Goal: Transaction & Acquisition: Purchase product/service

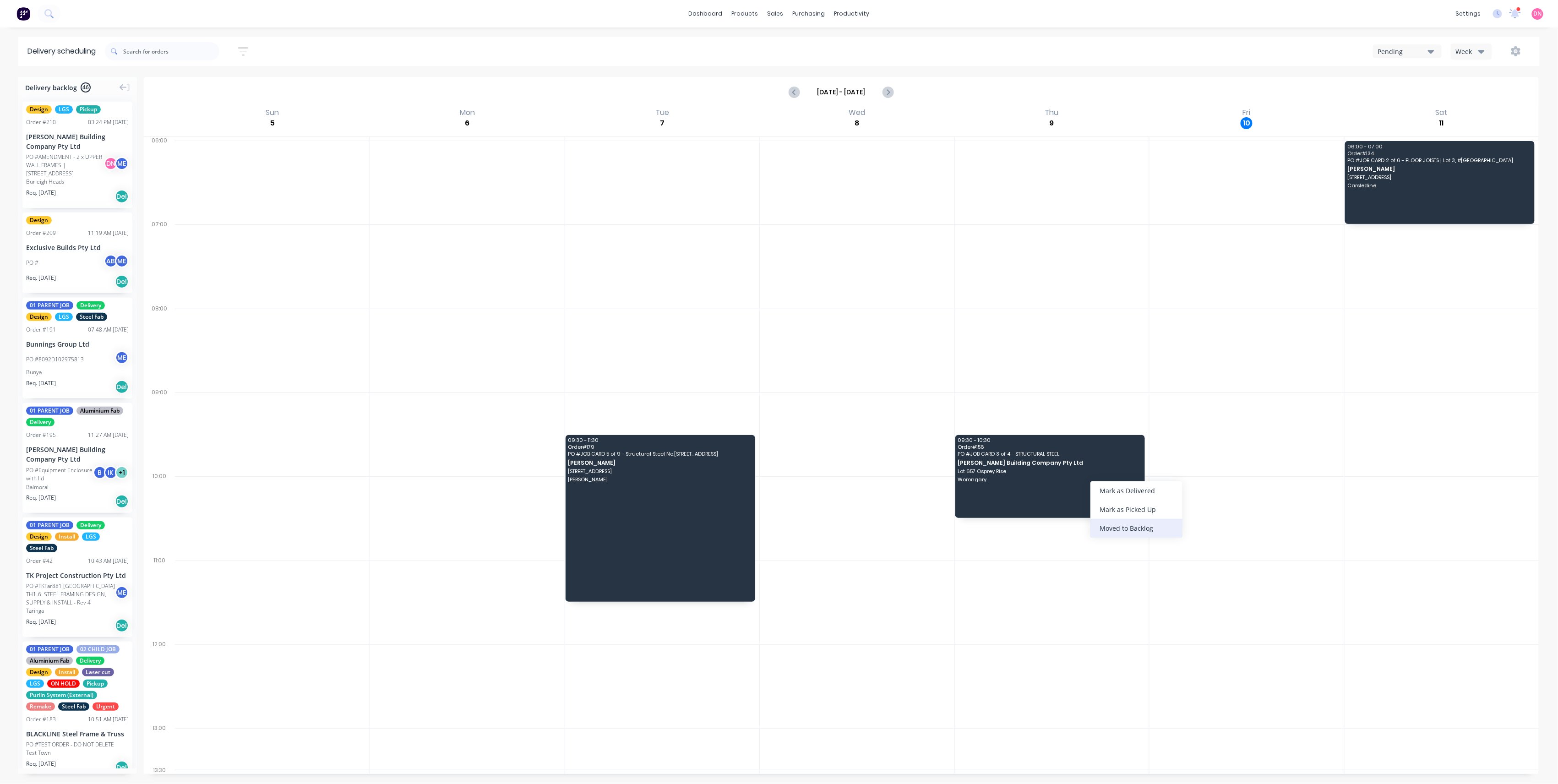
click at [653, 500] on div "Moved to Backlog" at bounding box center [1137, 527] width 92 height 19
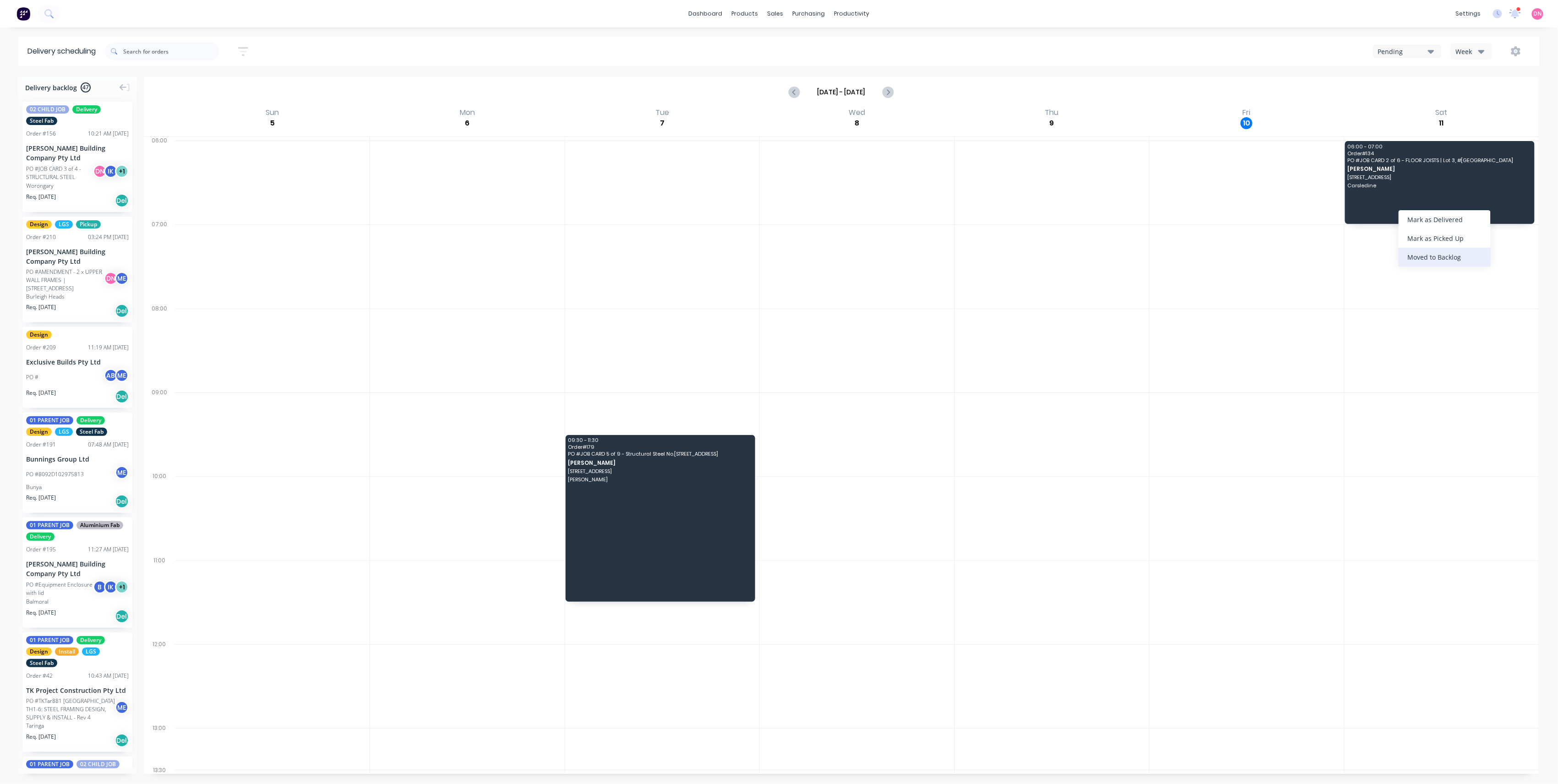
click at [653, 258] on div "Moved to Backlog" at bounding box center [1445, 257] width 92 height 19
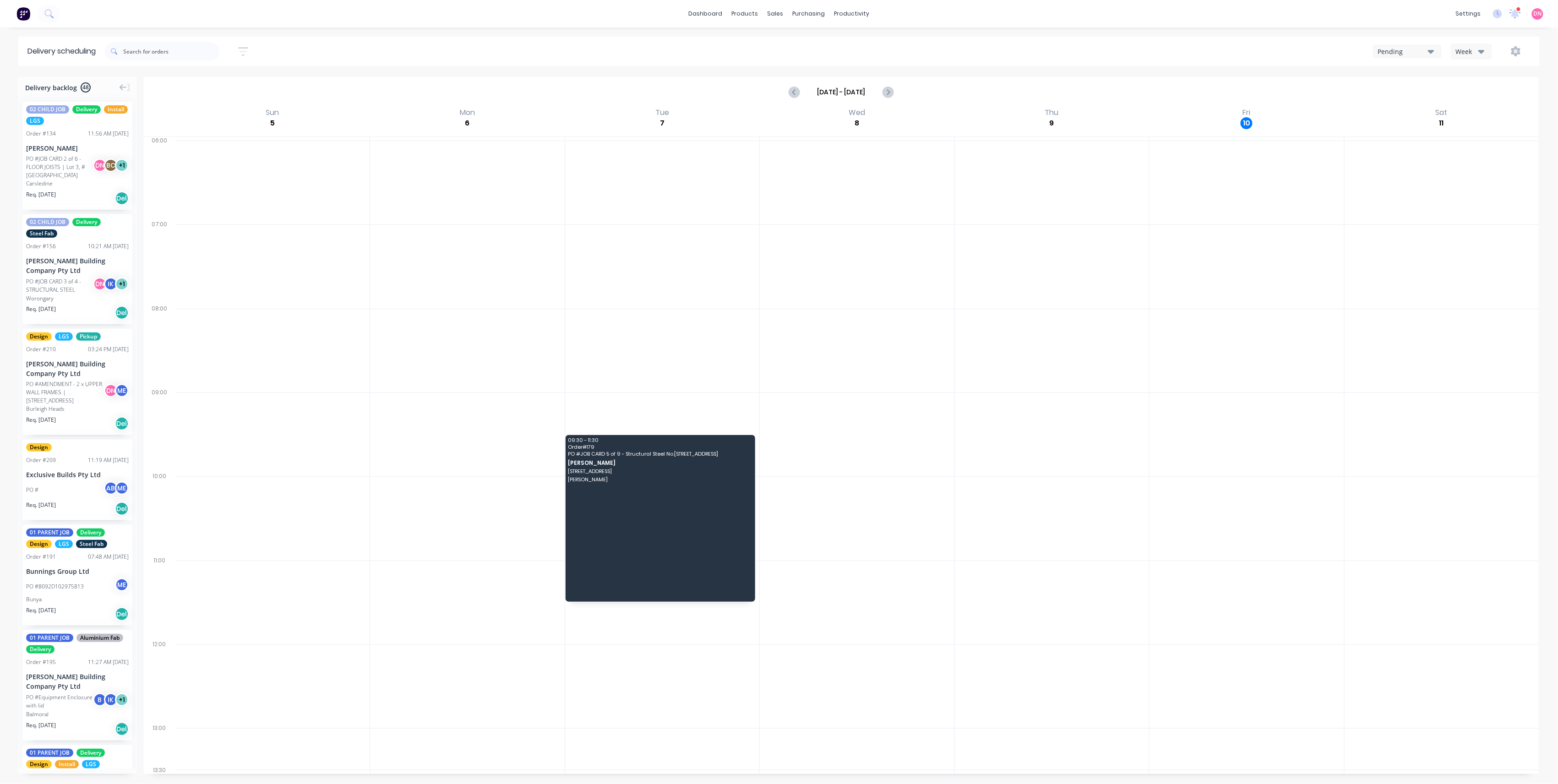
click at [653, 56] on button "Pending" at bounding box center [1407, 51] width 68 height 13
click at [653, 46] on button "Week" at bounding box center [1471, 51] width 41 height 16
click at [653, 94] on div "Vehicle" at bounding box center [1497, 93] width 91 height 19
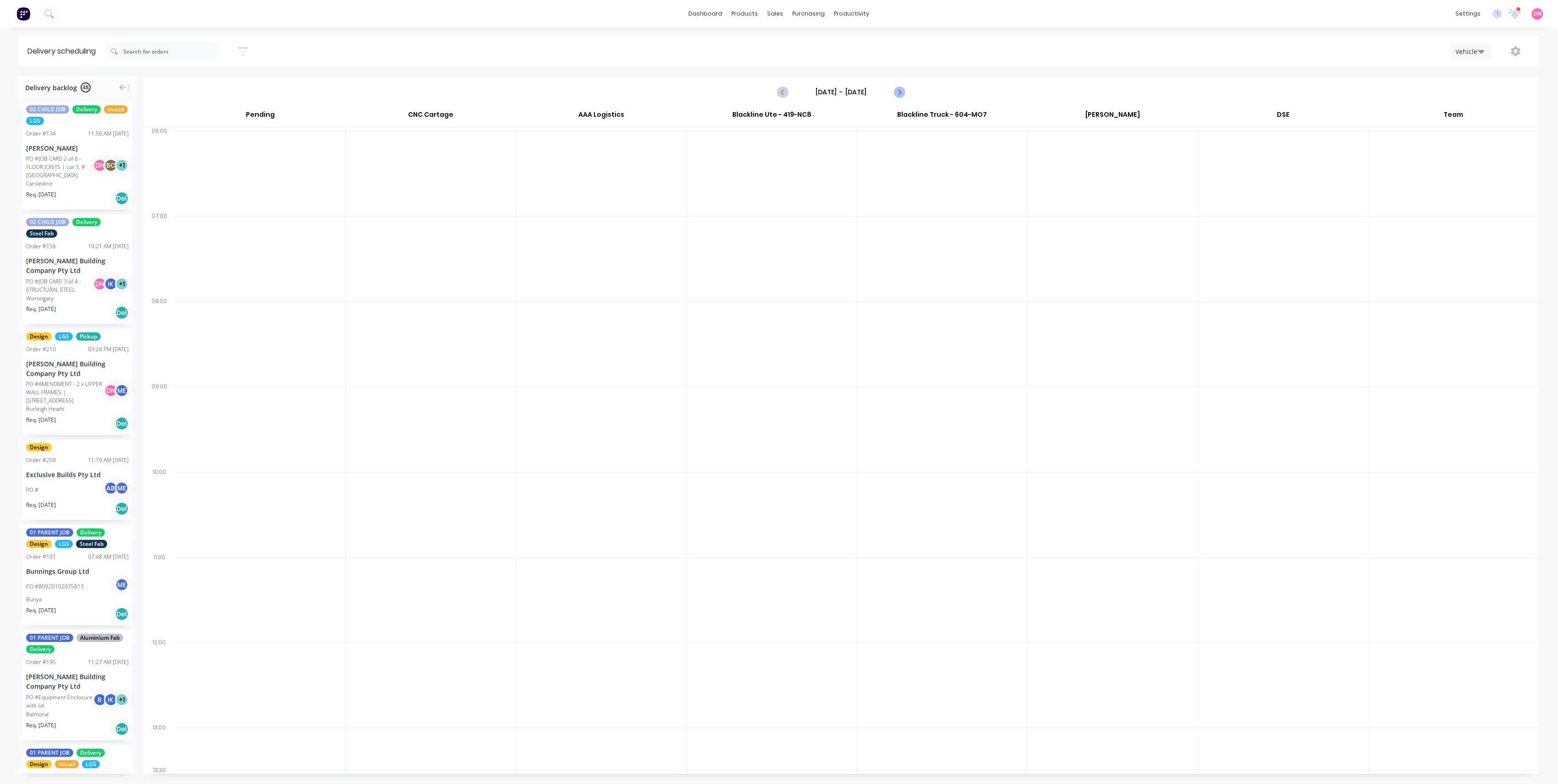
click at [653, 96] on icon "Next page" at bounding box center [899, 91] width 11 height 11
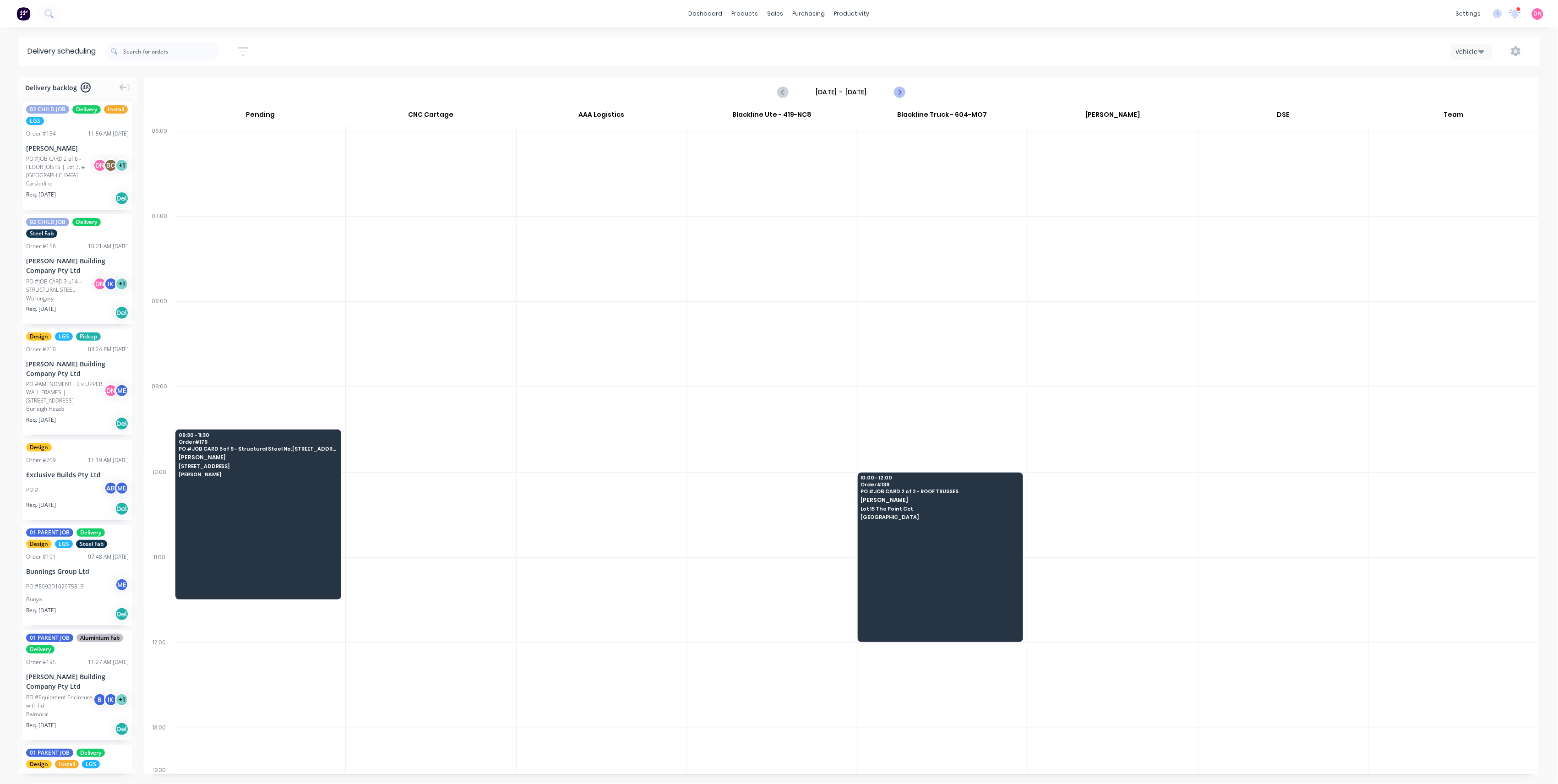
click at [653, 96] on icon "Next page" at bounding box center [899, 91] width 11 height 11
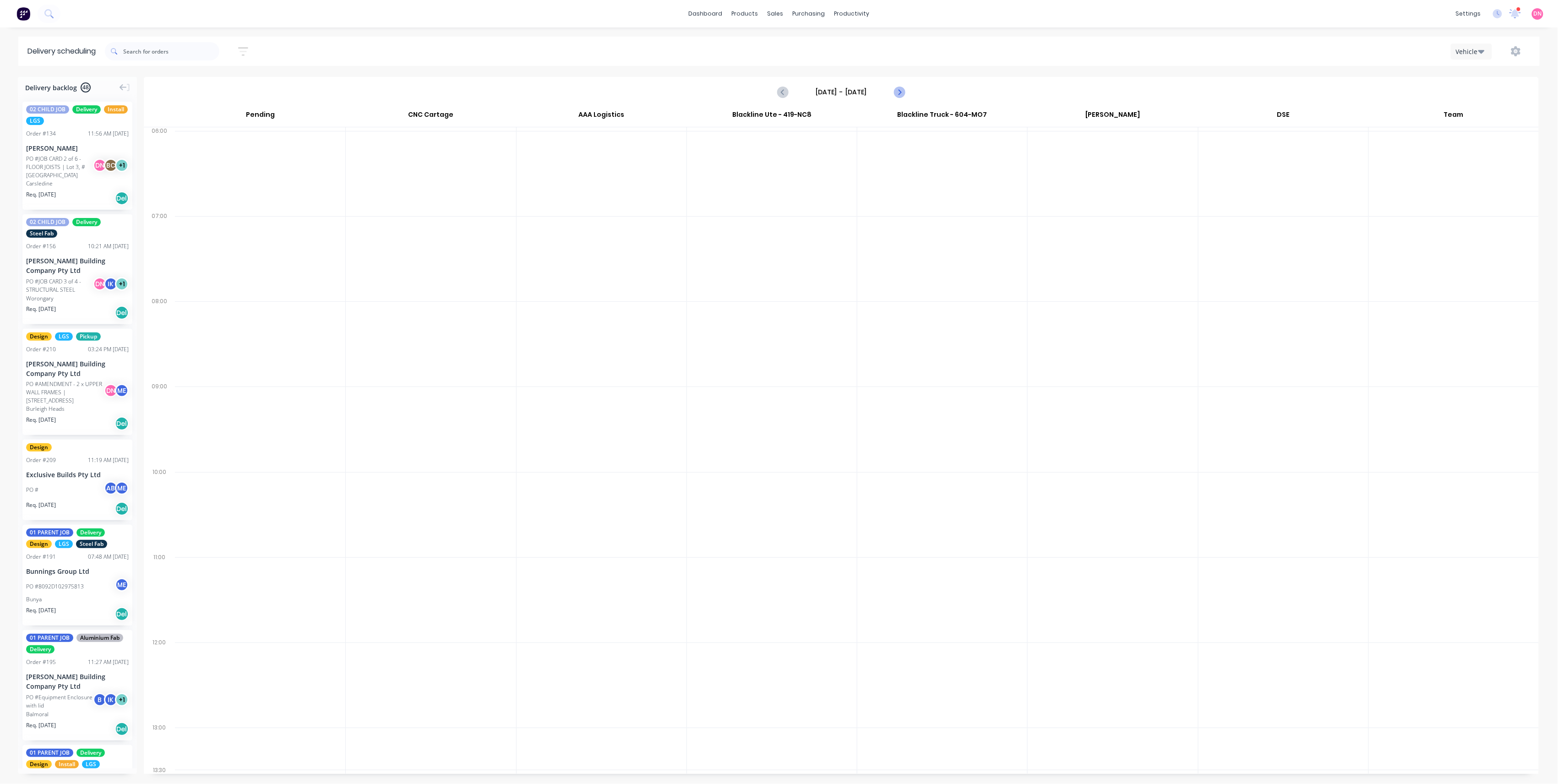
click at [653, 96] on icon "Next page" at bounding box center [899, 91] width 11 height 11
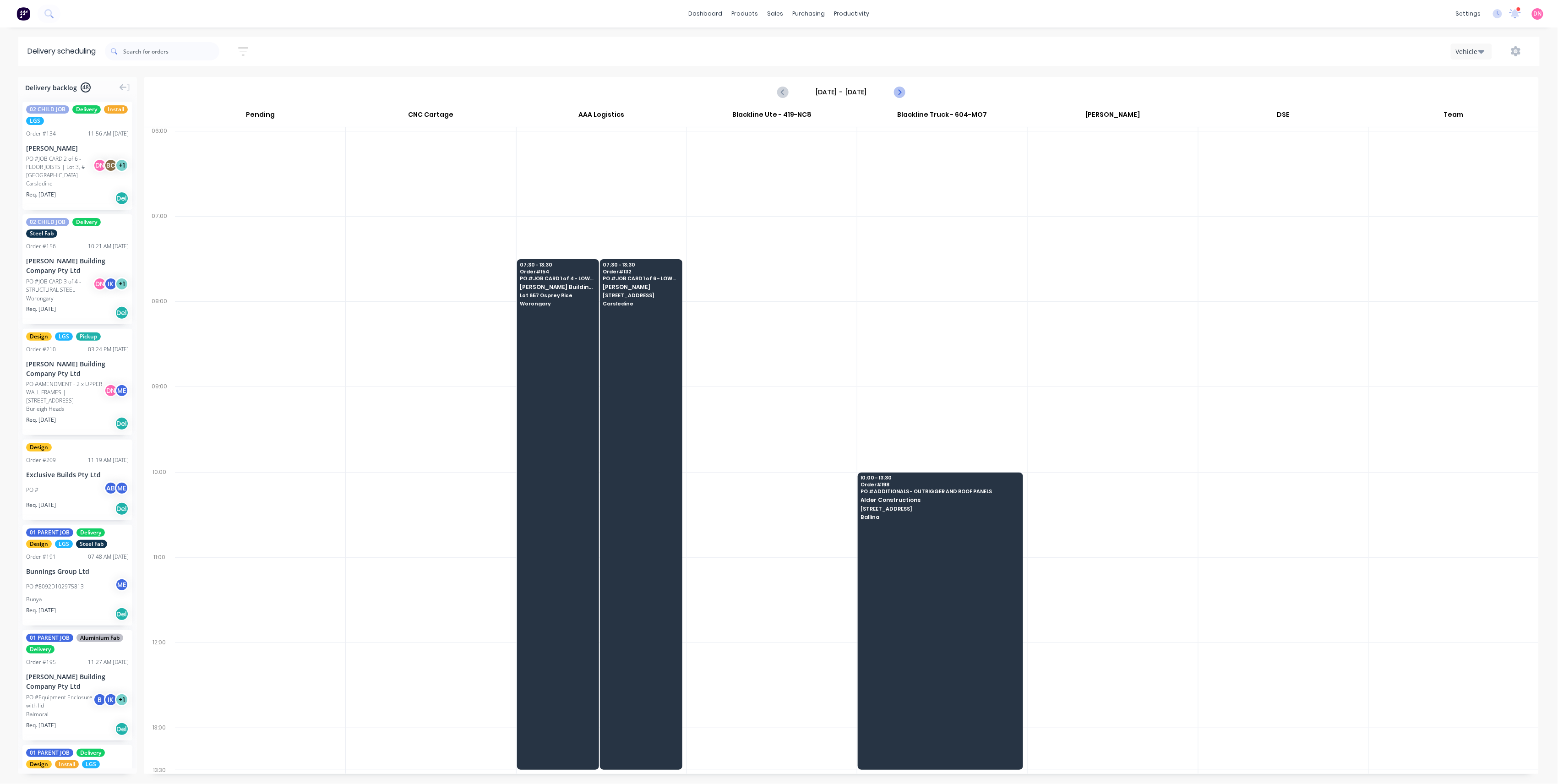
click at [653, 96] on icon "Next page" at bounding box center [899, 91] width 11 height 11
type input "[DATE] - [DATE]"
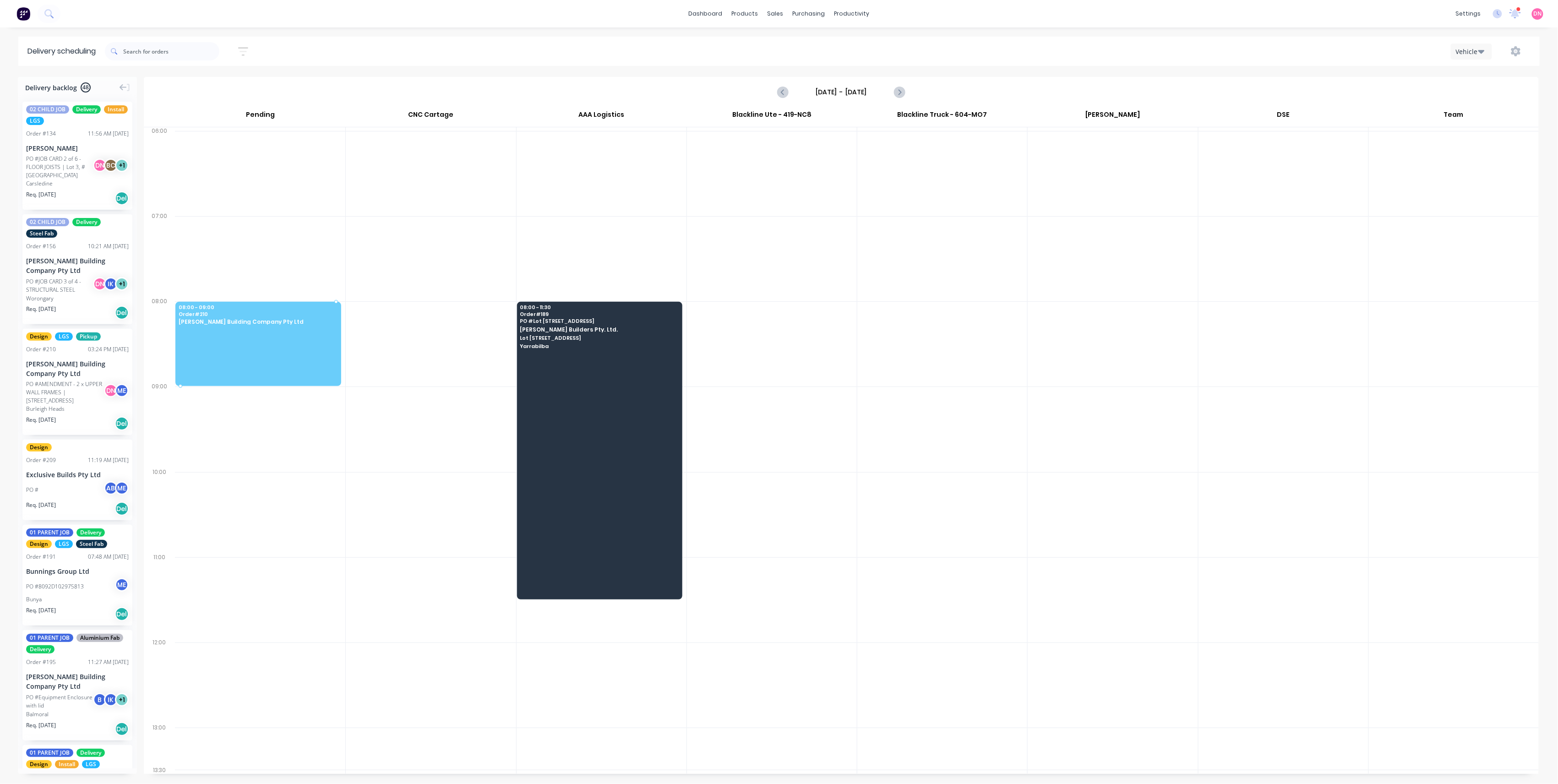
drag, startPoint x: 76, startPoint y: 391, endPoint x: 288, endPoint y: 321, distance: 223.3
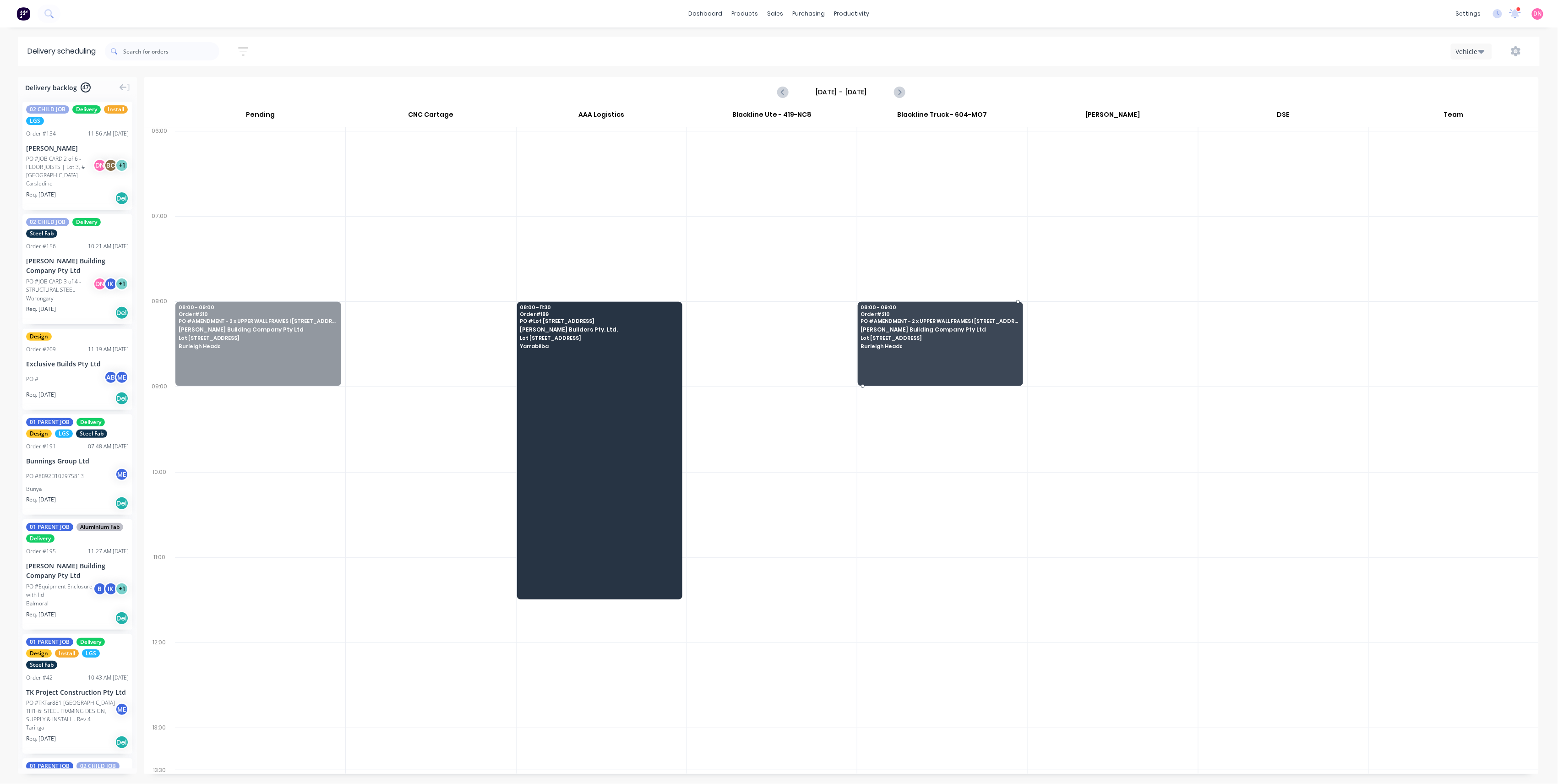
drag, startPoint x: 277, startPoint y: 360, endPoint x: 987, endPoint y: 373, distance: 710.1
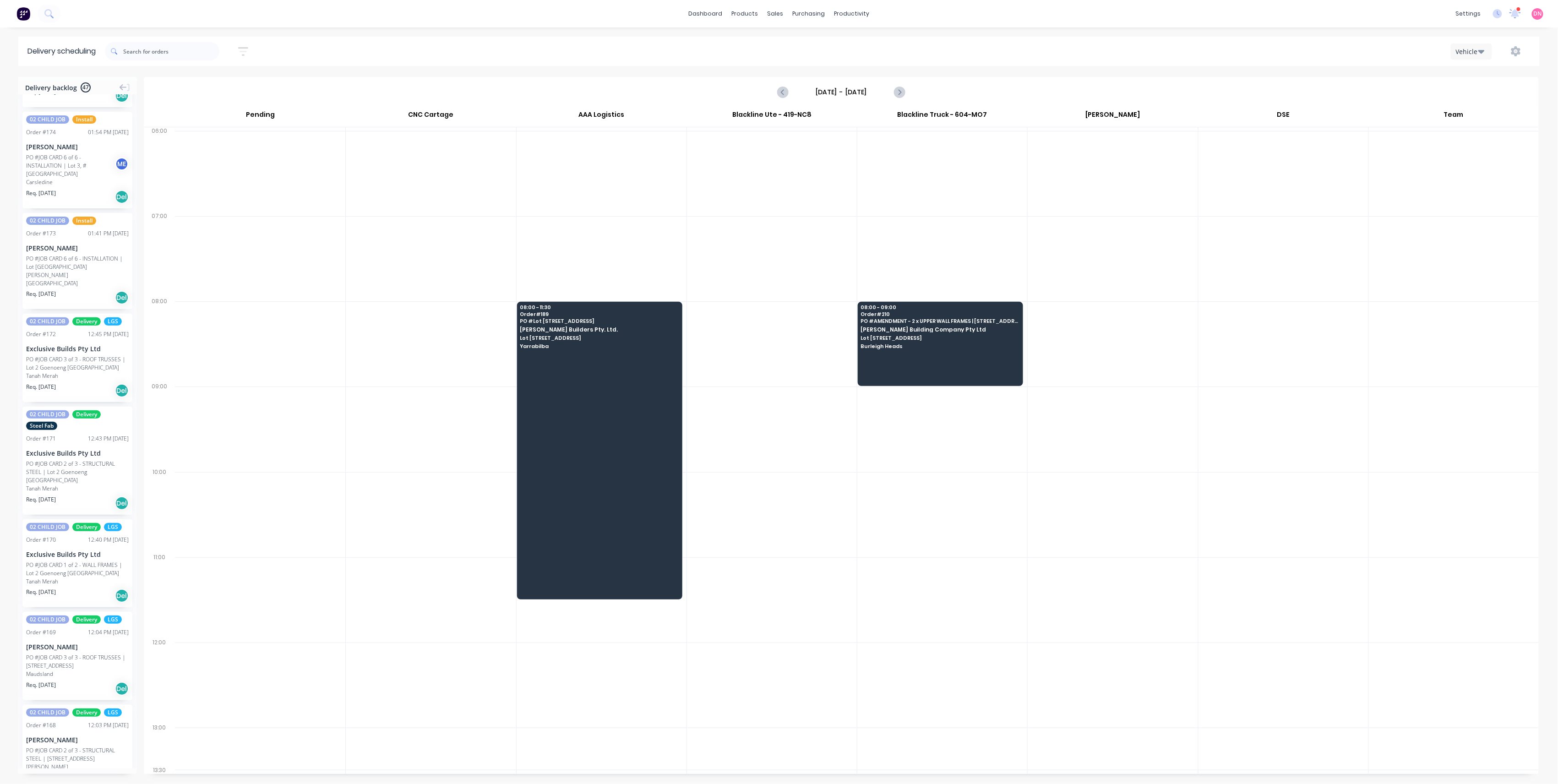
scroll to position [793, 0]
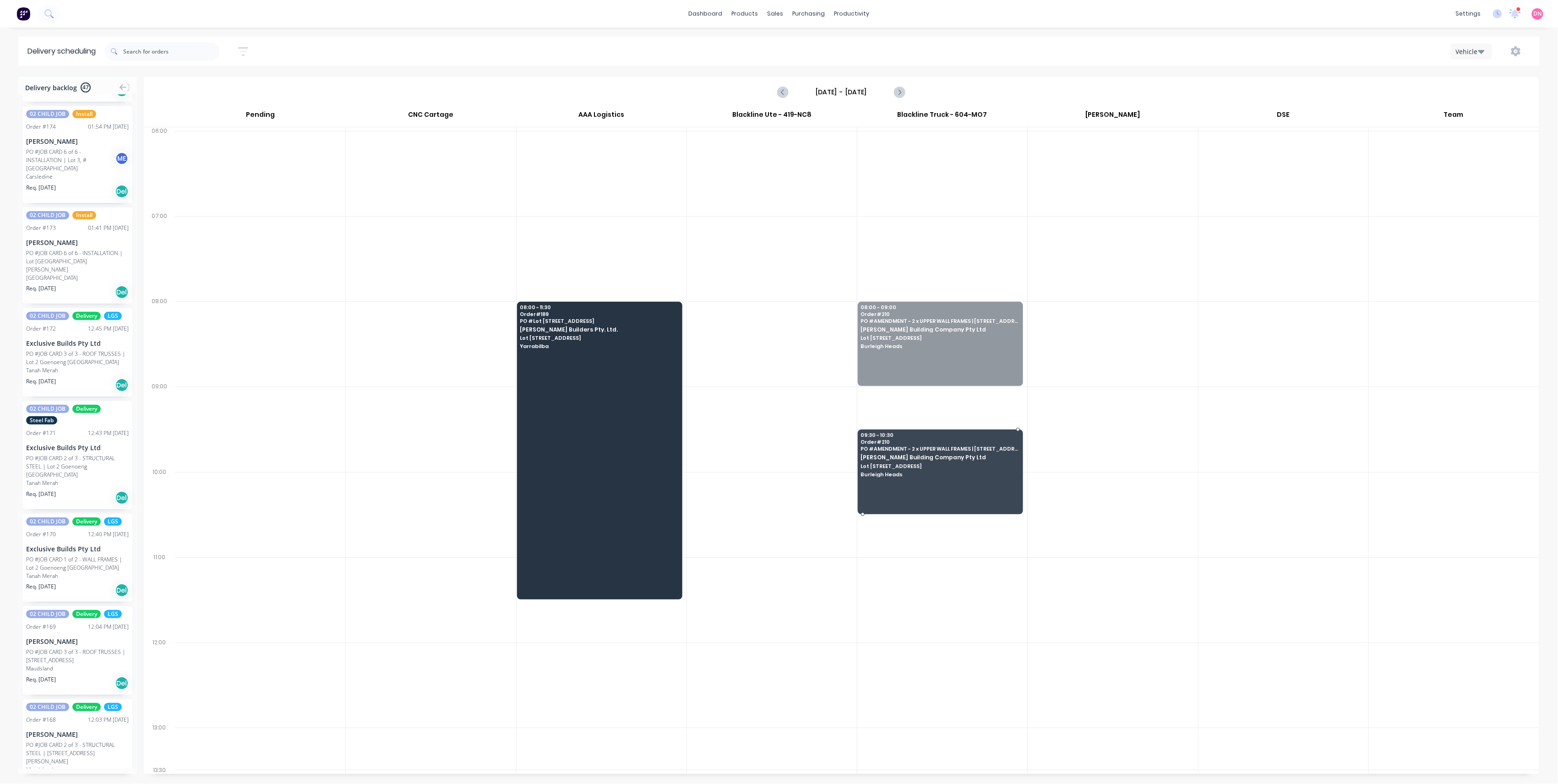
drag, startPoint x: 984, startPoint y: 356, endPoint x: 966, endPoint y: 470, distance: 115.4
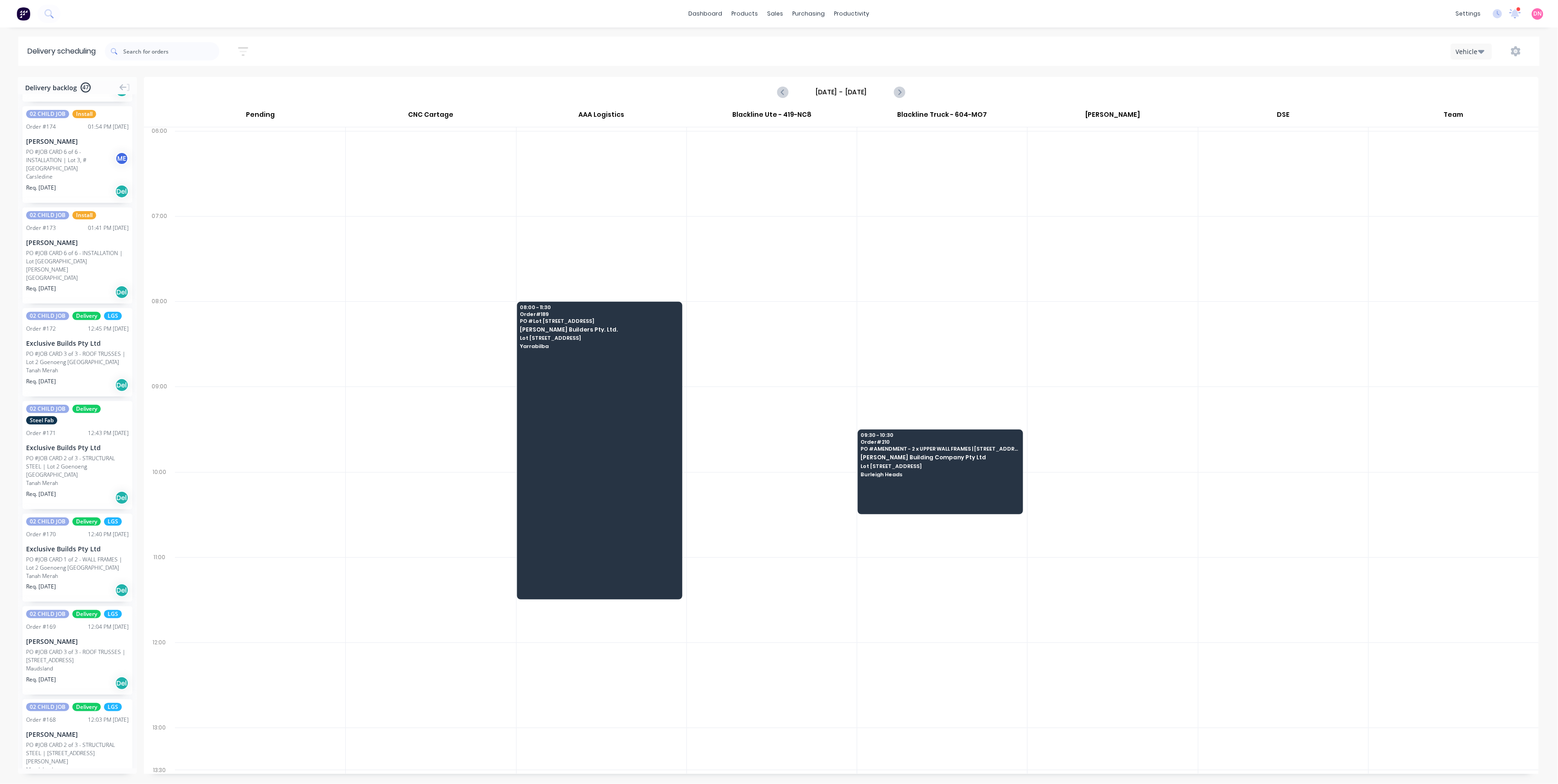
click at [604, 372] on div at bounding box center [600, 450] width 165 height 297
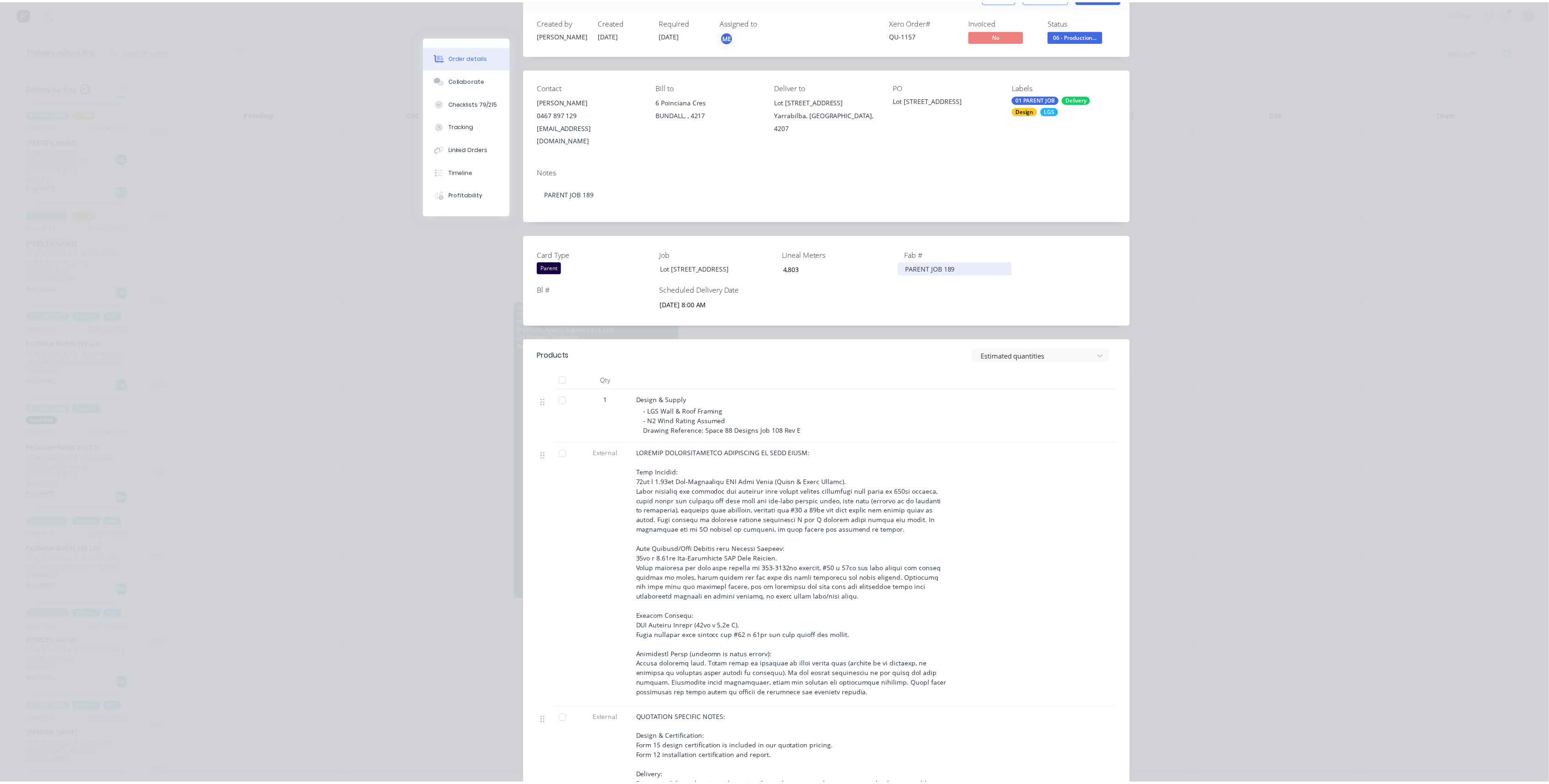
scroll to position [0, 0]
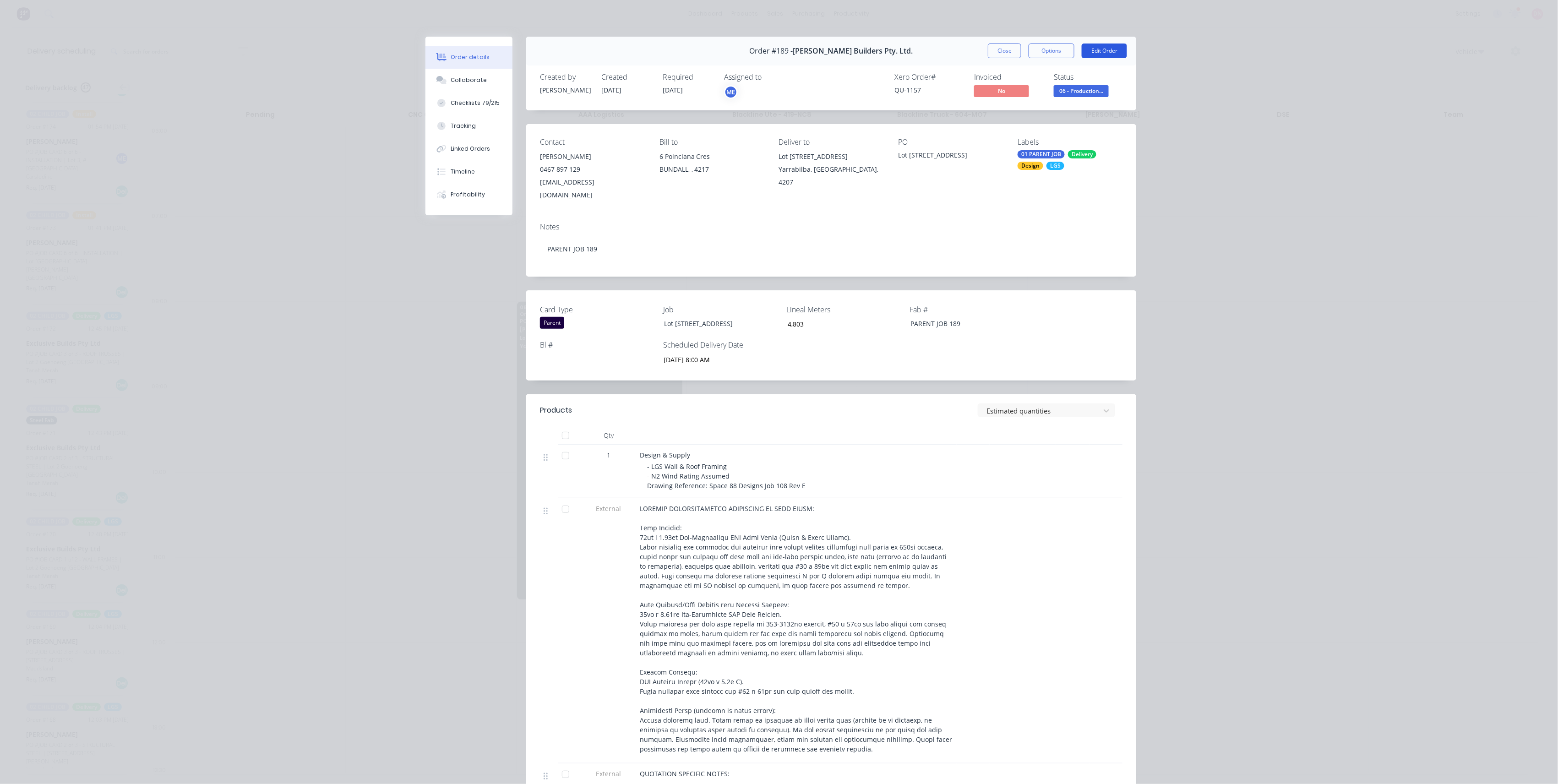
click at [653, 53] on button "Edit Order" at bounding box center [1104, 51] width 45 height 14
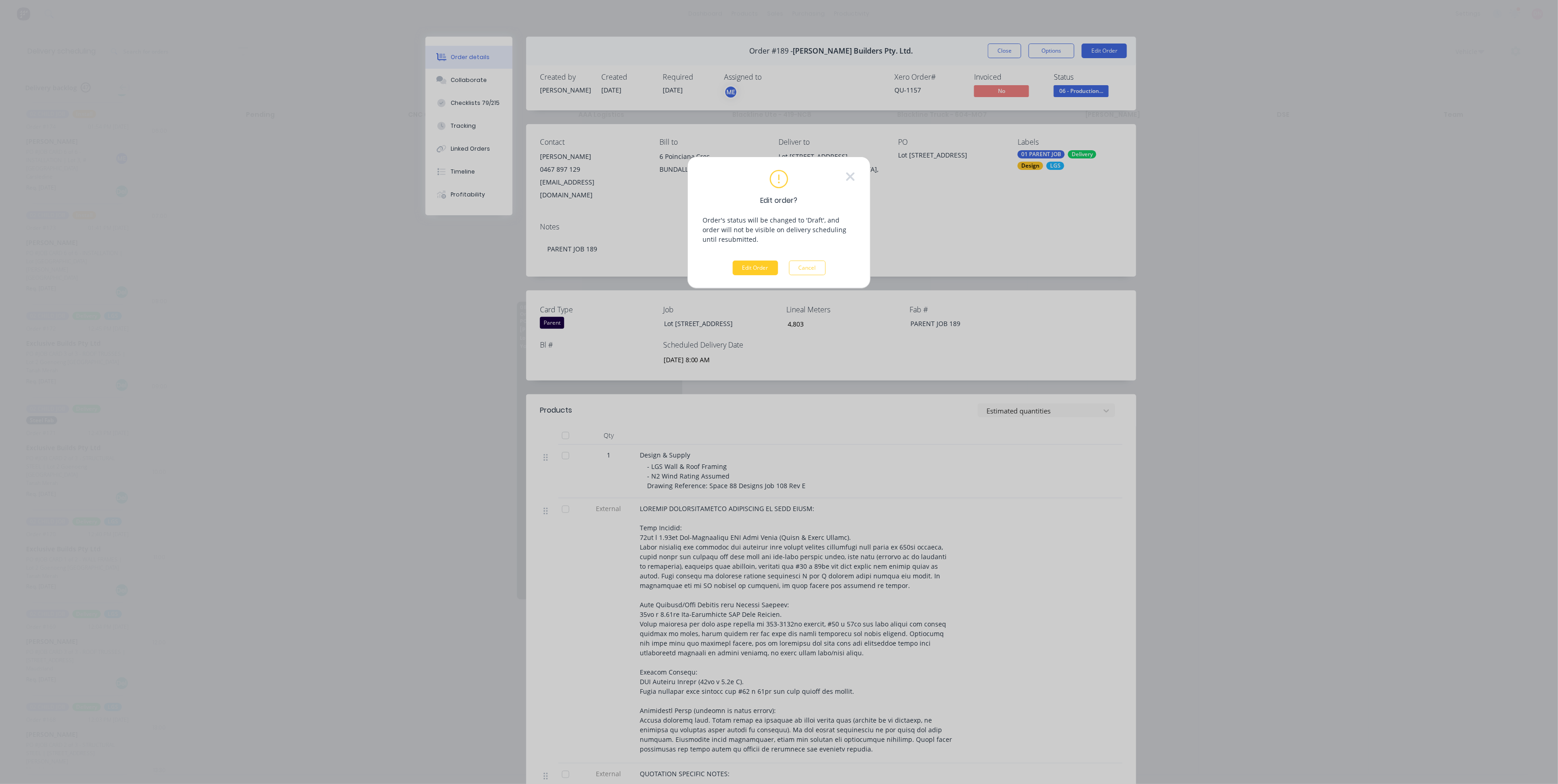
click at [653, 267] on button "Edit Order" at bounding box center [755, 267] width 45 height 14
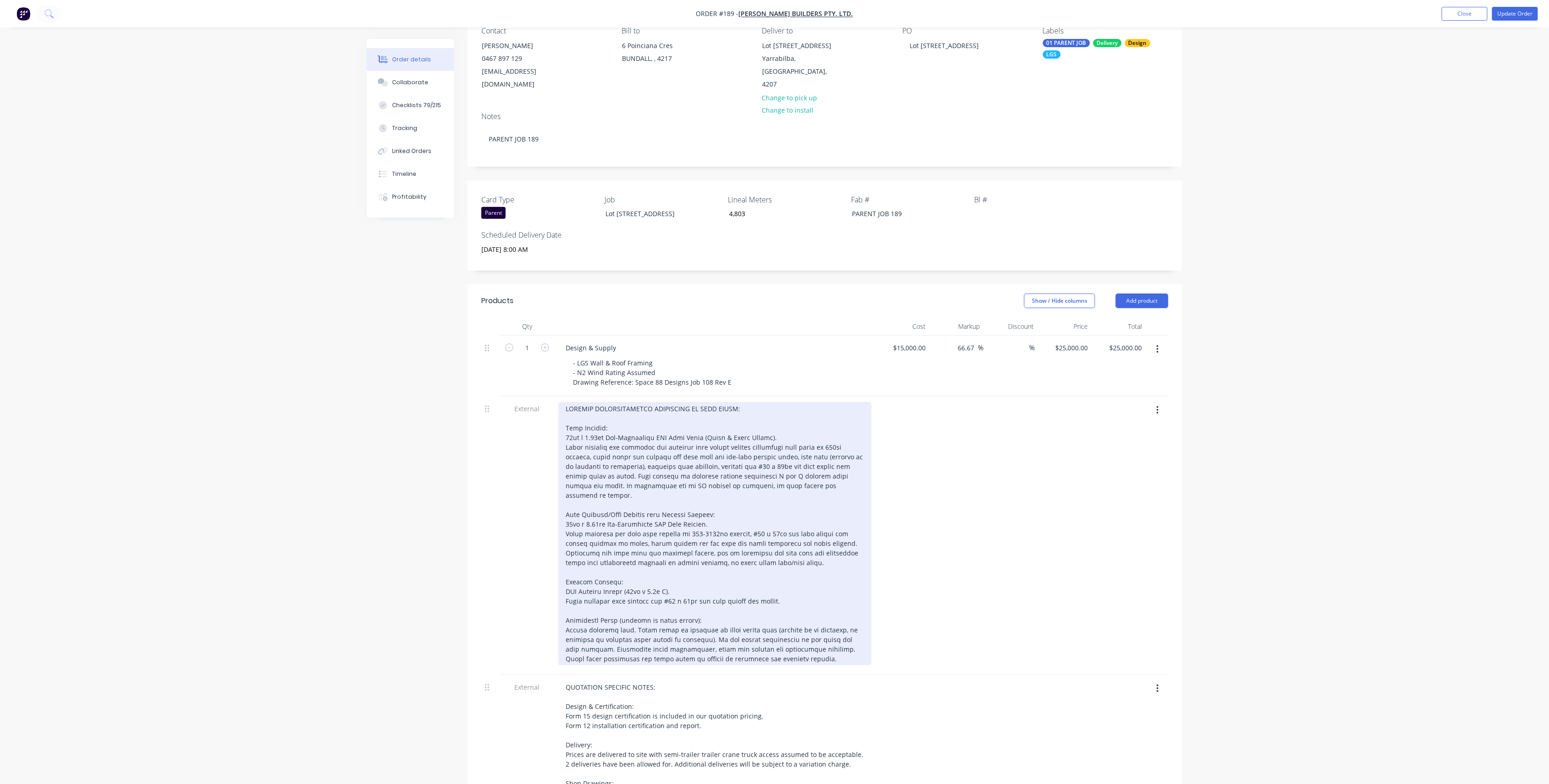
scroll to position [244, 0]
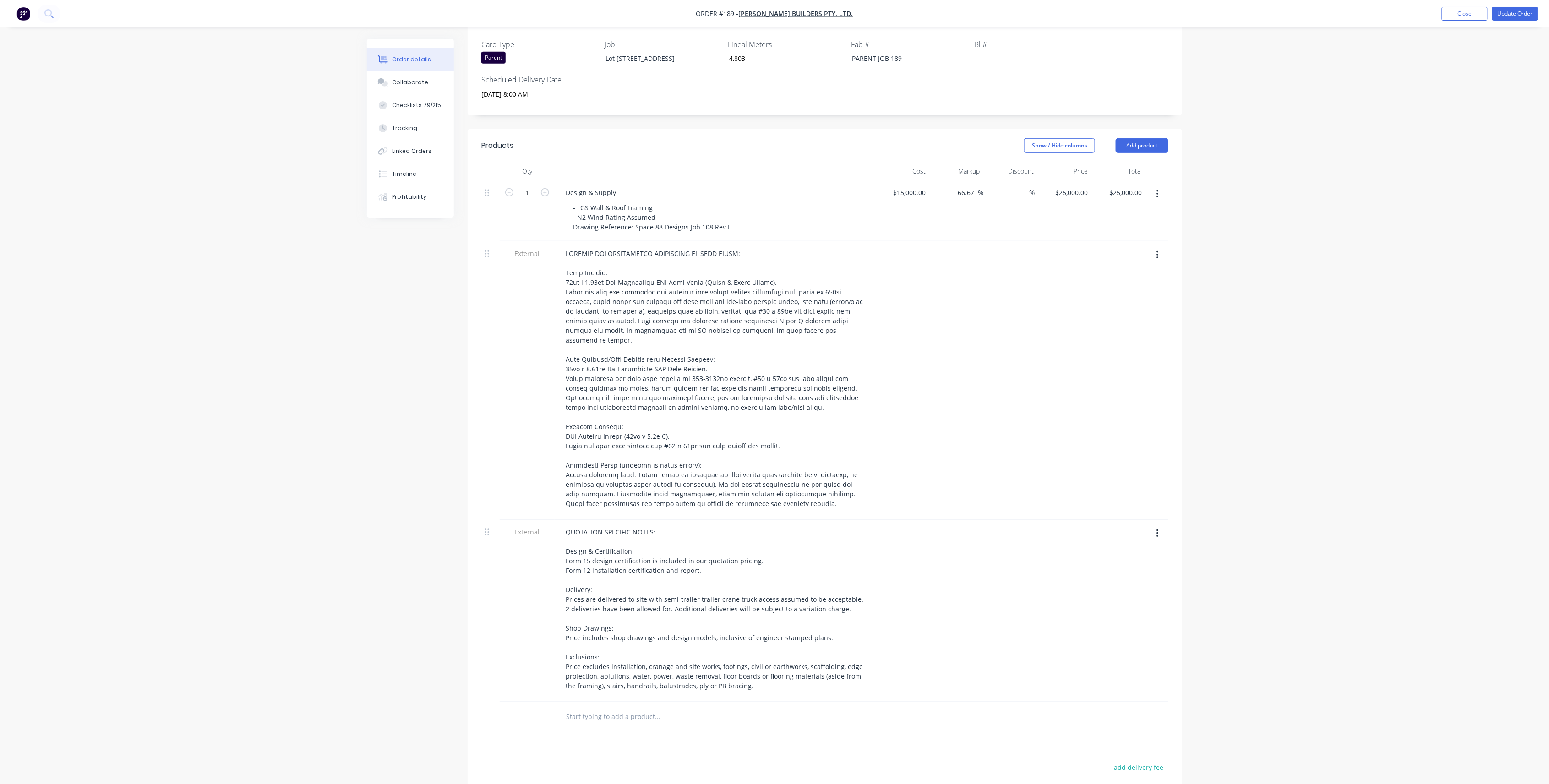
click at [638, 500] on input "text" at bounding box center [657, 717] width 183 height 19
click at [629, 500] on input "text" at bounding box center [657, 717] width 183 height 19
drag, startPoint x: 572, startPoint y: 705, endPoint x: 583, endPoint y: 701, distance: 11.7
click at [581, 500] on div at bounding box center [719, 717] width 330 height 30
click at [591, 500] on input "text" at bounding box center [657, 717] width 183 height 19
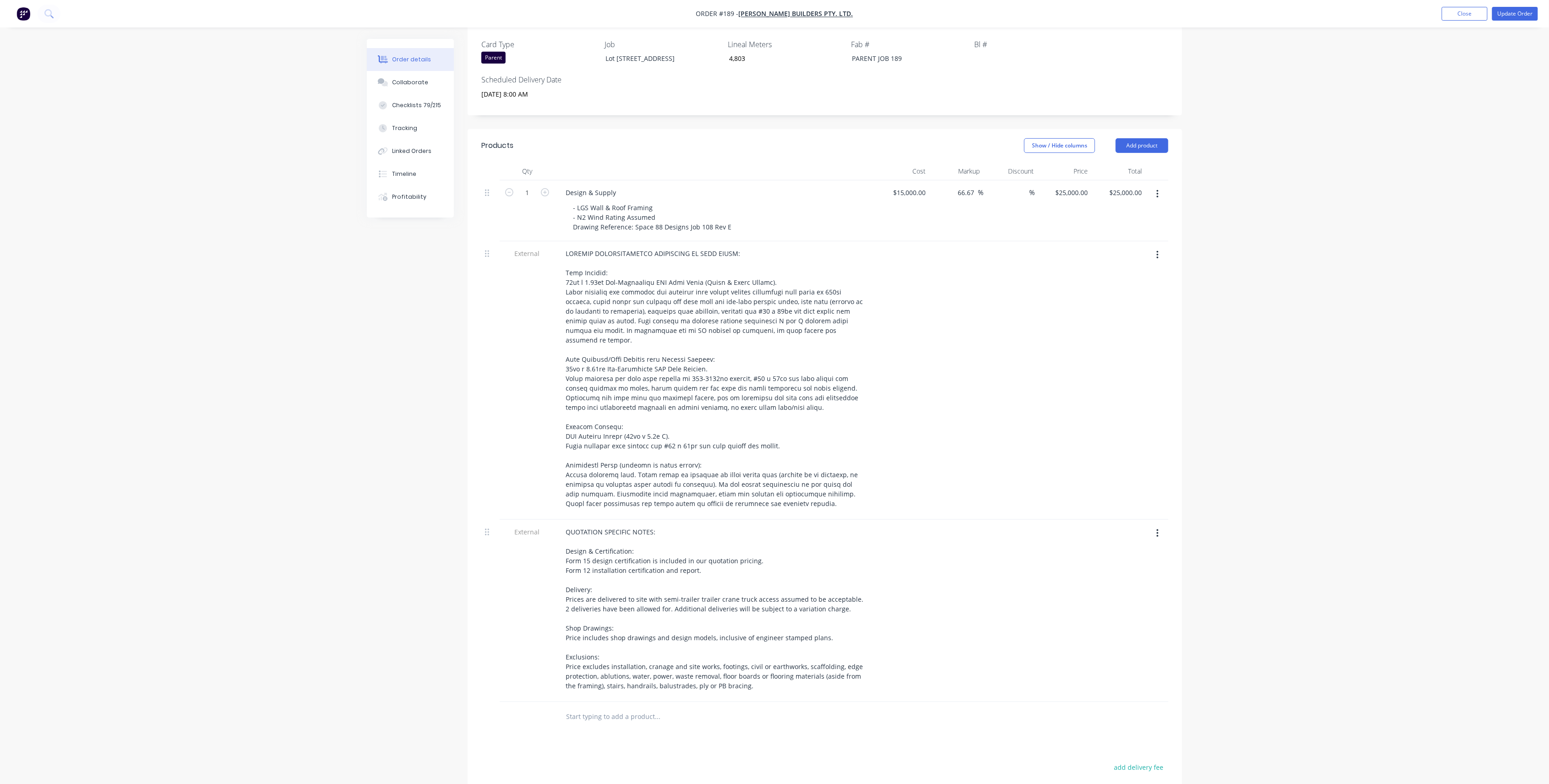
paste input "LBW LHS - Stack 1 L109 L122 R100 R101 L114 L121 L141 L112 L116 L143 L113 L123 L…"
type input "LBW LHS - Stack 1 L109 L122 R100 R101 L114 L121 L141 L112 L116 L143 L113 L123 L…"
drag, startPoint x: 975, startPoint y: 667, endPoint x: 902, endPoint y: 669, distance: 73.0
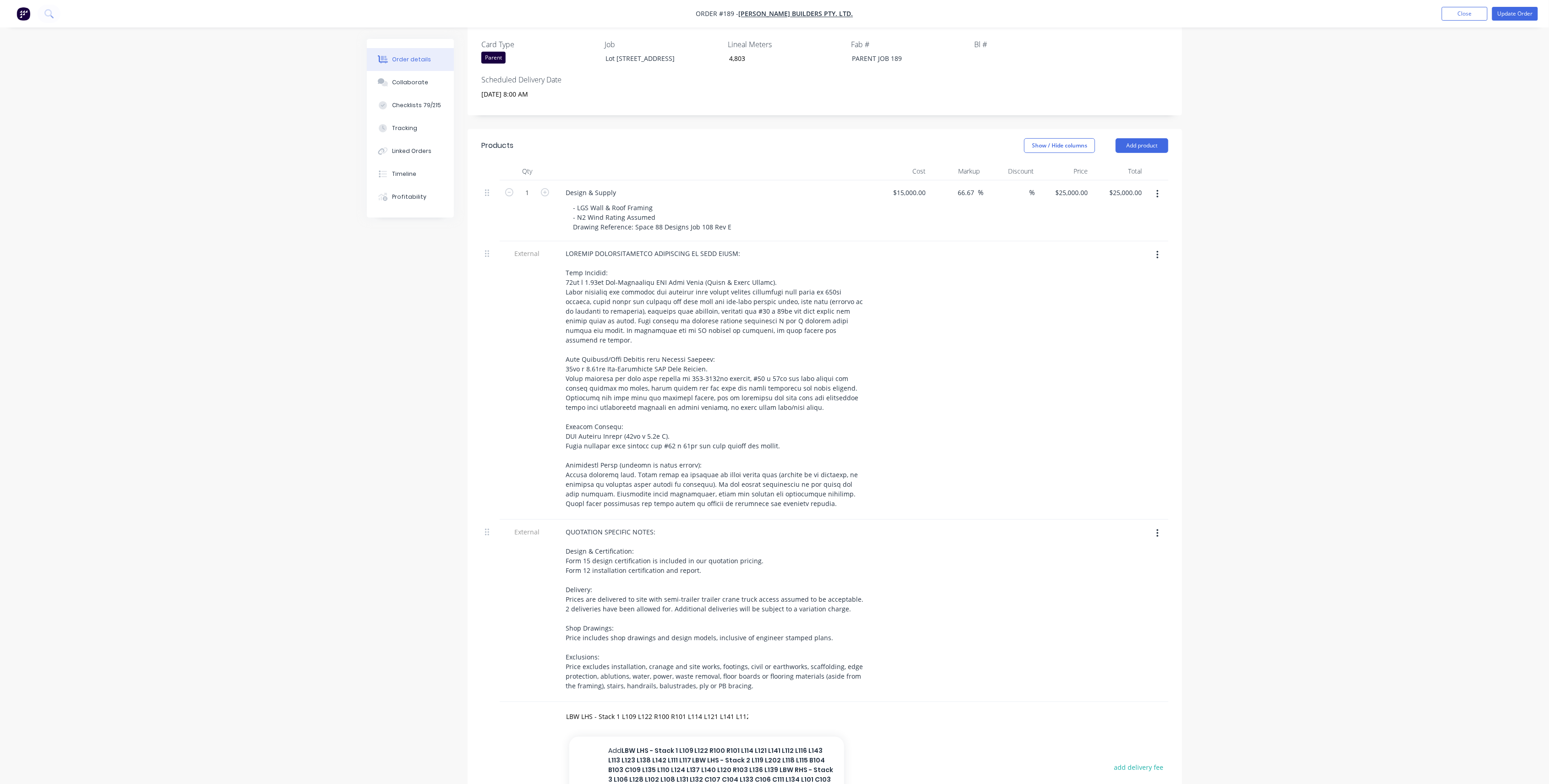
click at [653, 500] on div at bounding box center [956, 610] width 54 height 182
click at [653, 500] on input "LBW LHS - Stack 1 L109 L122 R100 R101 L114 L121 L141 L112 L116 L143 L113 L123 L…" at bounding box center [657, 717] width 183 height 19
click at [653, 186] on button "button" at bounding box center [1157, 194] width 21 height 17
click at [653, 208] on div "Order details Collaborate Checklists 79/215 Tracking Linked Orders Timeline Pro…" at bounding box center [774, 360] width 1549 height 1209
click at [653, 139] on button "Add product" at bounding box center [1141, 146] width 52 height 14
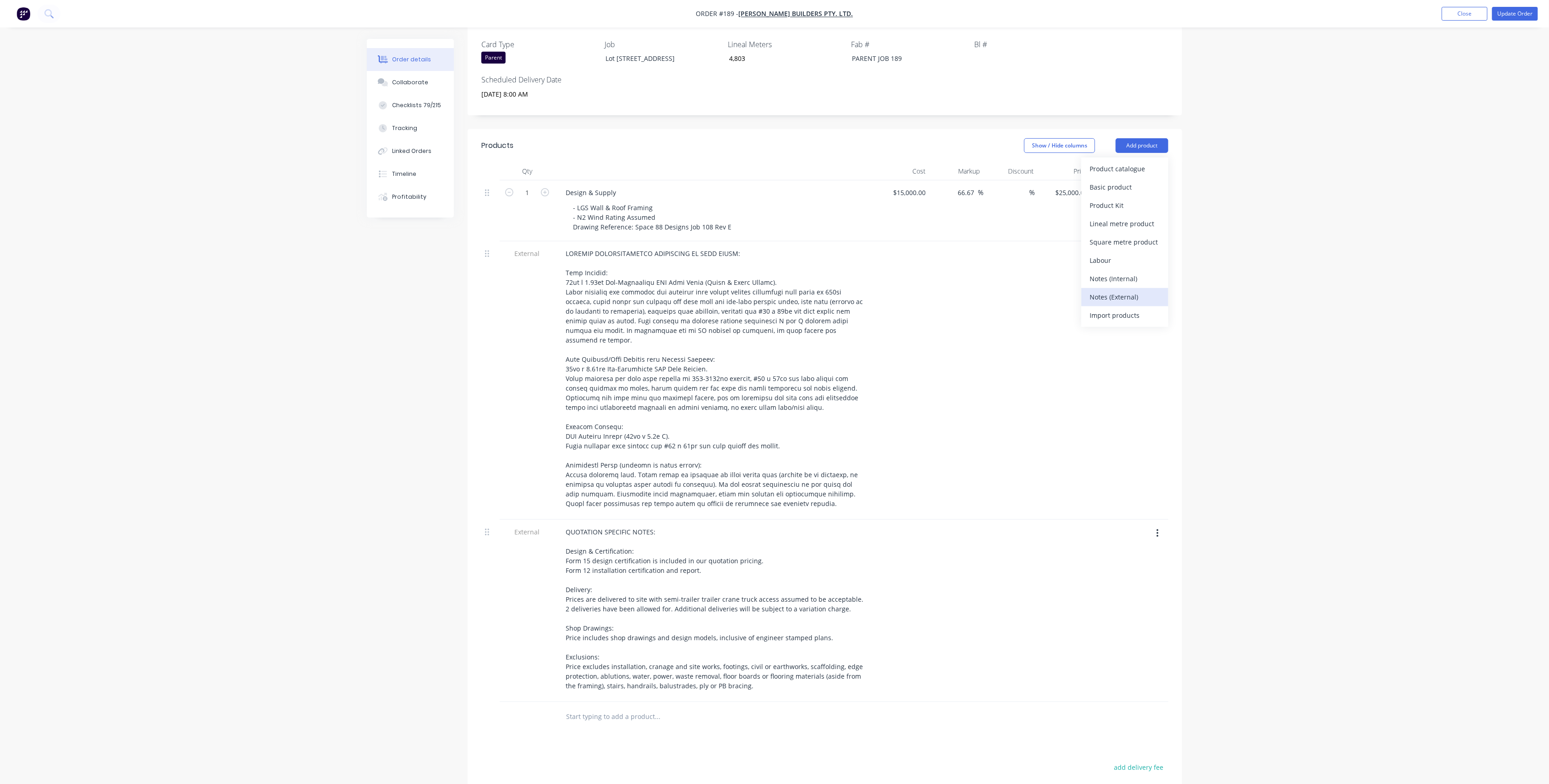
click at [653, 290] on div "Notes (External)" at bounding box center [1124, 297] width 70 height 13
click at [594, 500] on div at bounding box center [591, 714] width 66 height 13
paste div
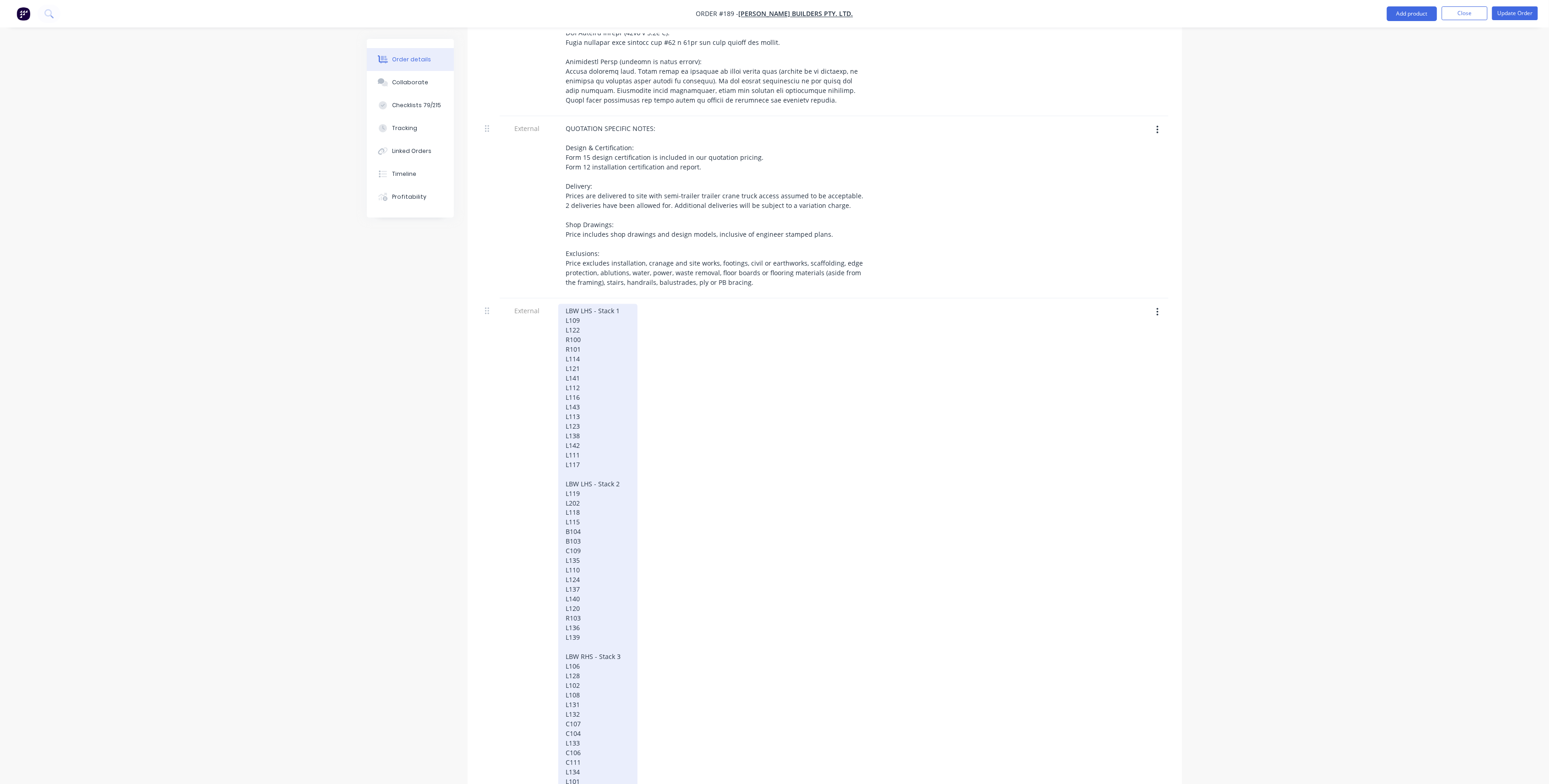
scroll to position [793, 0]
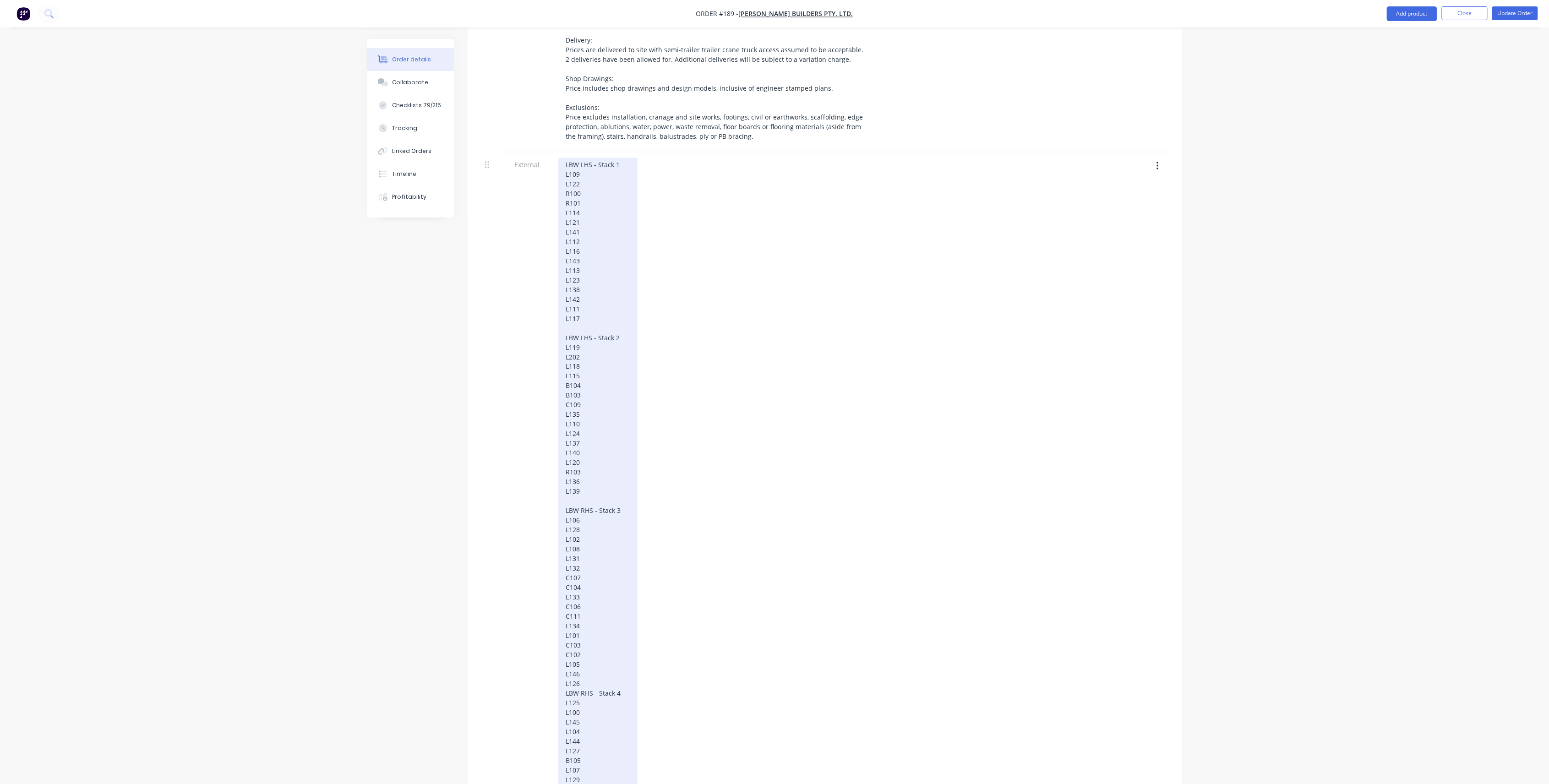
click at [602, 500] on div "LBW LHS - Stack 1 L109 L122 R100 R101 L114 L121 L141 L112 L116 L143 L113 L123 L…" at bounding box center [597, 785] width 79 height 1254
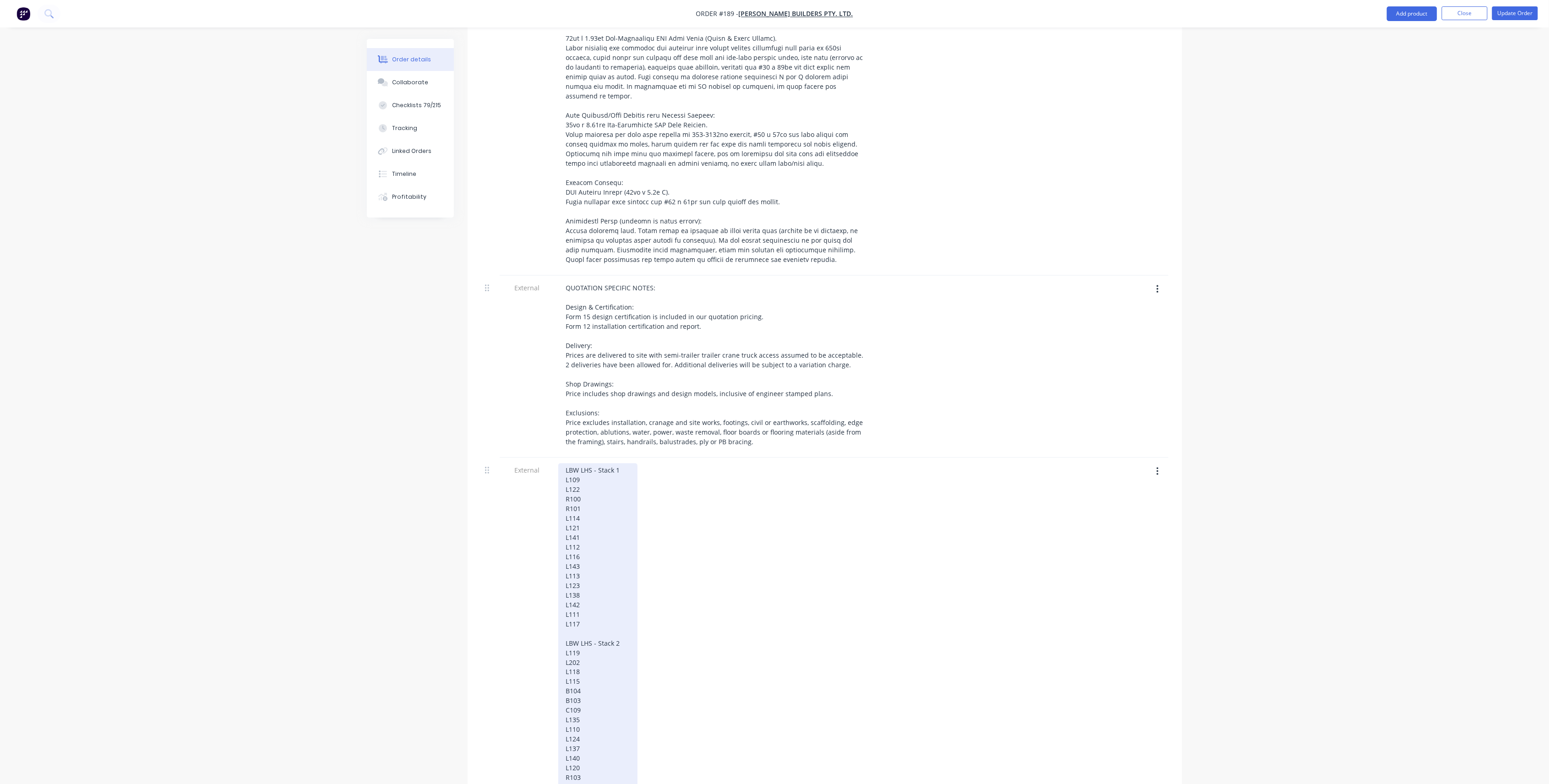
scroll to position [244, 0]
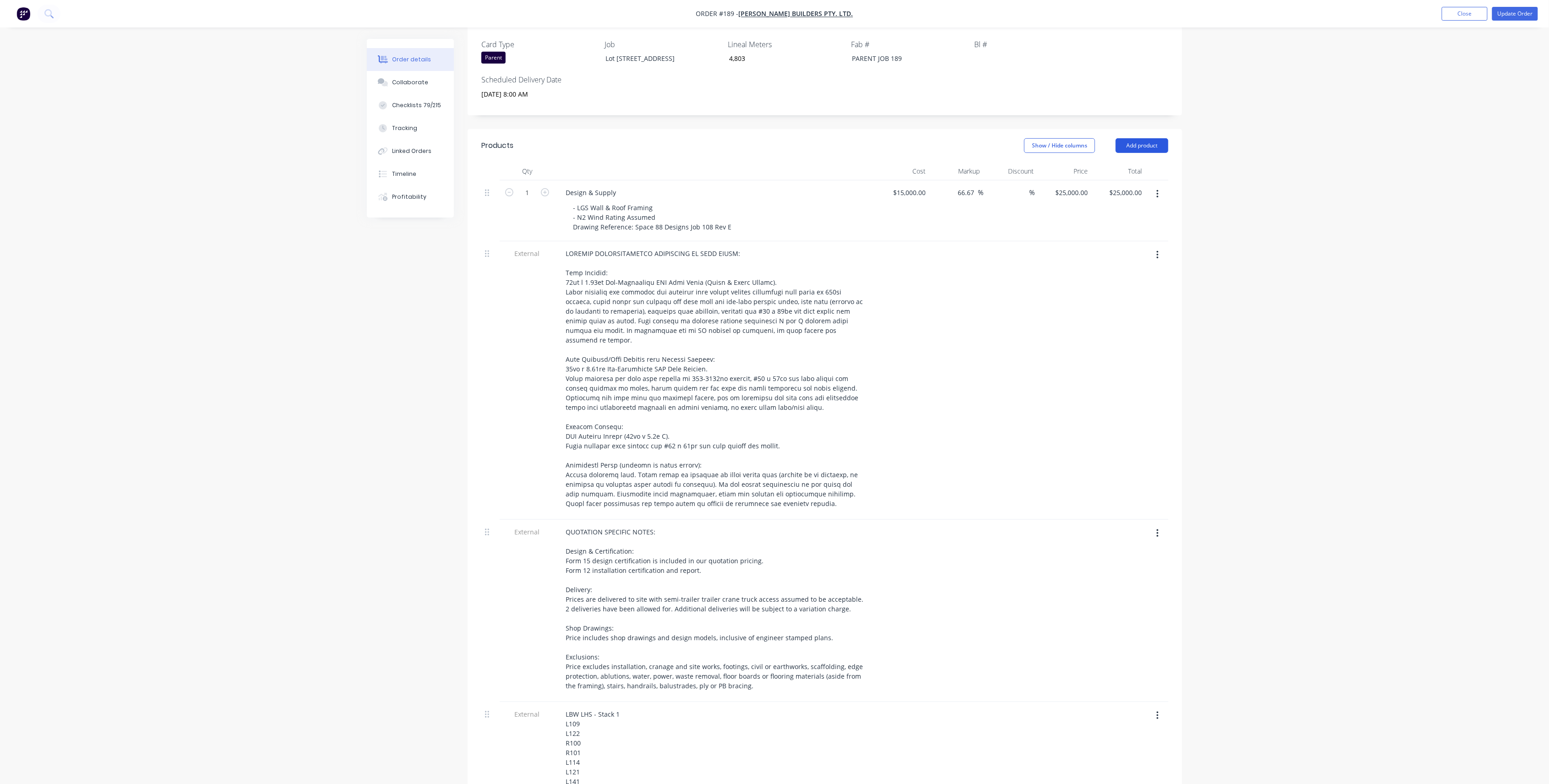
click at [653, 139] on button "Add product" at bounding box center [1141, 146] width 52 height 14
click at [653, 180] on div "Basic product" at bounding box center [1124, 186] width 70 height 13
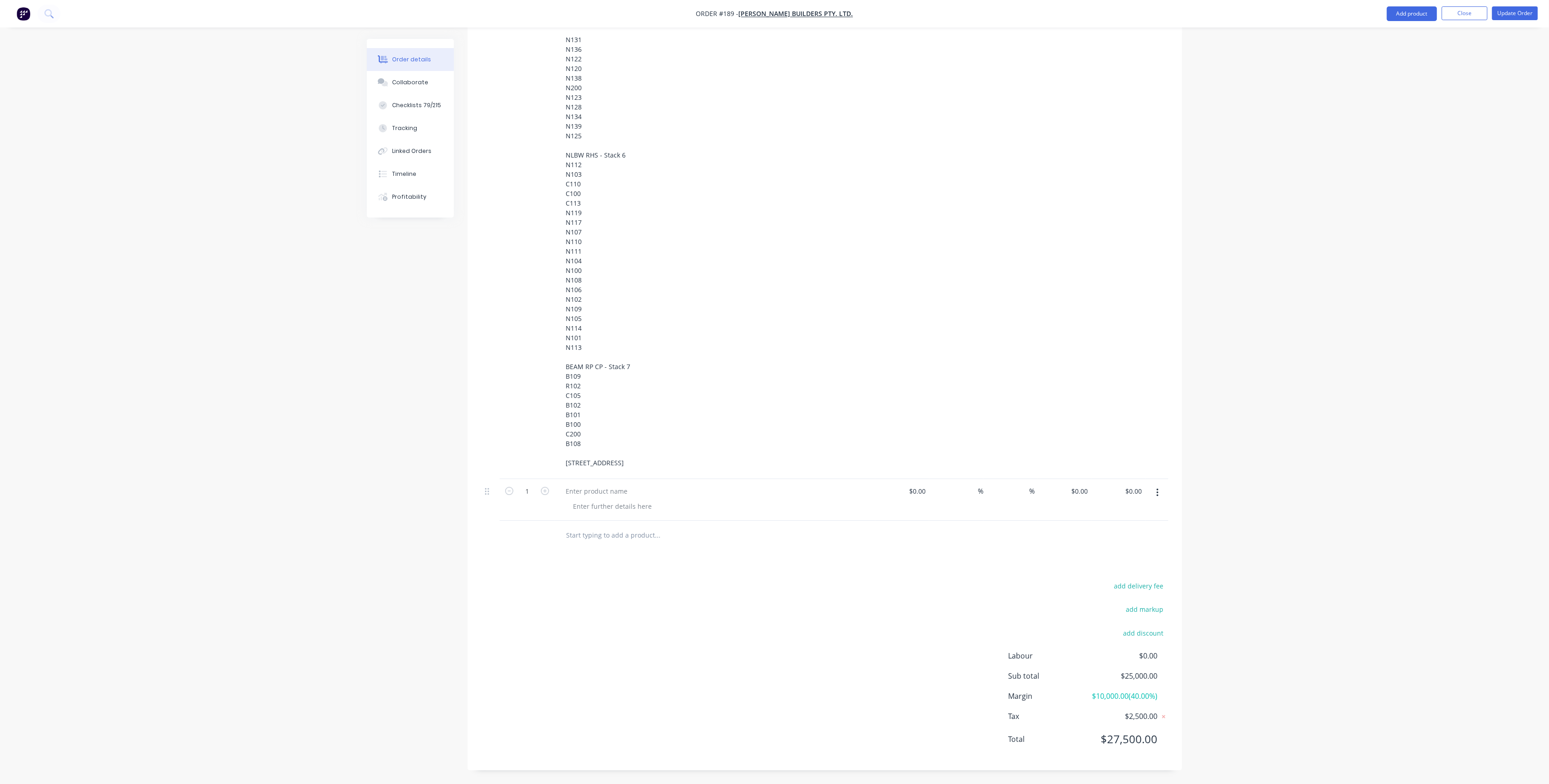
scroll to position [1770, 0]
click at [612, 484] on div at bounding box center [596, 490] width 76 height 13
click at [653, 487] on button "button" at bounding box center [1157, 492] width 21 height 17
click at [653, 500] on div "Delete" at bounding box center [1124, 571] width 70 height 13
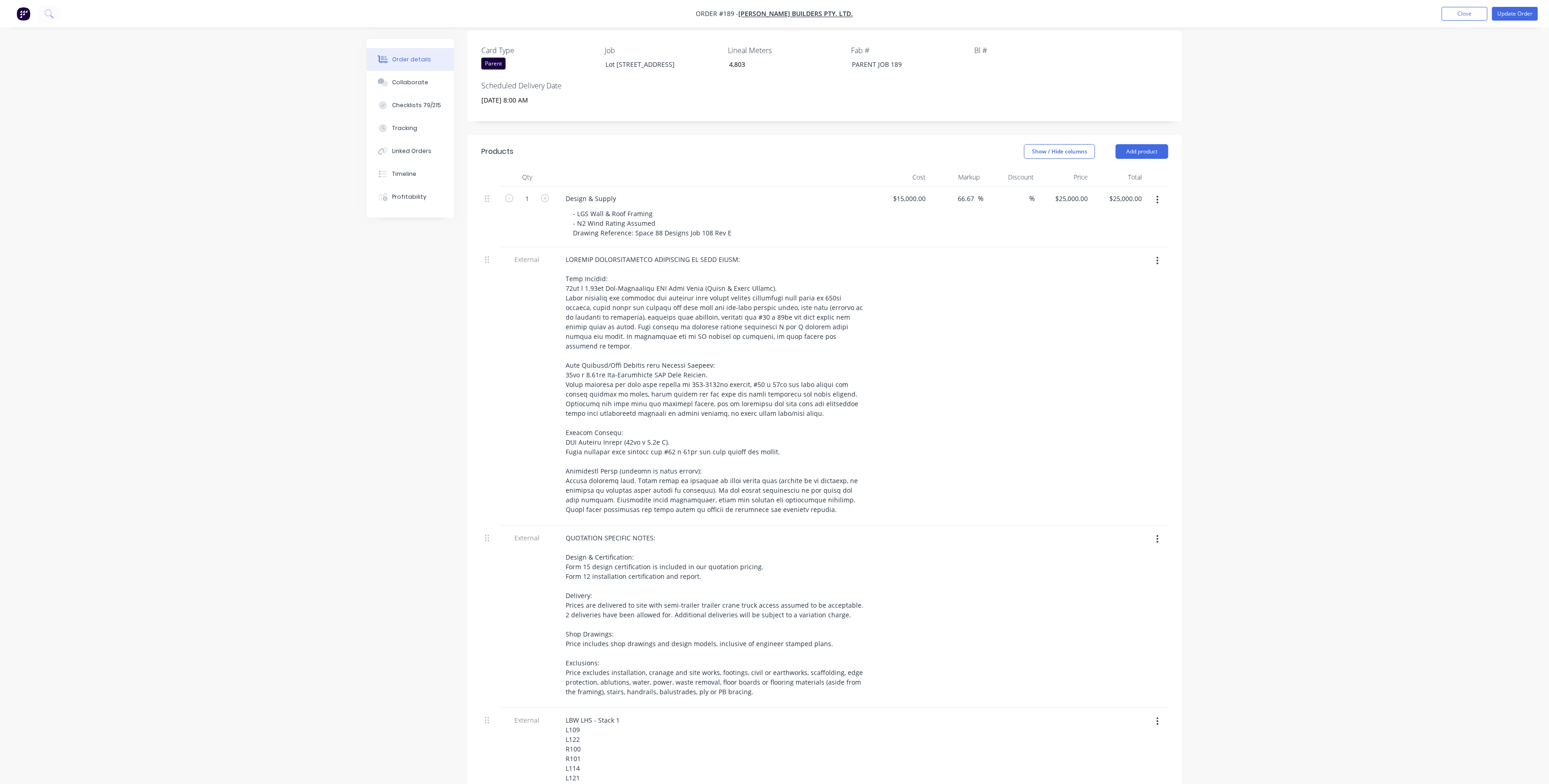
scroll to position [84, 0]
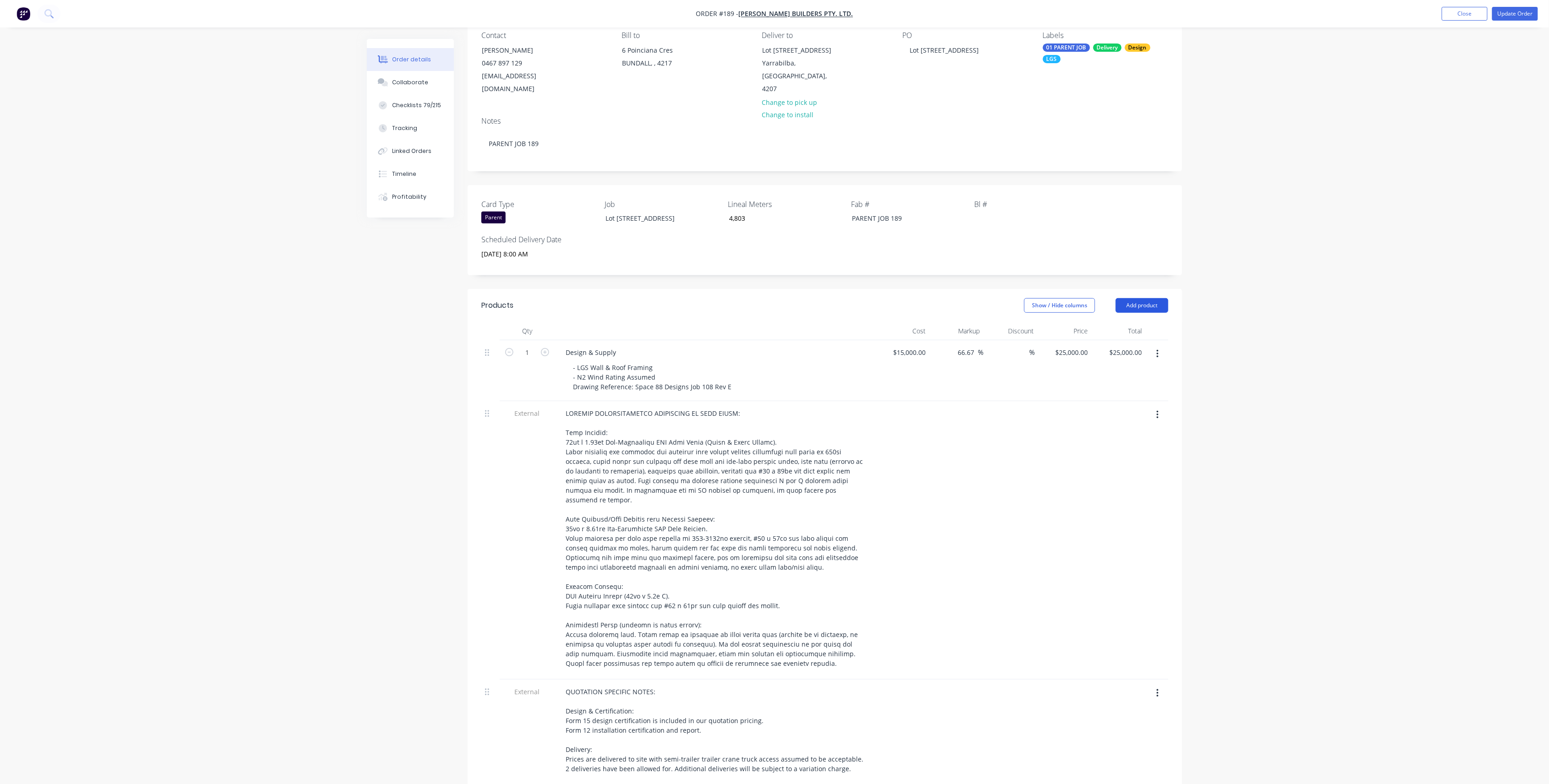
click at [653, 298] on button "Add product" at bounding box center [1141, 305] width 52 height 14
click at [653, 450] on div "Notes (External)" at bounding box center [1124, 456] width 70 height 13
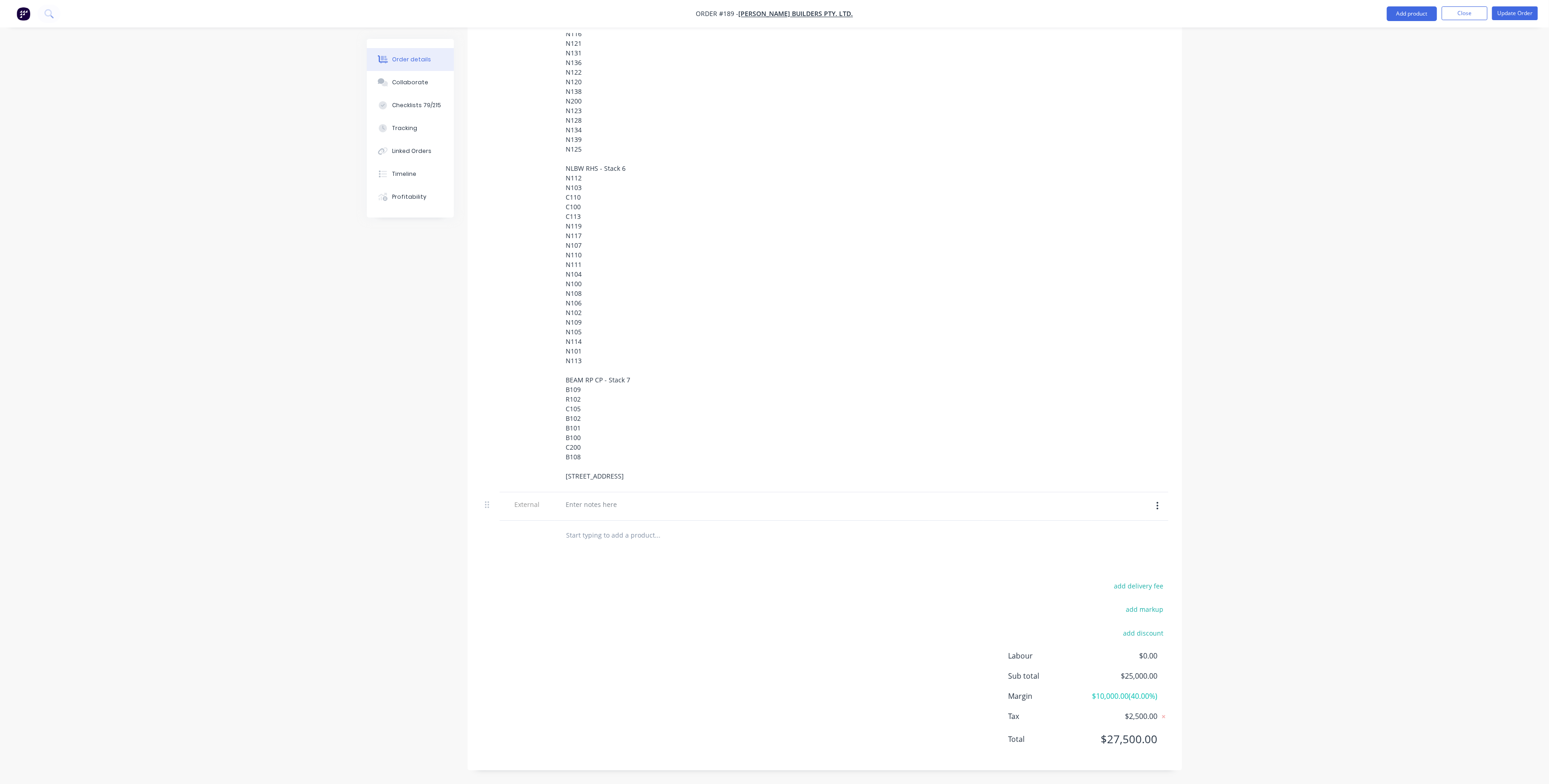
scroll to position [1761, 0]
click at [611, 492] on div at bounding box center [714, 506] width 321 height 28
click at [605, 497] on div at bounding box center [591, 503] width 66 height 13
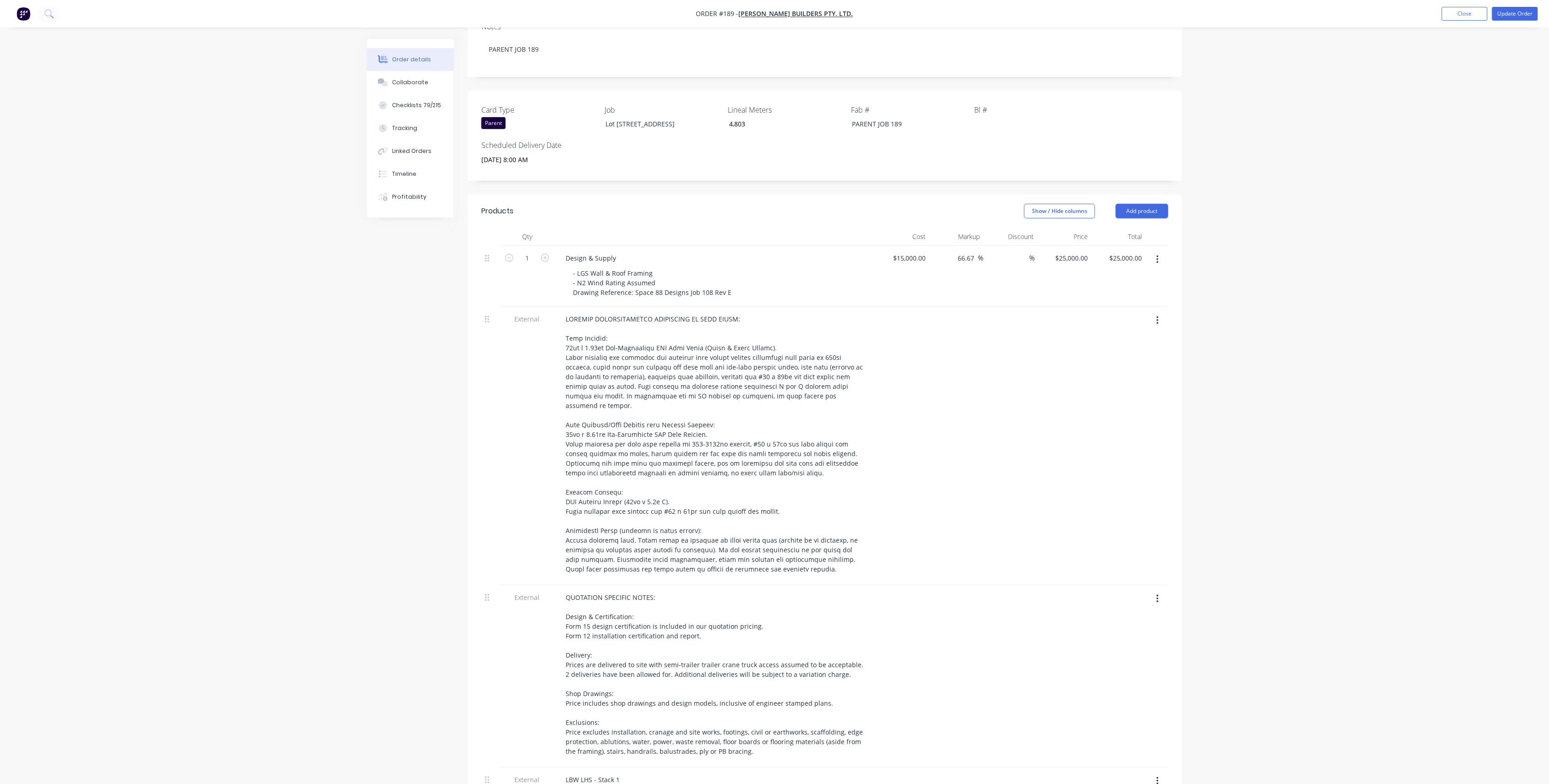
scroll to position [113, 0]
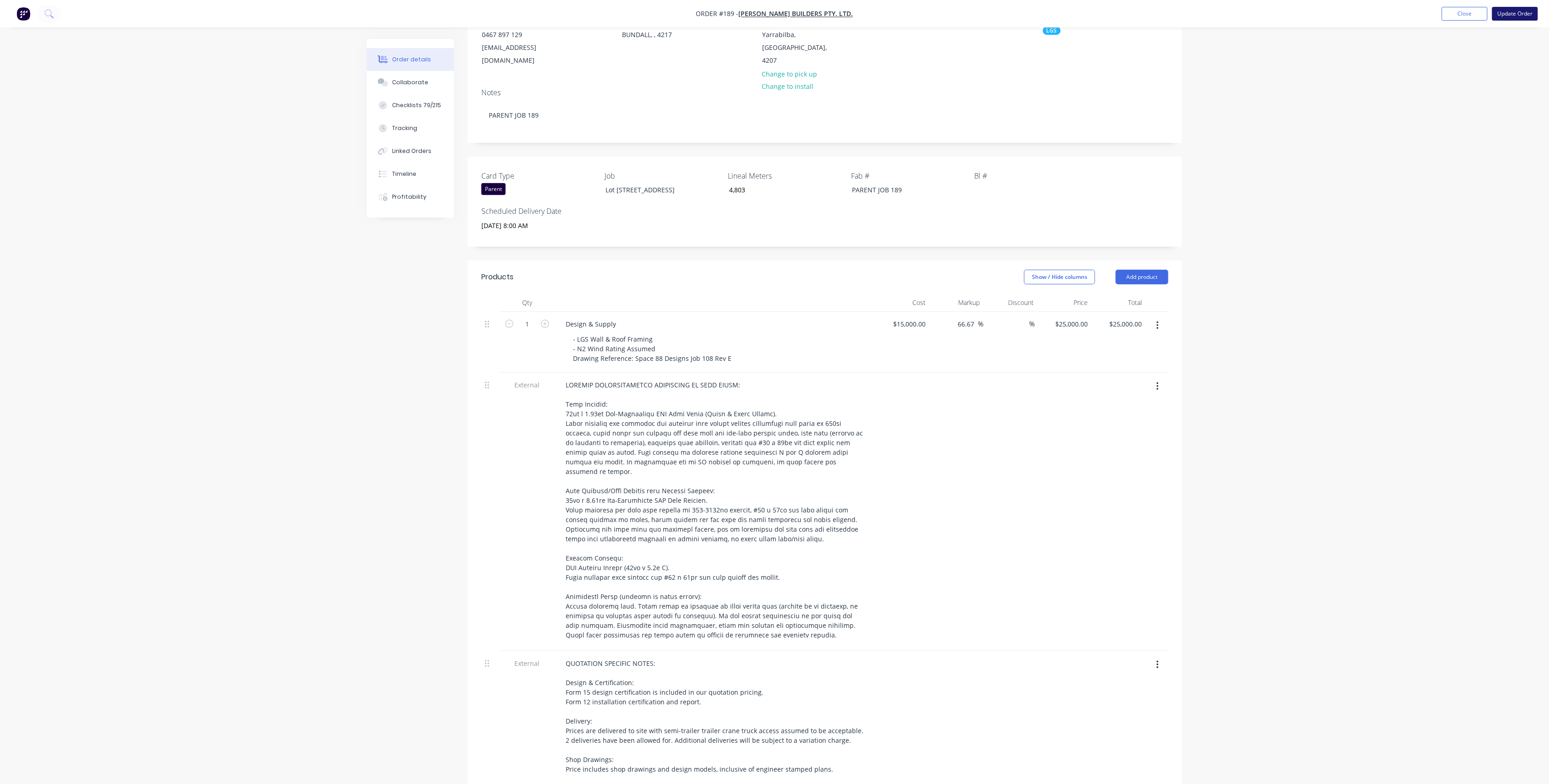
click at [653, 17] on button "Update Order" at bounding box center [1515, 13] width 46 height 13
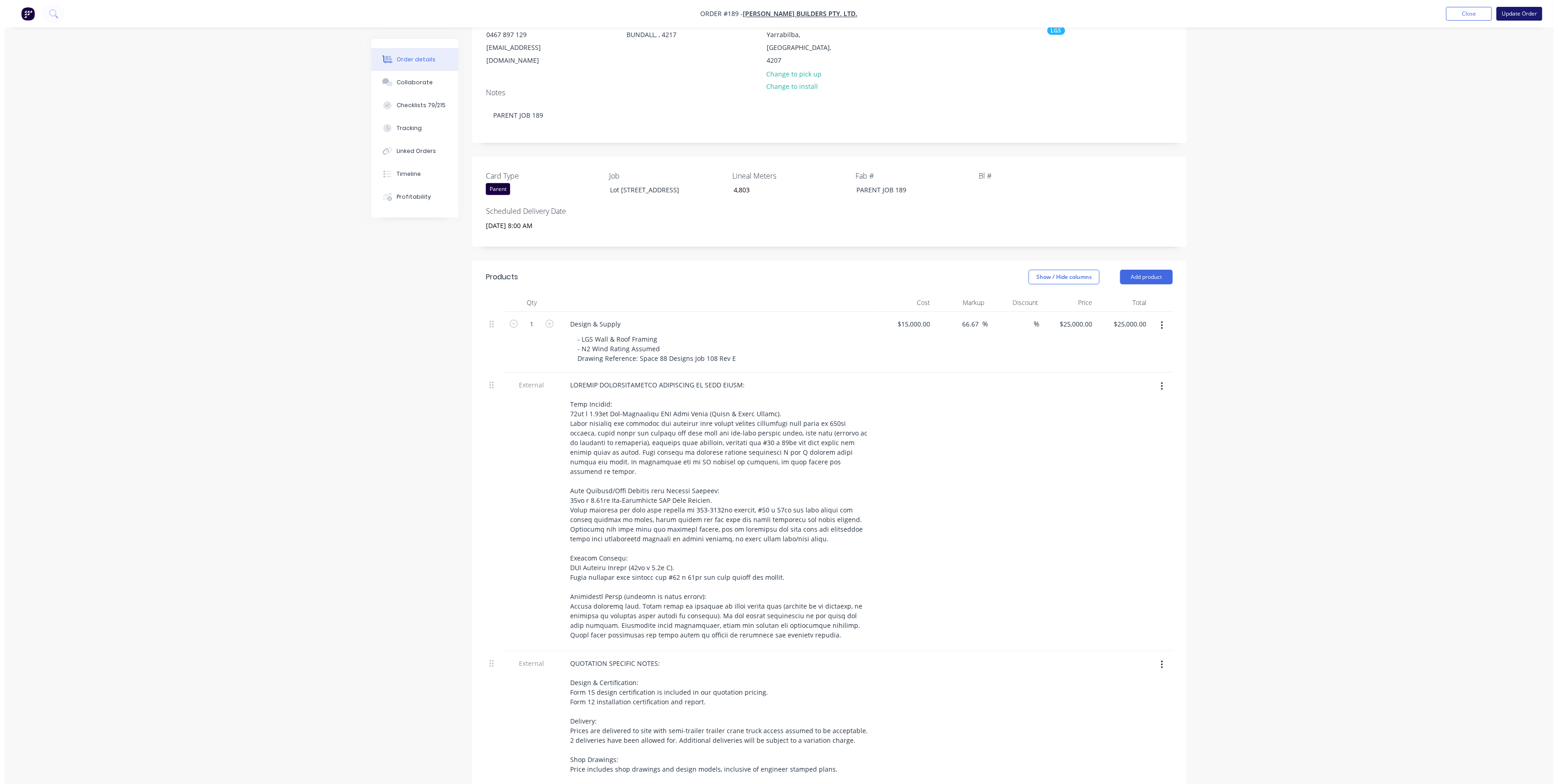
scroll to position [0, 0]
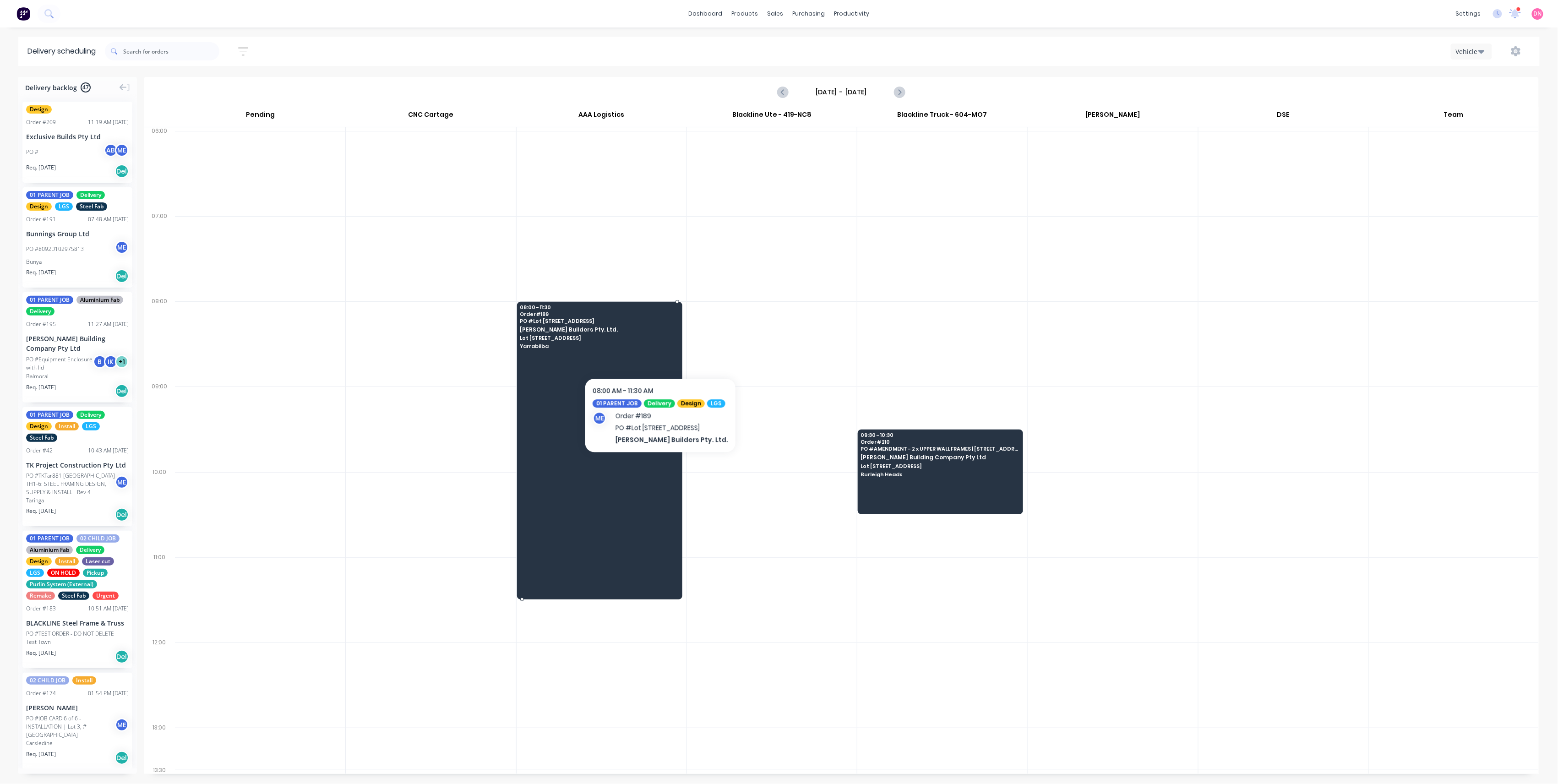
click at [653, 350] on div "08:00 - 11:30 Order # [GEOGRAPHIC_DATA] [PERSON_NAME] Builders Pty. Ltd. [STREE…" at bounding box center [600, 328] width 164 height 51
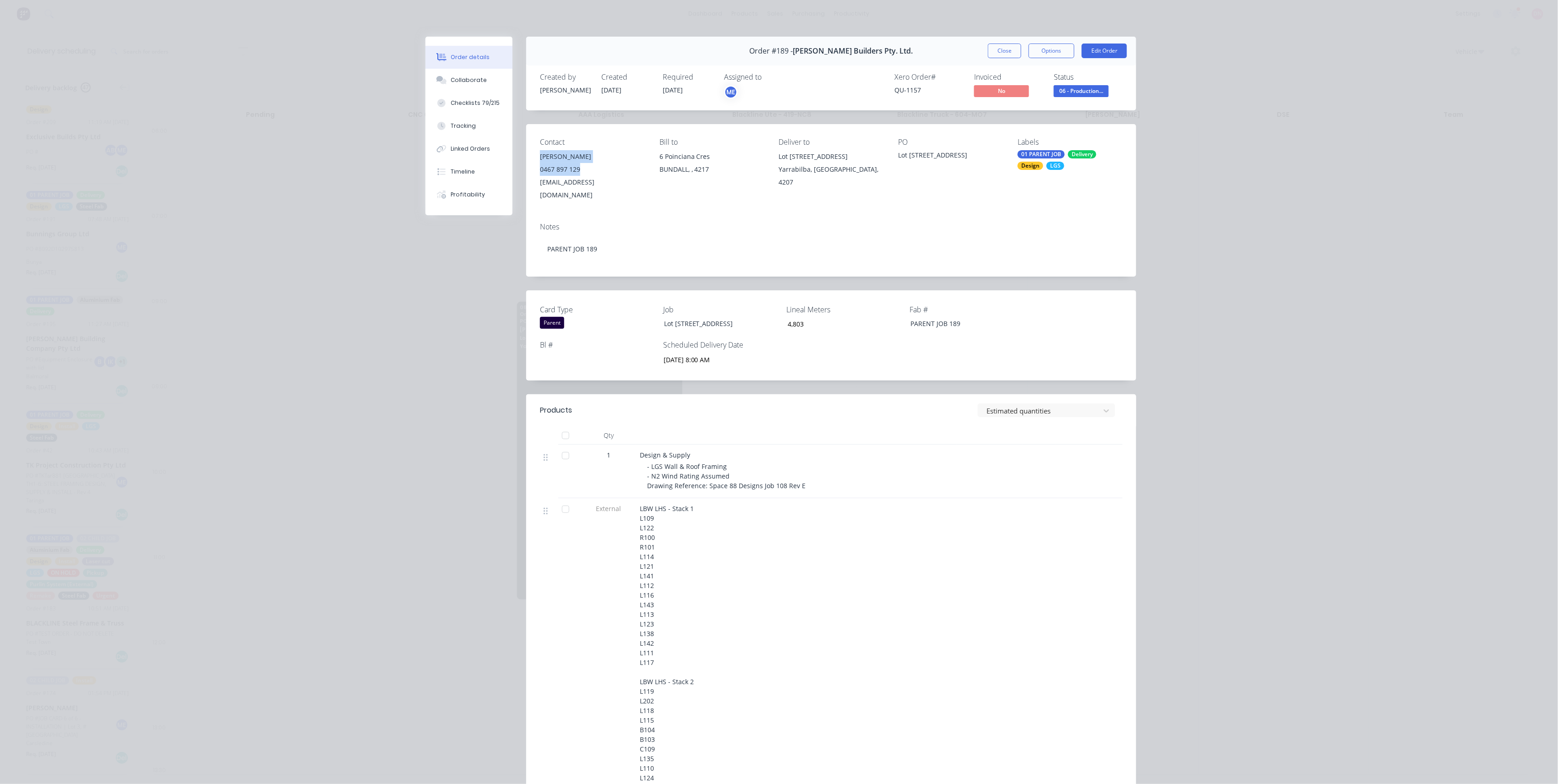
drag, startPoint x: 584, startPoint y: 164, endPoint x: 536, endPoint y: 158, distance: 48.4
click at [540, 158] on div "[PERSON_NAME] 0467 897 129 [EMAIL_ADDRESS][DOMAIN_NAME]" at bounding box center [592, 176] width 105 height 51
copy div "[PERSON_NAME] 0467 897 129"
click at [653, 52] on button "Edit Order" at bounding box center [1104, 51] width 45 height 14
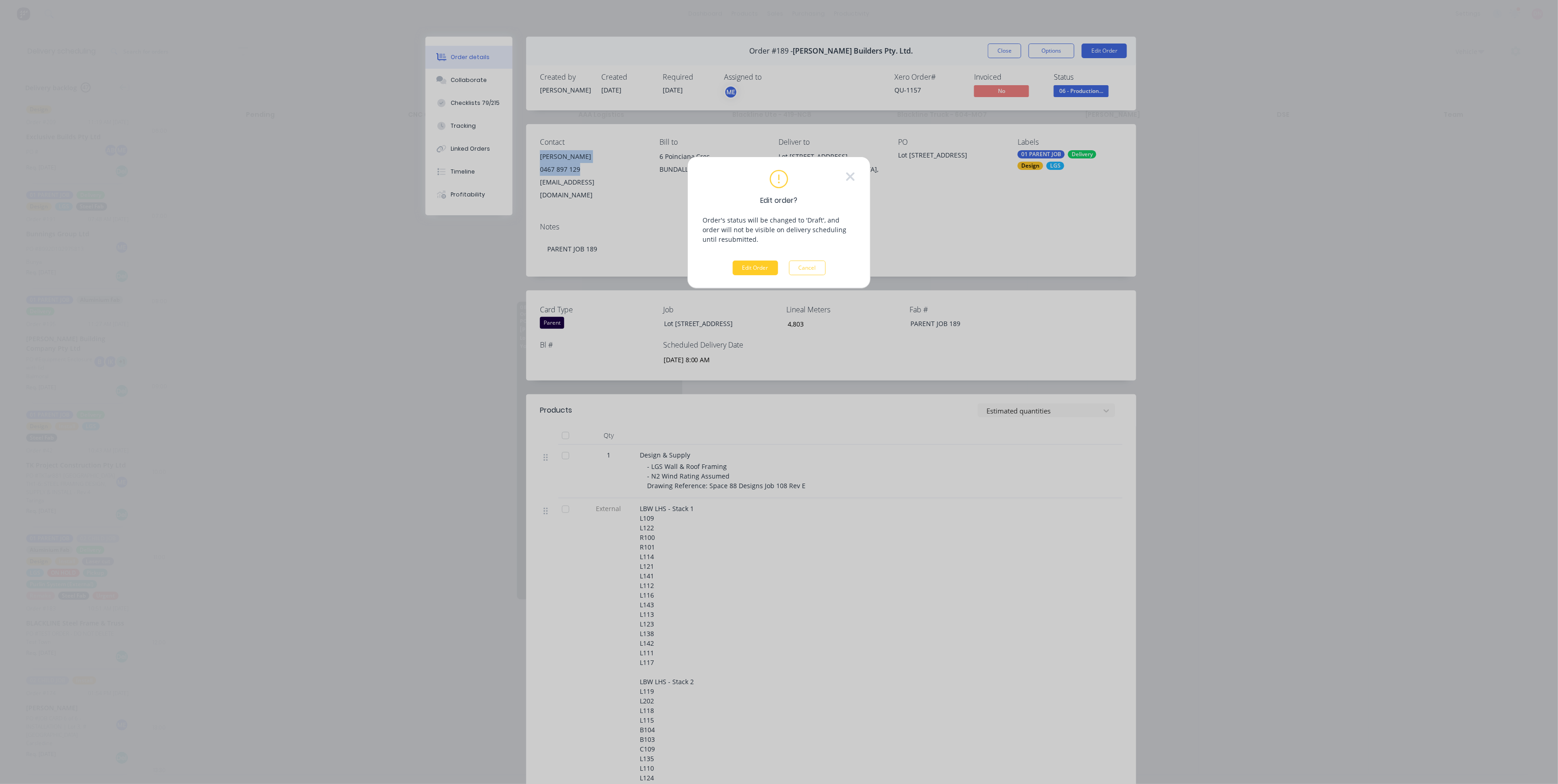
click at [653, 268] on button "Edit Order" at bounding box center [755, 267] width 45 height 14
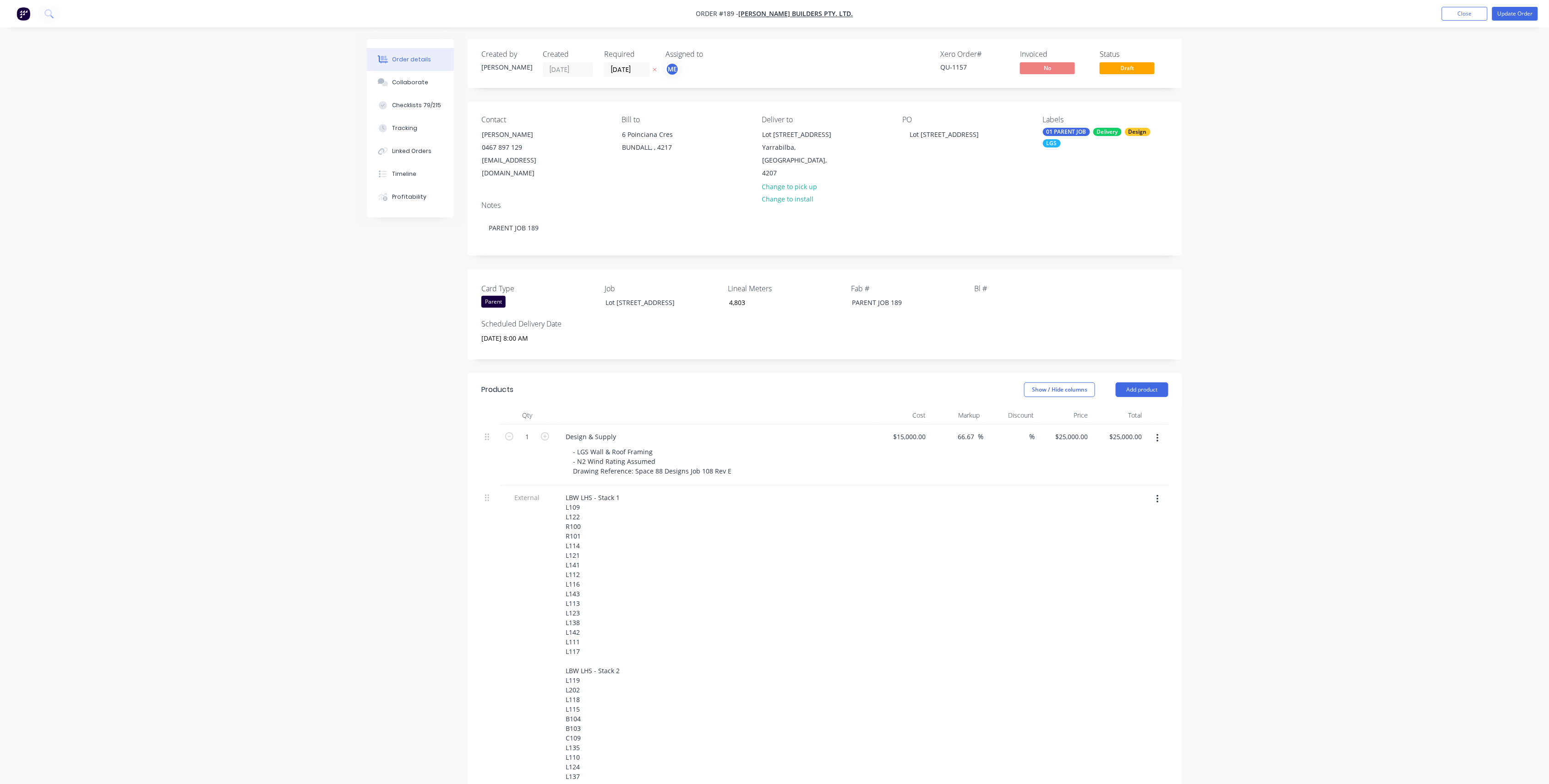
click at [639, 63] on label "[DATE]" at bounding box center [627, 69] width 46 height 14
click at [639, 63] on input "[DATE]" at bounding box center [627, 69] width 45 height 13
click at [653, 136] on div "10" at bounding box center [708, 133] width 13 height 13
type input "[DATE]"
click at [653, 14] on button "Update Order" at bounding box center [1515, 13] width 46 height 13
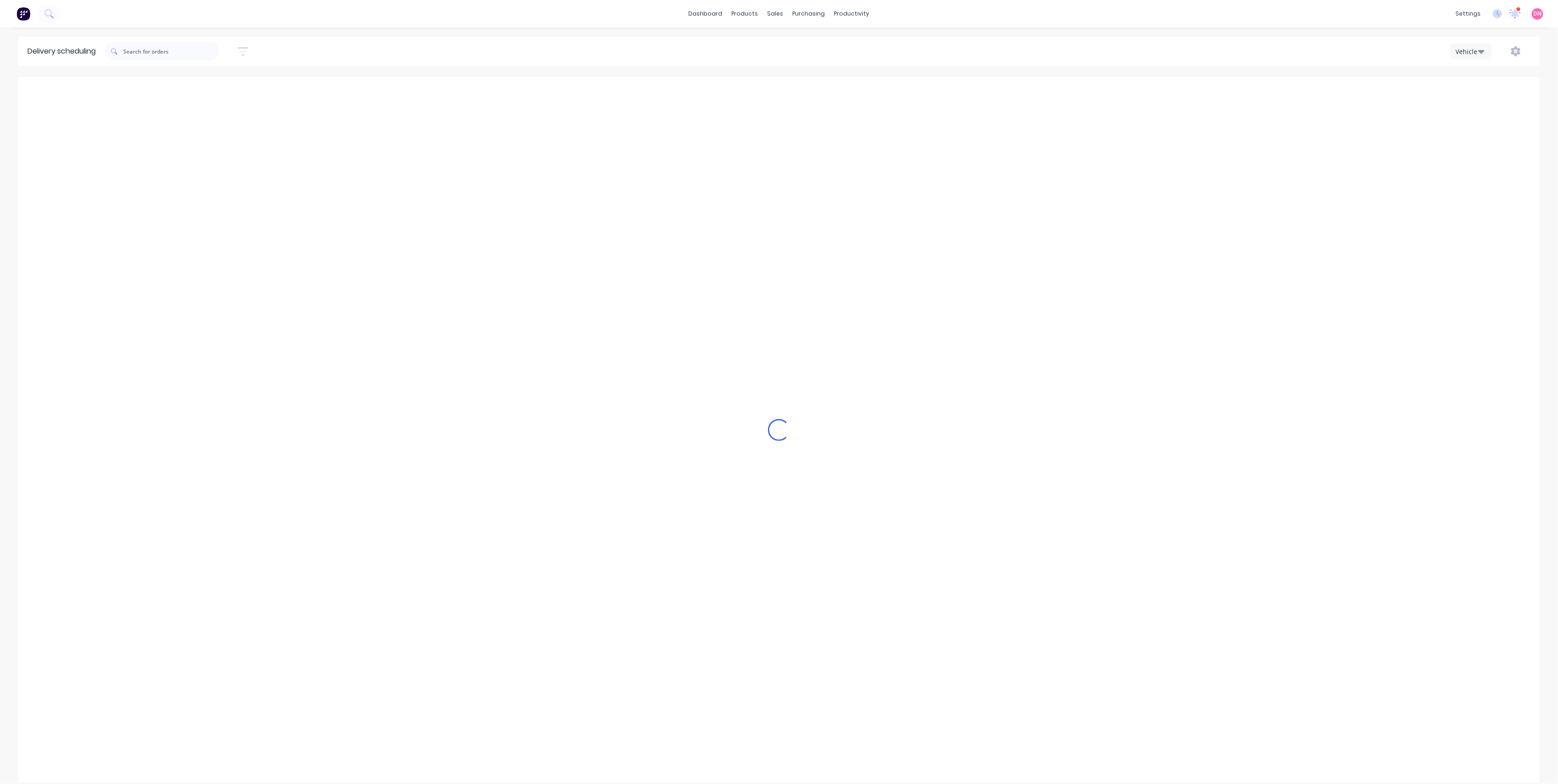
type input "[DATE] - [DATE]"
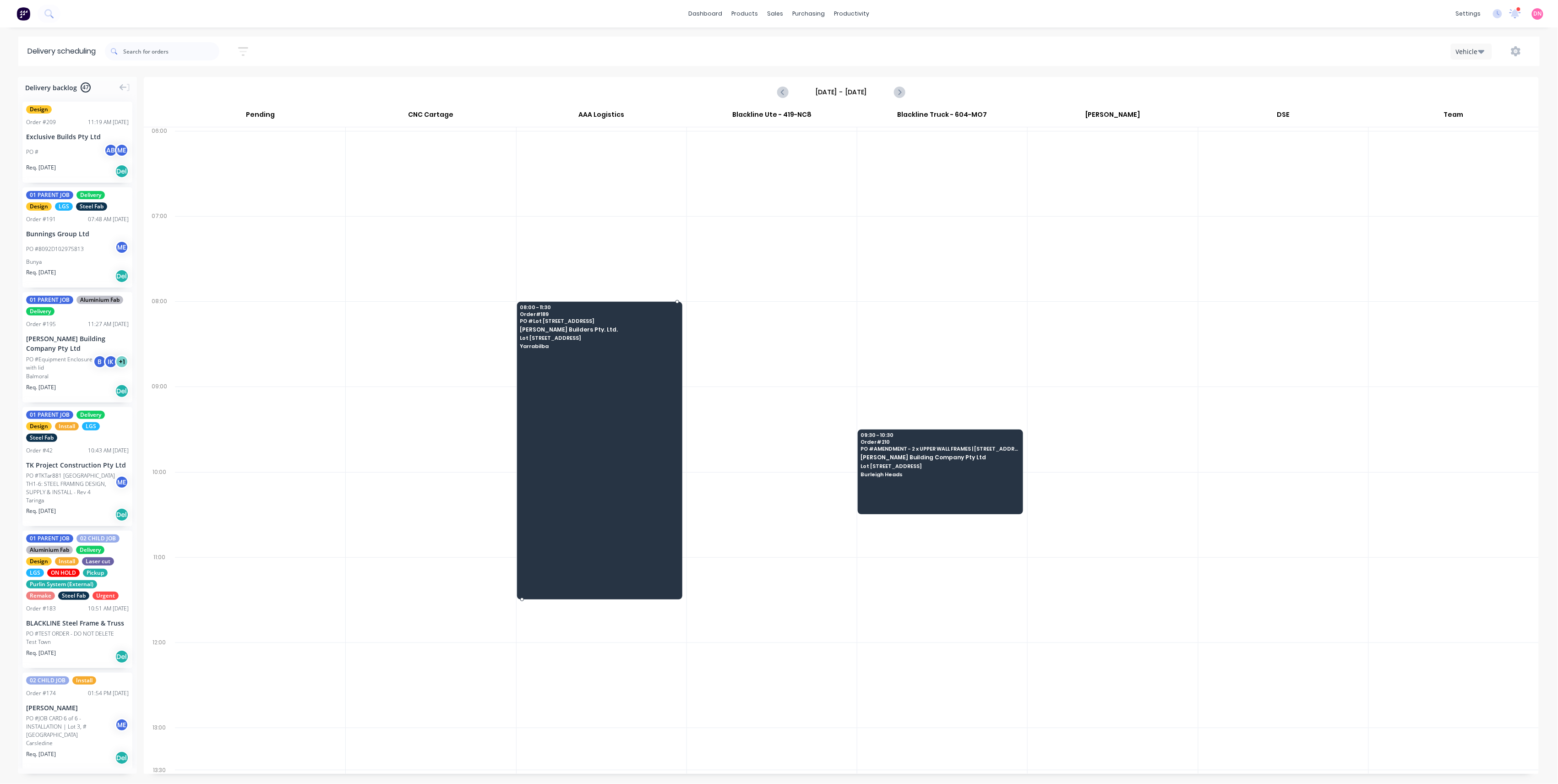
click at [653, 479] on div at bounding box center [600, 450] width 165 height 297
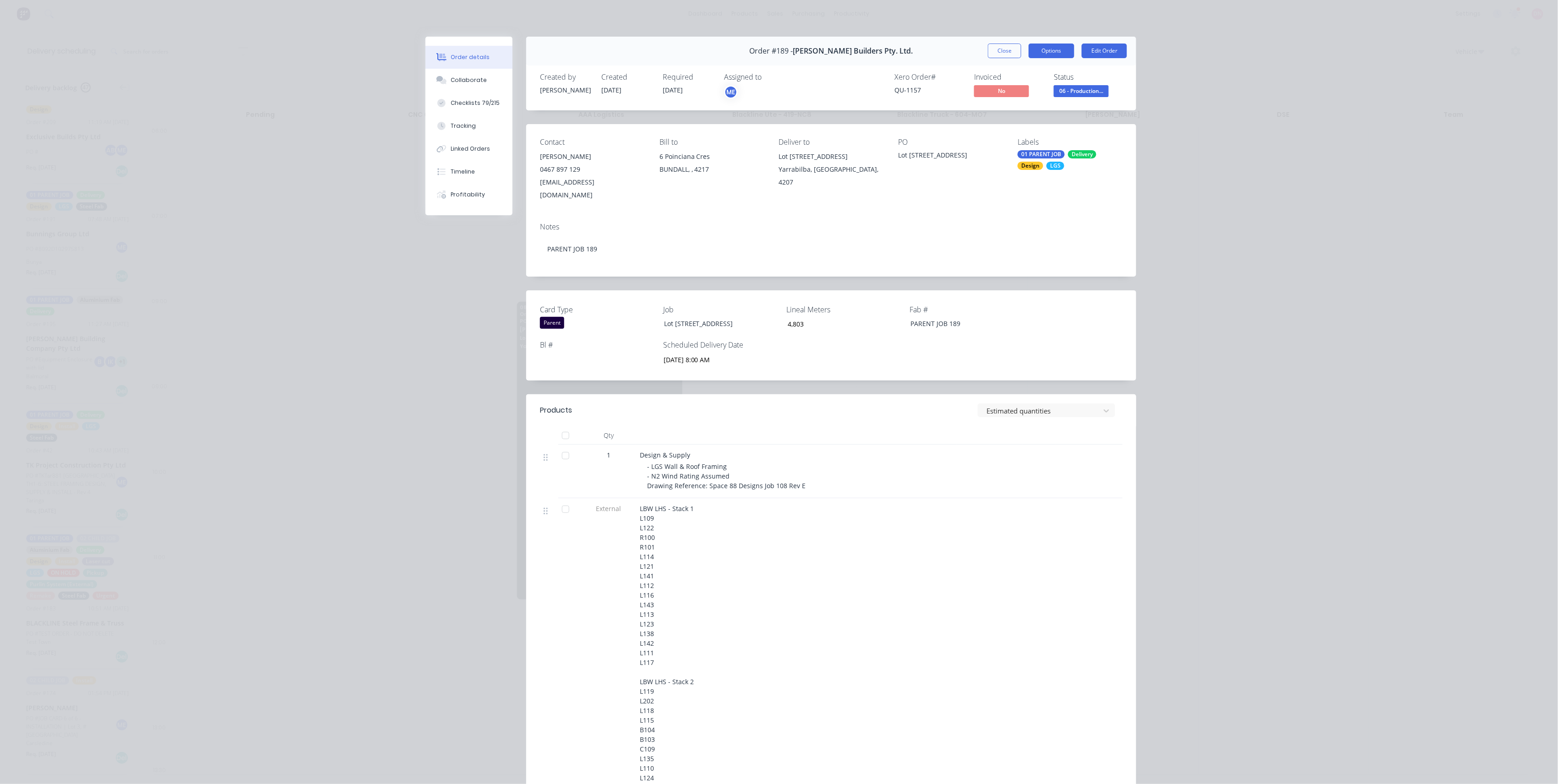
click at [653, 55] on button "Options" at bounding box center [1052, 51] width 46 height 14
click at [653, 107] on div "Delivery Docket" at bounding box center [1027, 111] width 80 height 13
click at [653, 124] on div "Custom" at bounding box center [1027, 129] width 80 height 13
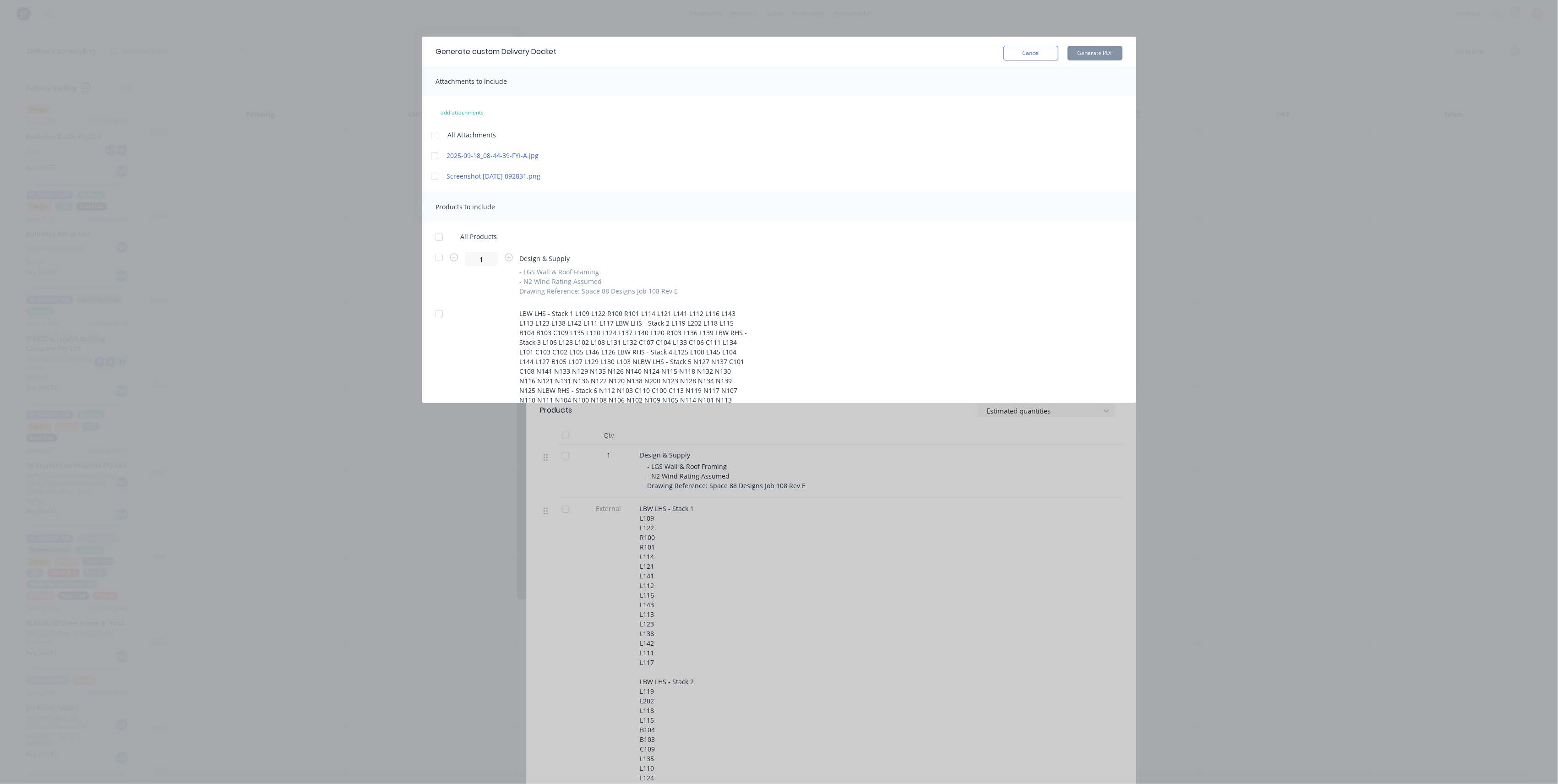
click at [441, 254] on div at bounding box center [439, 257] width 19 height 19
click at [443, 312] on div at bounding box center [439, 313] width 19 height 19
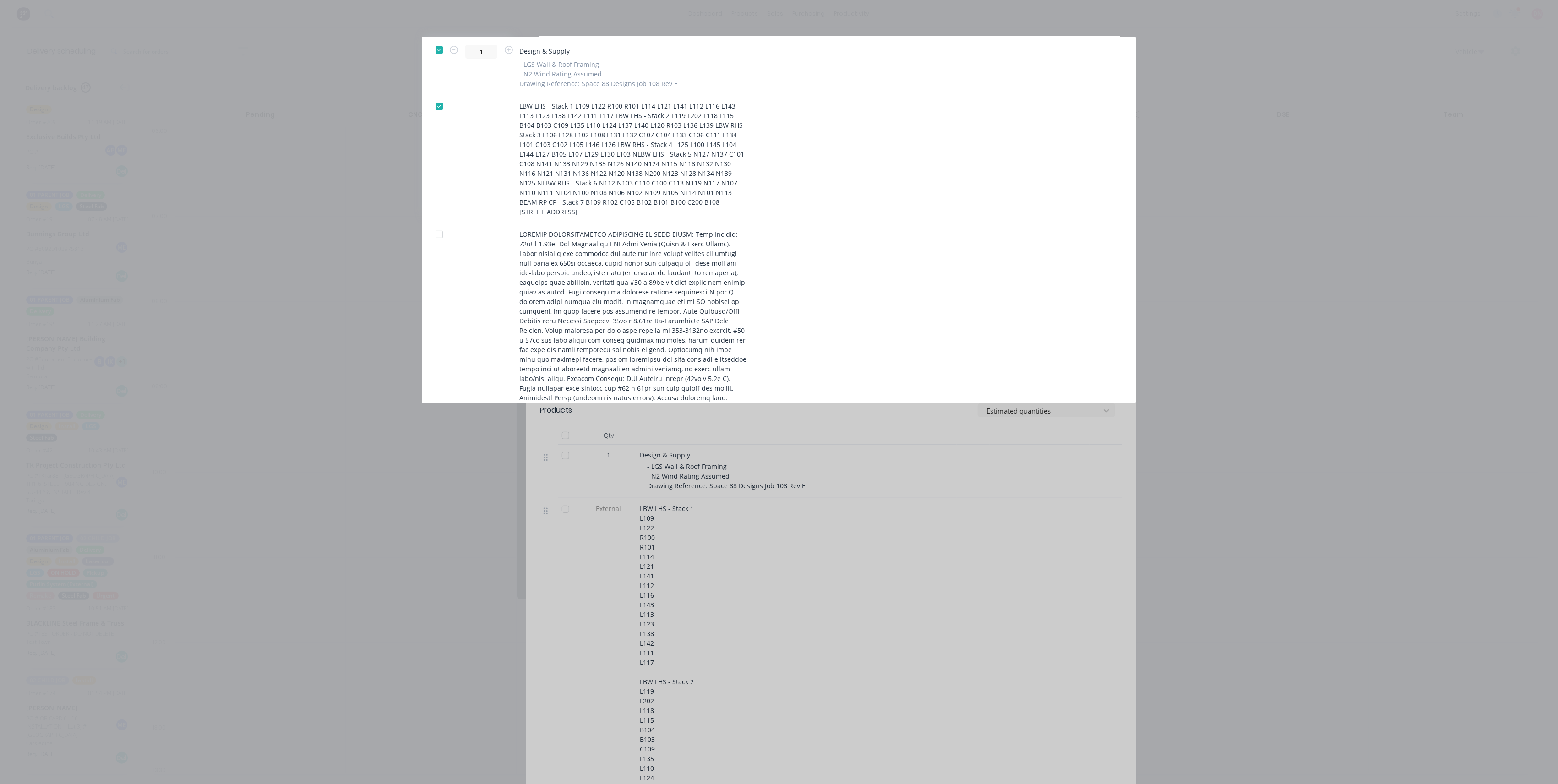
scroll to position [391, 0]
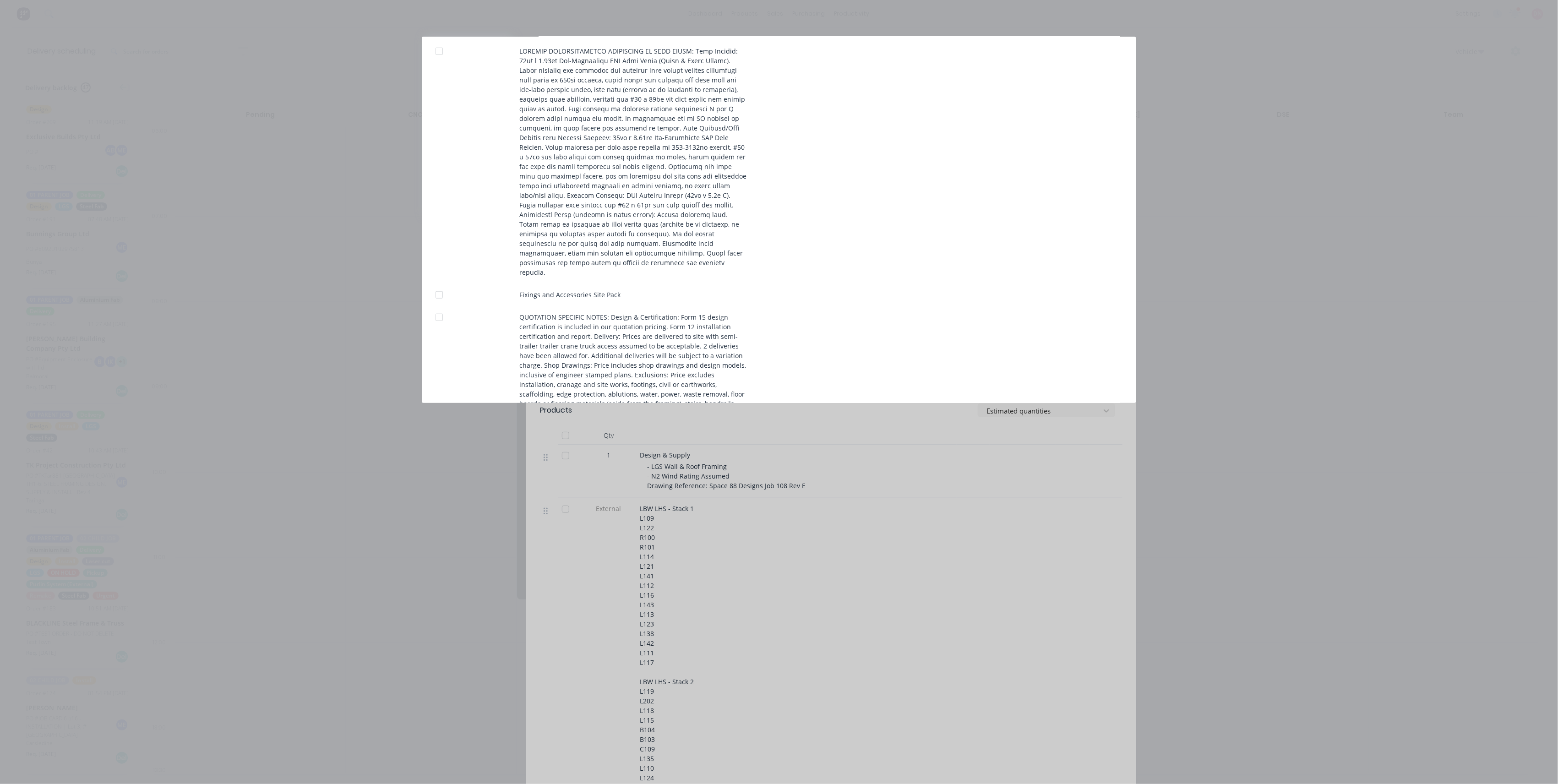
click at [433, 286] on div at bounding box center [439, 295] width 19 height 19
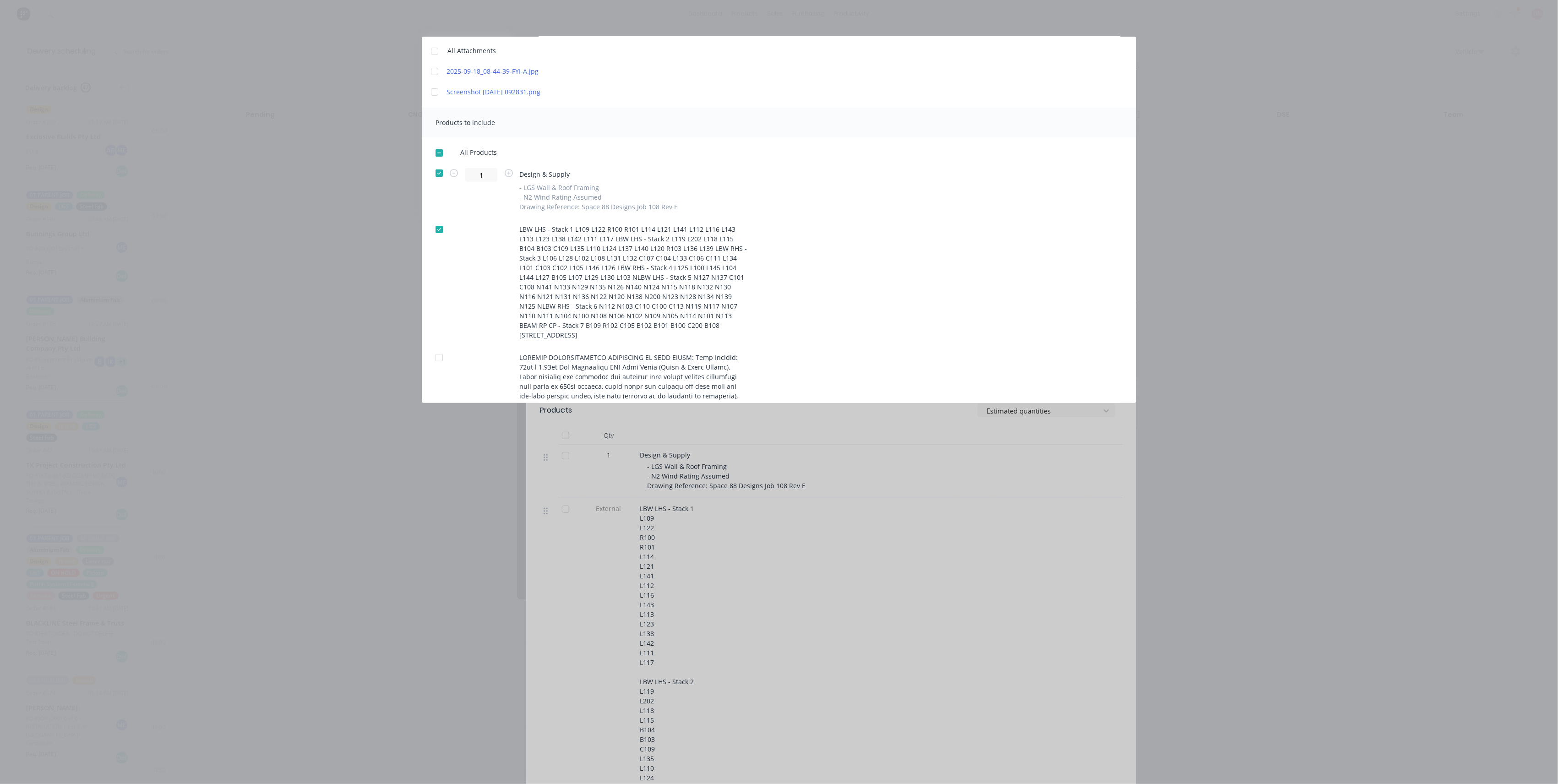
scroll to position [0, 0]
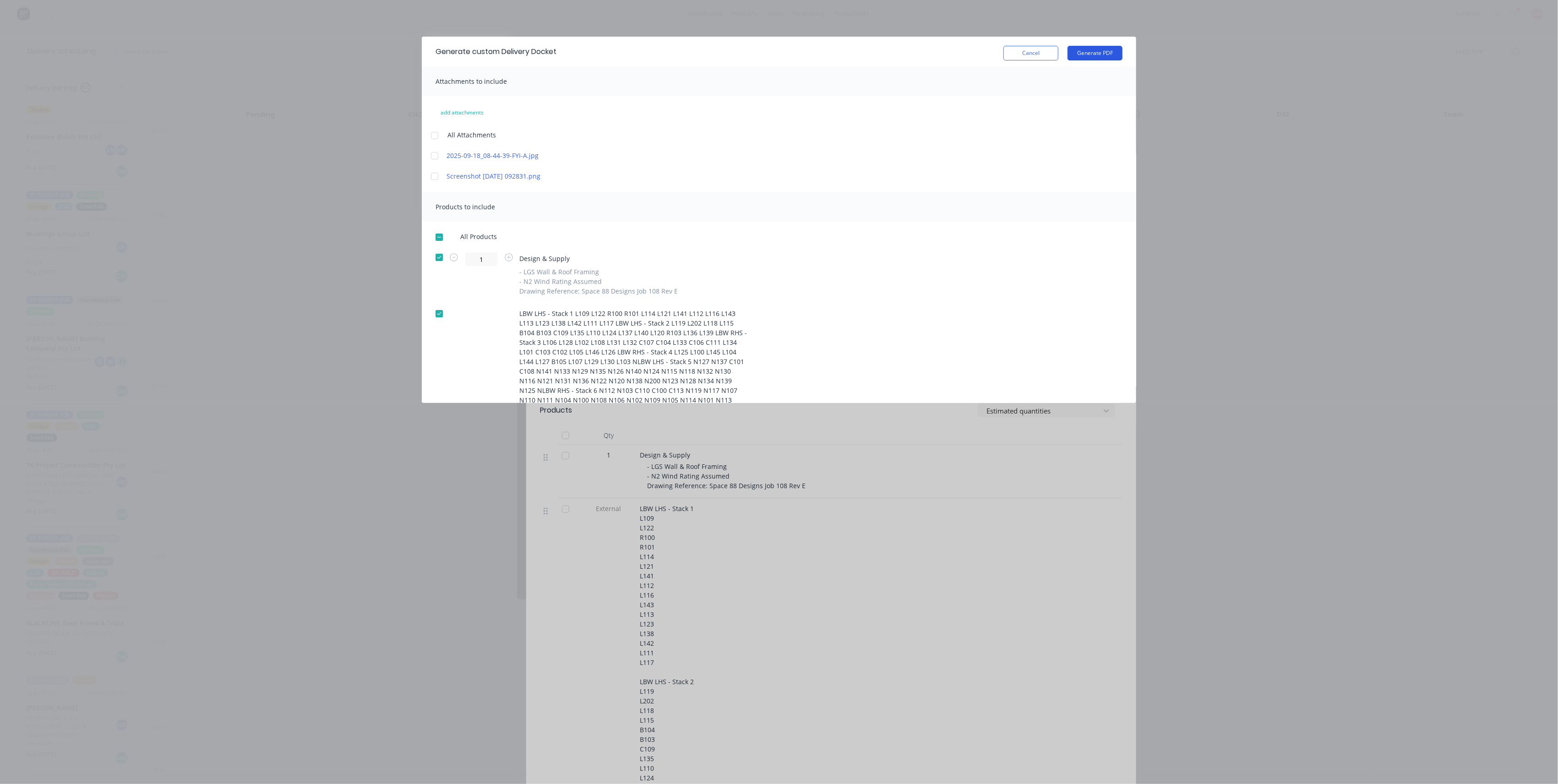
click at [653, 52] on button "Generate PDF" at bounding box center [1095, 53] width 55 height 14
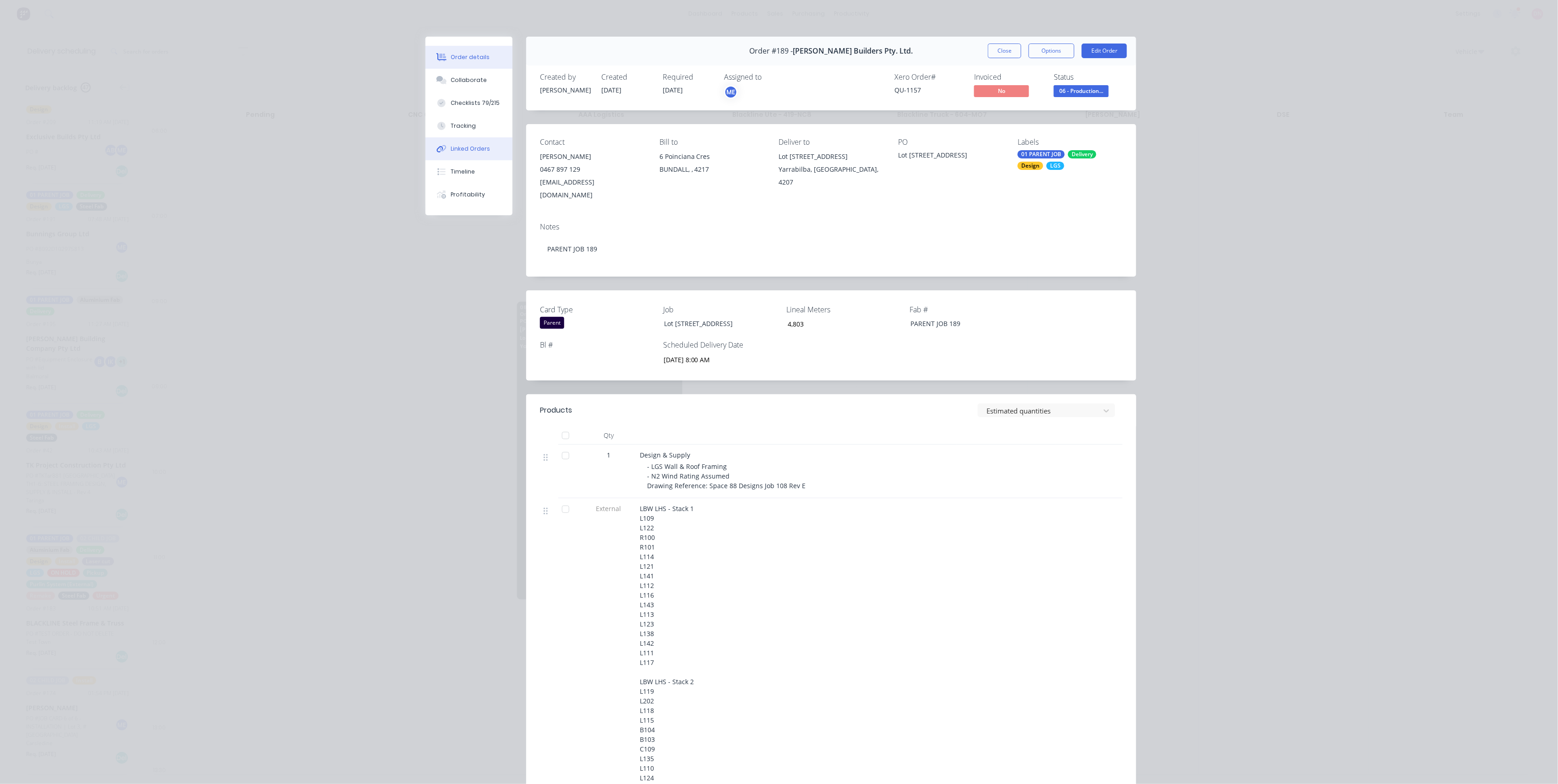
click at [477, 139] on button "Linked Orders" at bounding box center [469, 149] width 87 height 23
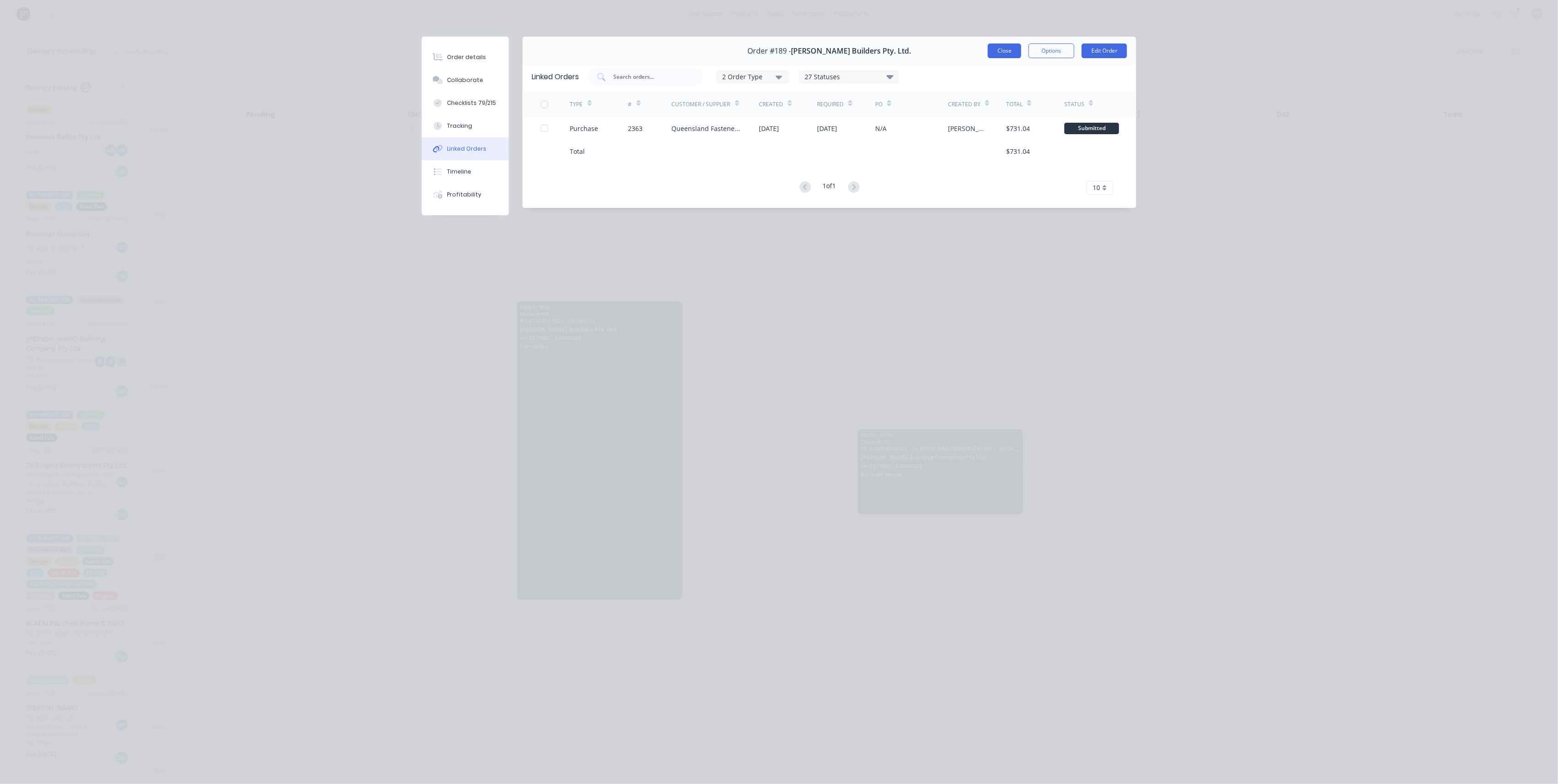
click at [653, 53] on button "Close" at bounding box center [1005, 51] width 34 height 14
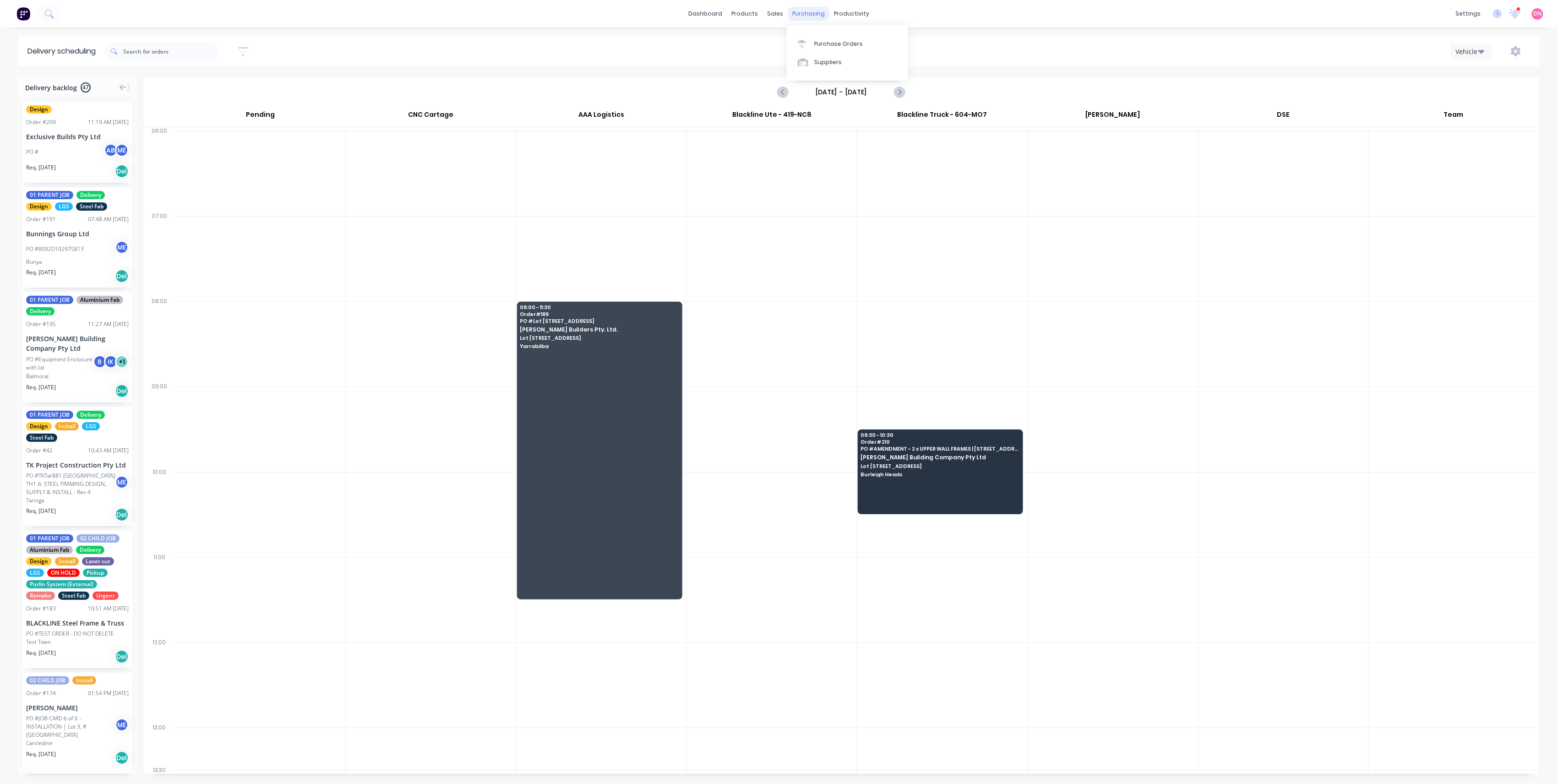
click at [653, 12] on div "purchasing" at bounding box center [808, 13] width 42 height 13
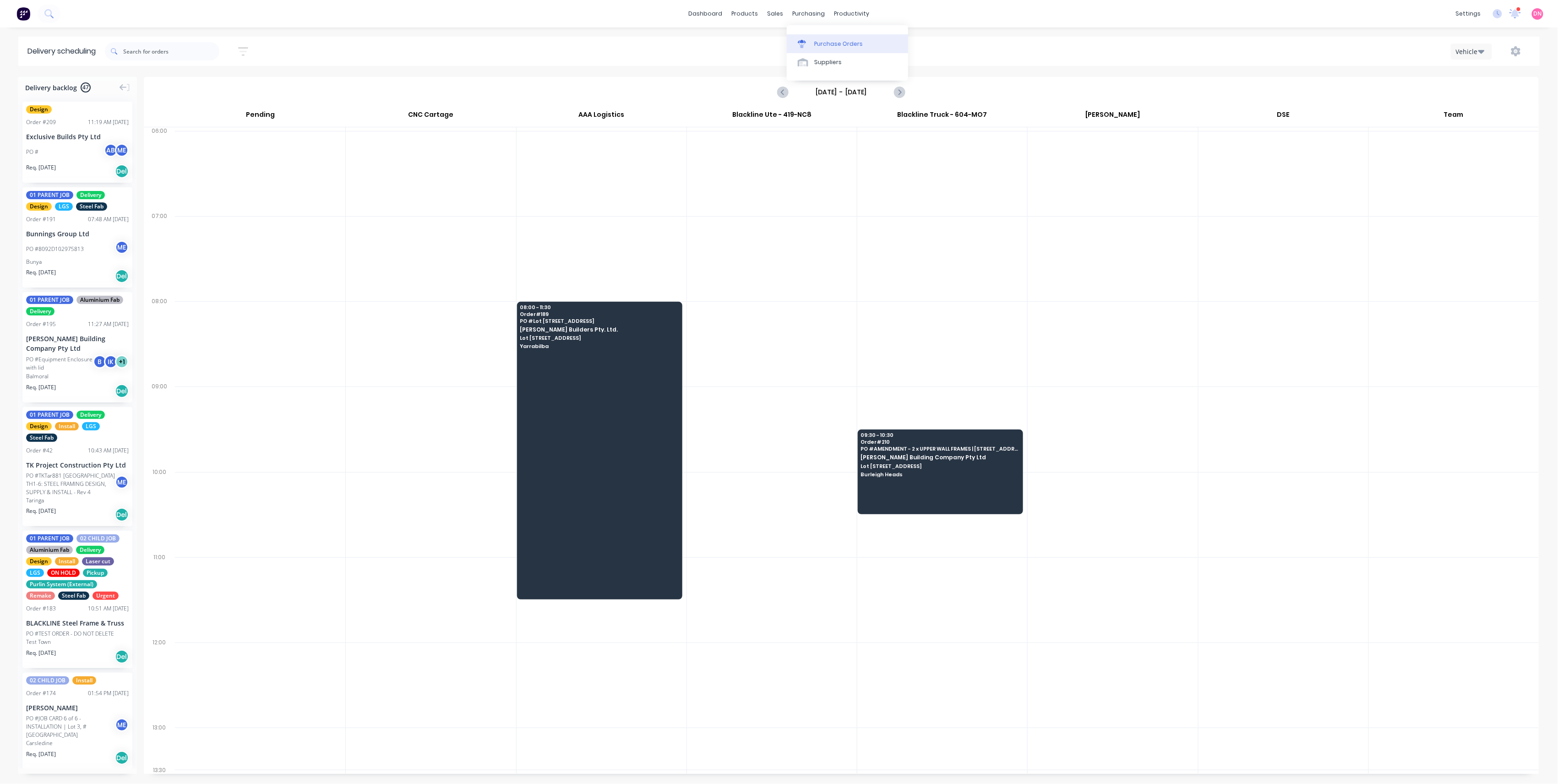
click at [653, 51] on link "Purchase Orders" at bounding box center [847, 44] width 122 height 19
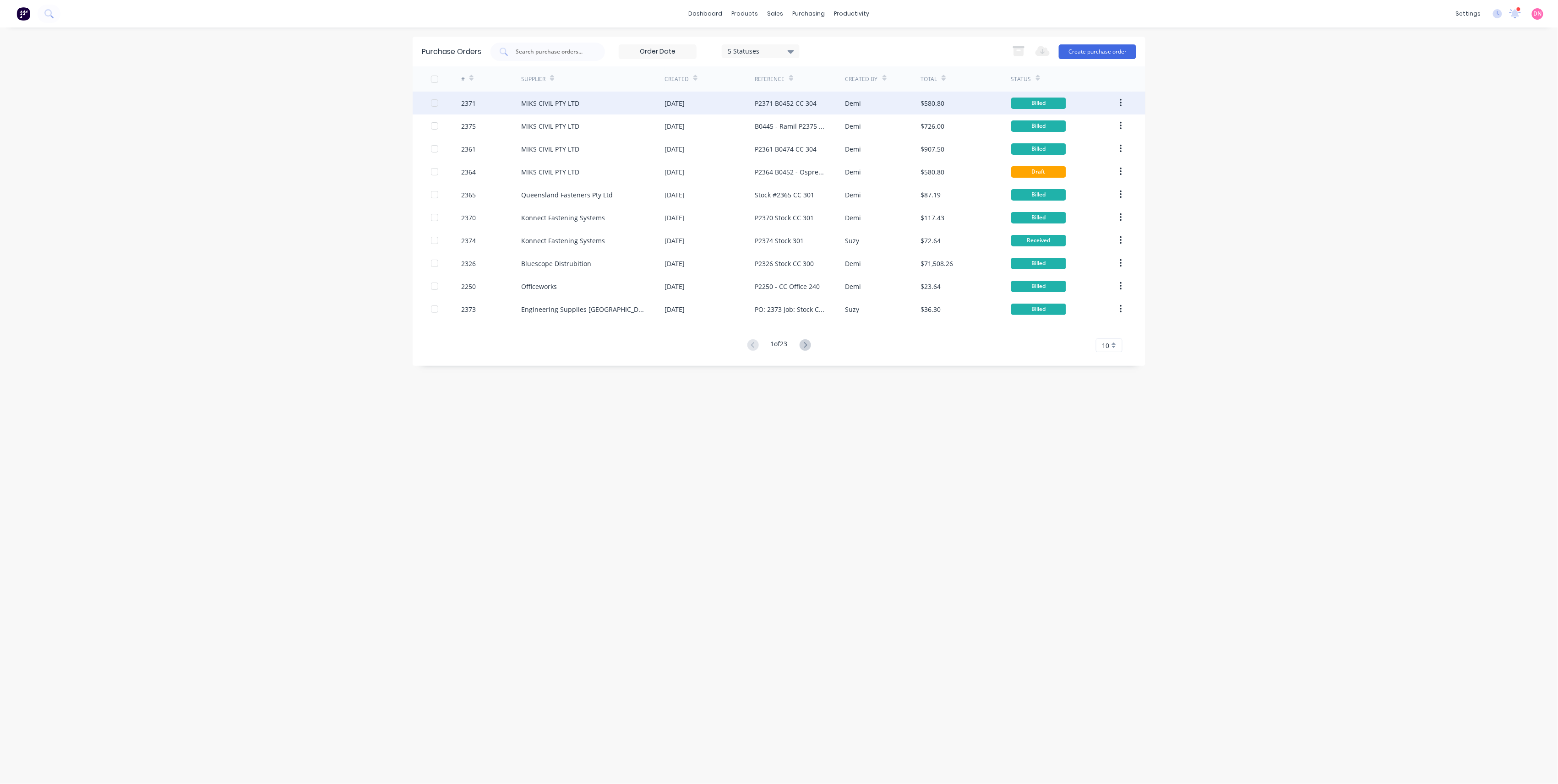
click at [653, 106] on div "[DATE]" at bounding box center [710, 103] width 91 height 23
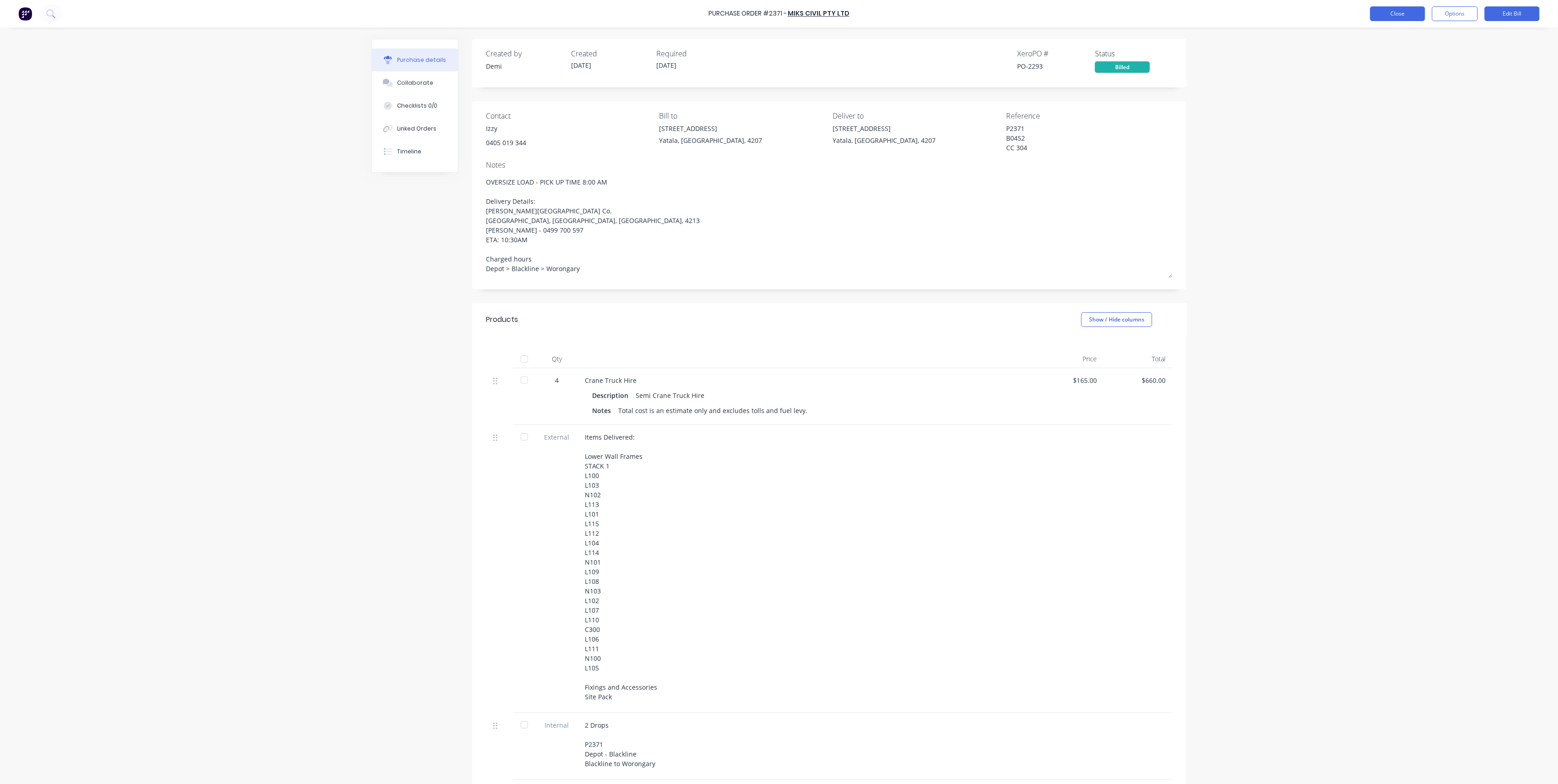
click at [653, 18] on button "Close" at bounding box center [1398, 13] width 55 height 14
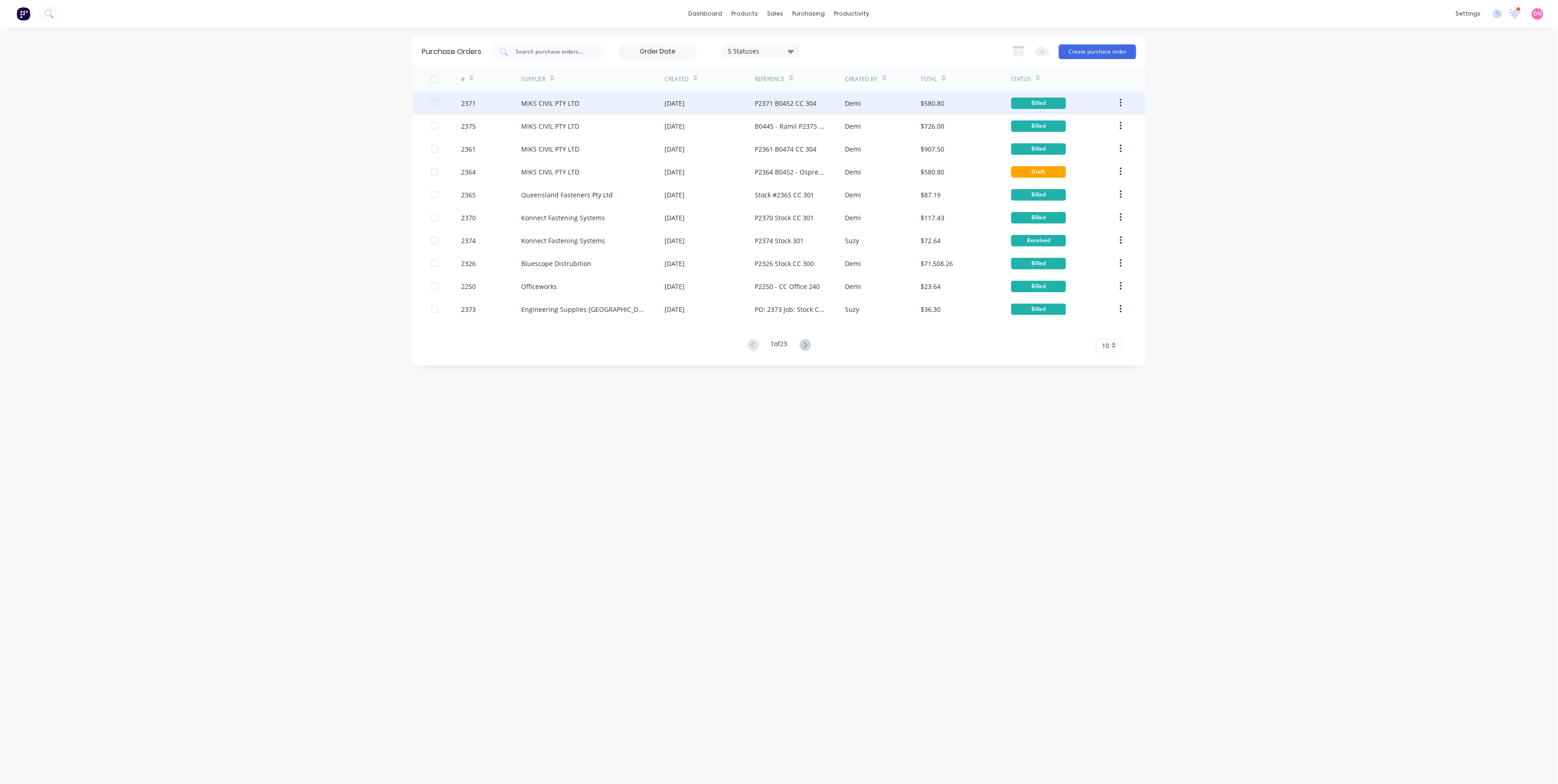
click at [622, 99] on div "MIKS CIVIL PTY LTD" at bounding box center [592, 103] width 143 height 23
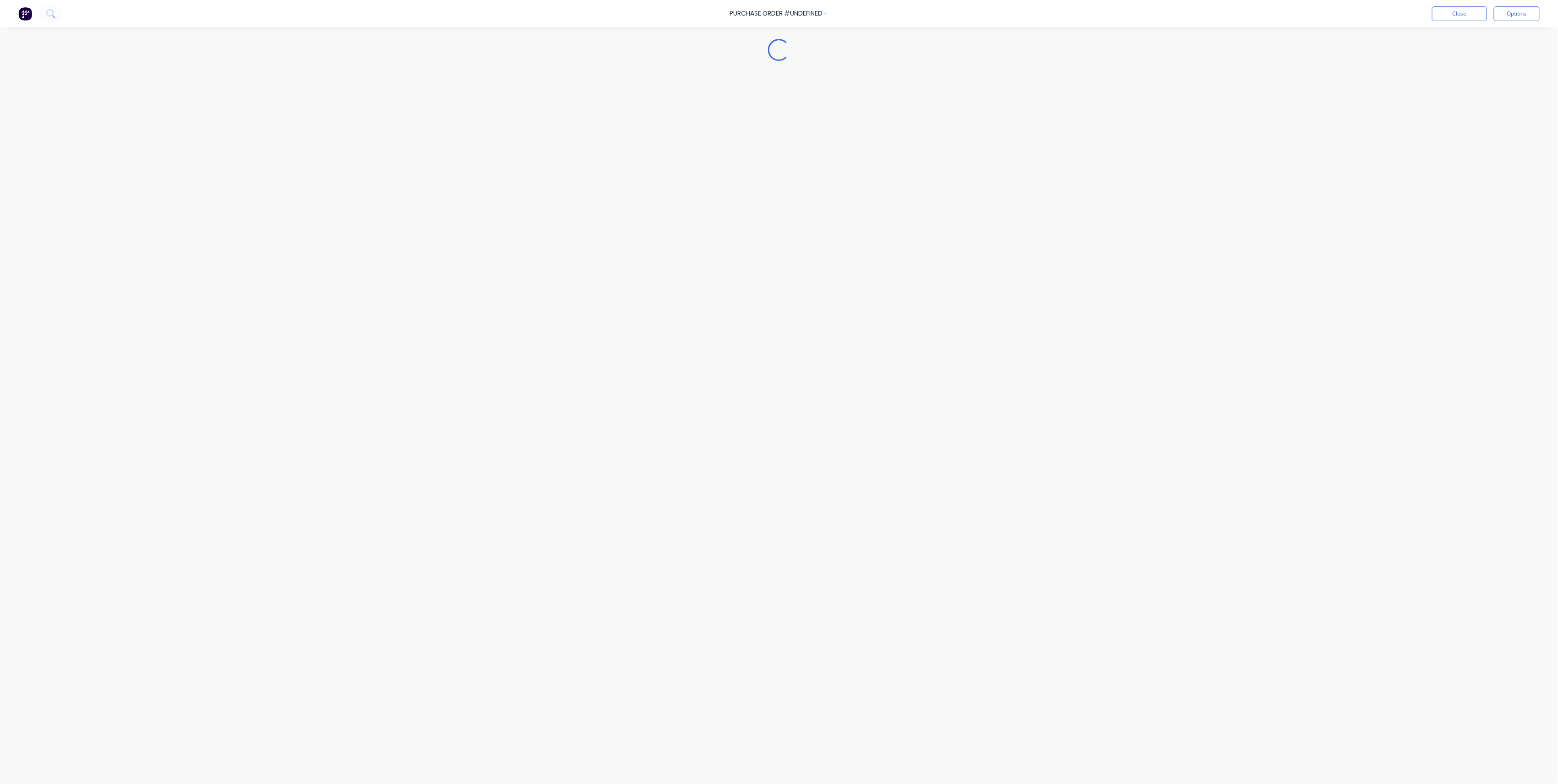
type textarea "x"
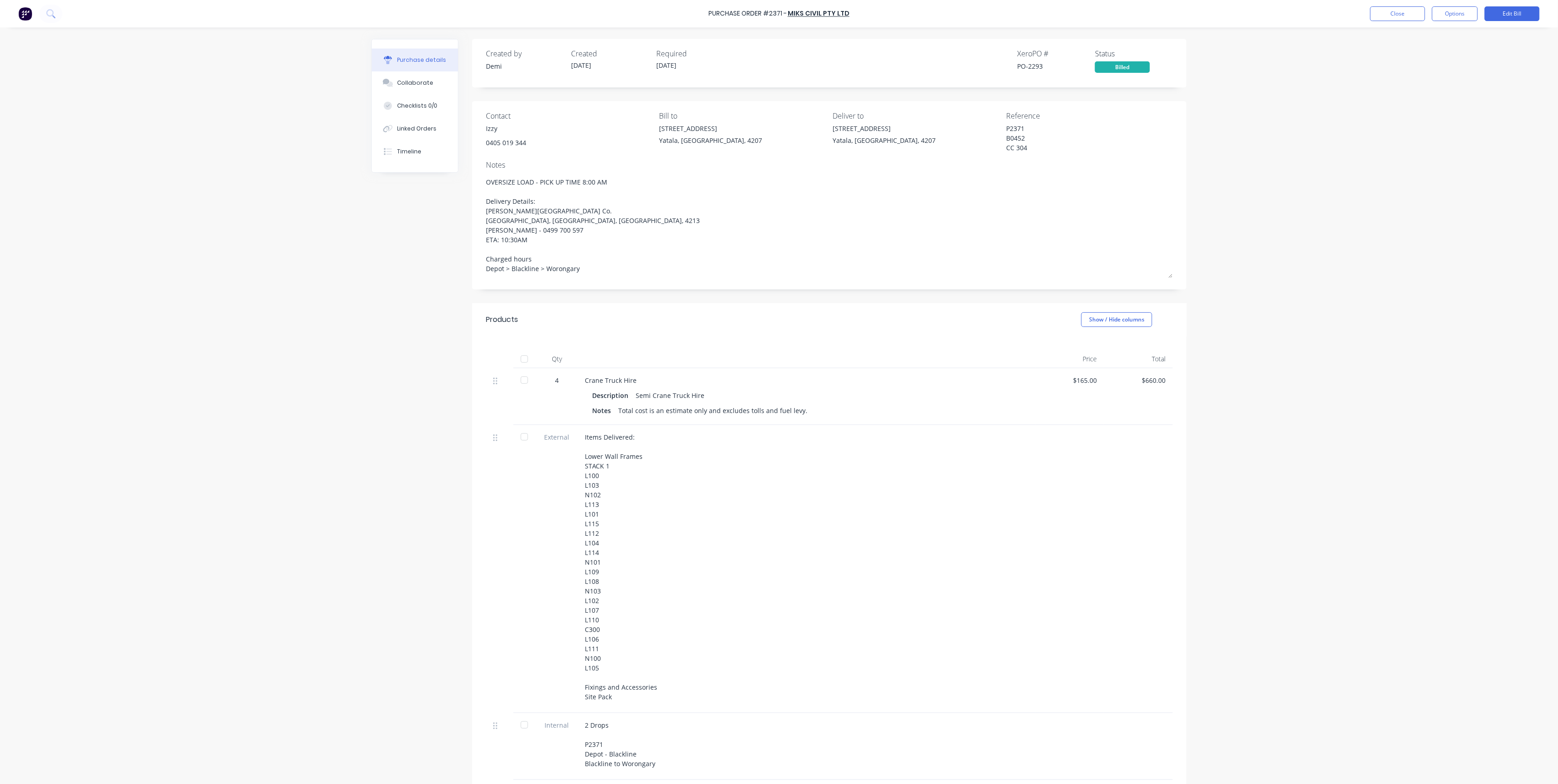
click at [653, 8] on div "Purchase Order #2371 - MIKS CIVIL PTY LTD Close Options Edit Bill" at bounding box center [779, 13] width 1558 height 28
click at [653, 12] on link "MIKS CIVIL PTY LTD" at bounding box center [819, 13] width 62 height 9
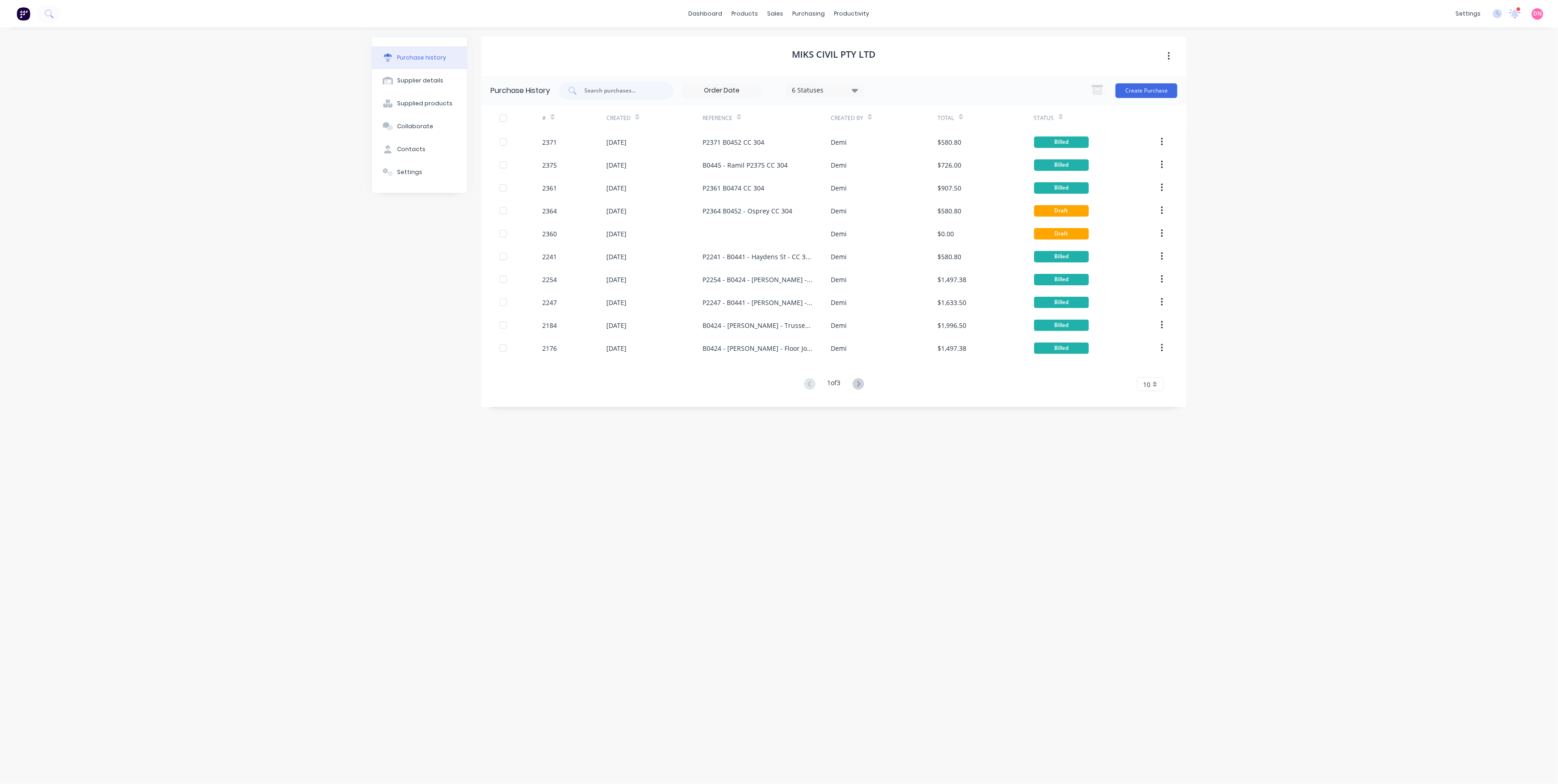
click at [653, 61] on div "MIKS CIVIL PTY LTD" at bounding box center [834, 56] width 705 height 39
click at [653, 56] on button "button" at bounding box center [1169, 56] width 21 height 17
click at [653, 82] on div "Create Purchase" at bounding box center [1132, 91] width 91 height 19
click at [653, 91] on button "Create Purchase" at bounding box center [1147, 91] width 62 height 14
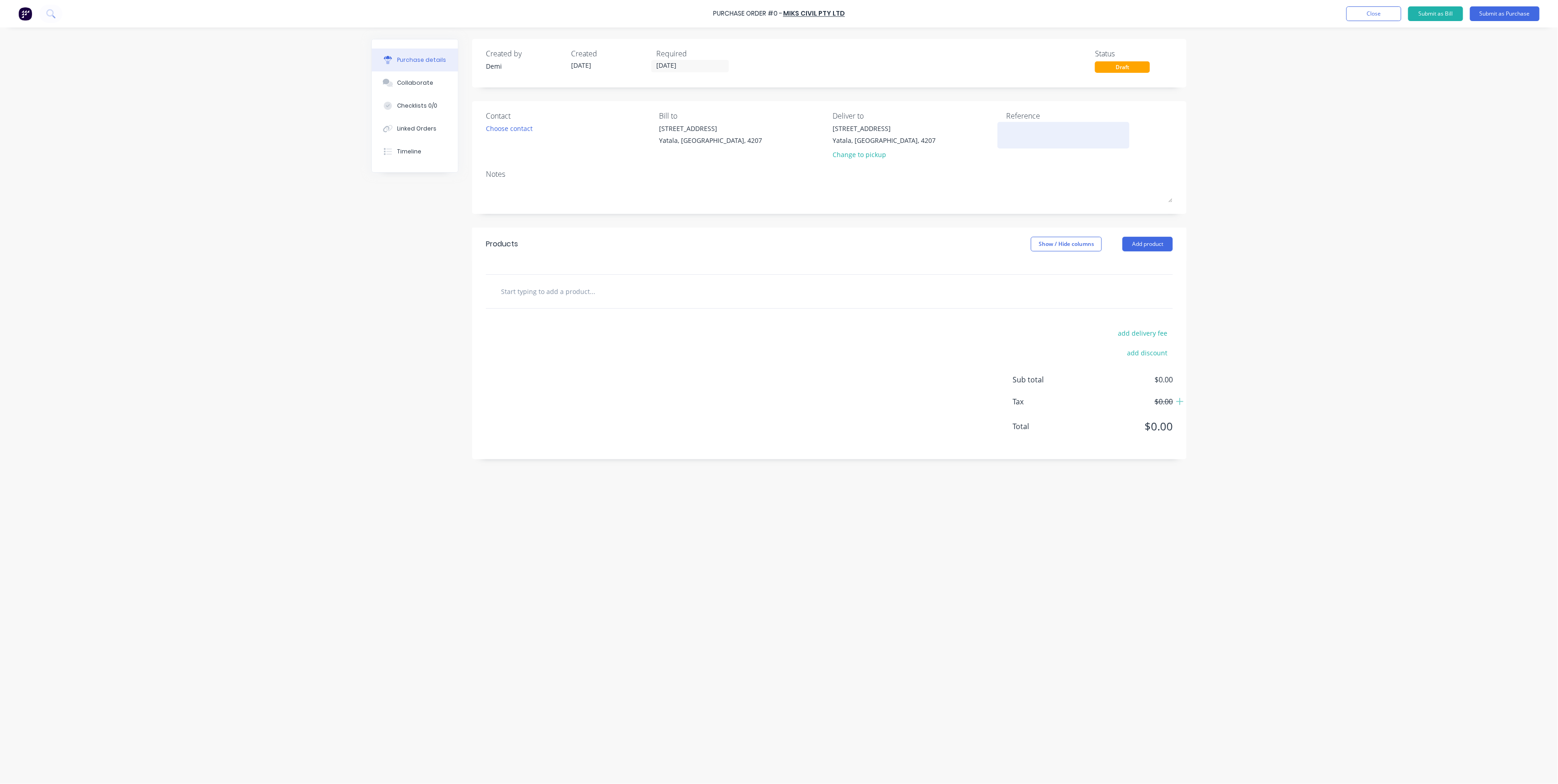
click at [653, 125] on textarea at bounding box center [1063, 133] width 115 height 20
type textarea "Order 189 - [PERSON_NAME]"
type textarea "x"
type textarea "Order 189 - [PERSON_NAME]"
click at [546, 298] on input "text" at bounding box center [592, 291] width 183 height 19
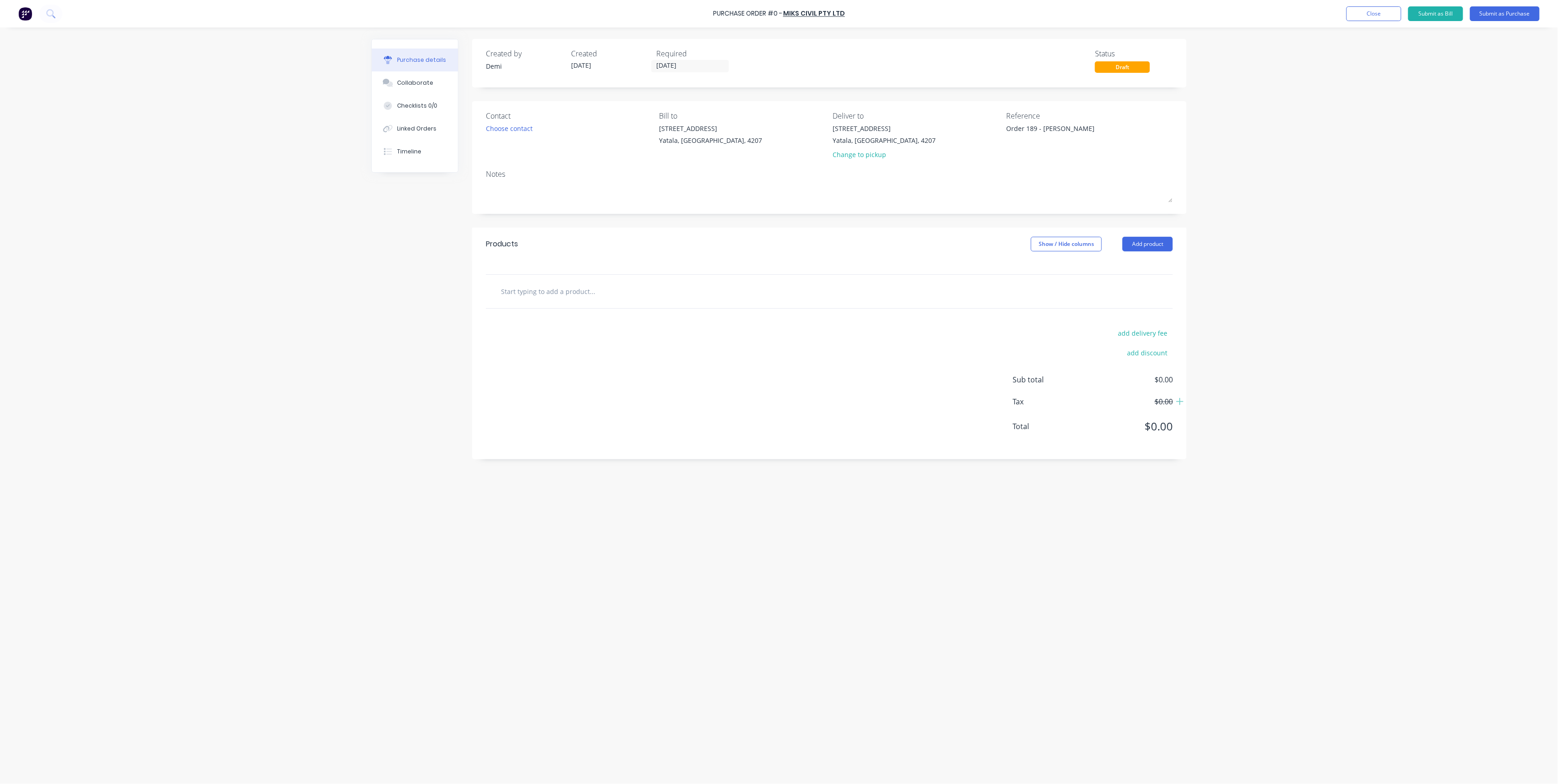
click at [546, 297] on input "text" at bounding box center [592, 291] width 183 height 19
click at [653, 249] on button "Add product" at bounding box center [1148, 244] width 51 height 14
click at [653, 292] on div at bounding box center [829, 291] width 672 height 19
click at [653, 247] on button "Add product" at bounding box center [1148, 244] width 51 height 14
click at [653, 276] on button "Product catalogue" at bounding box center [1129, 267] width 87 height 19
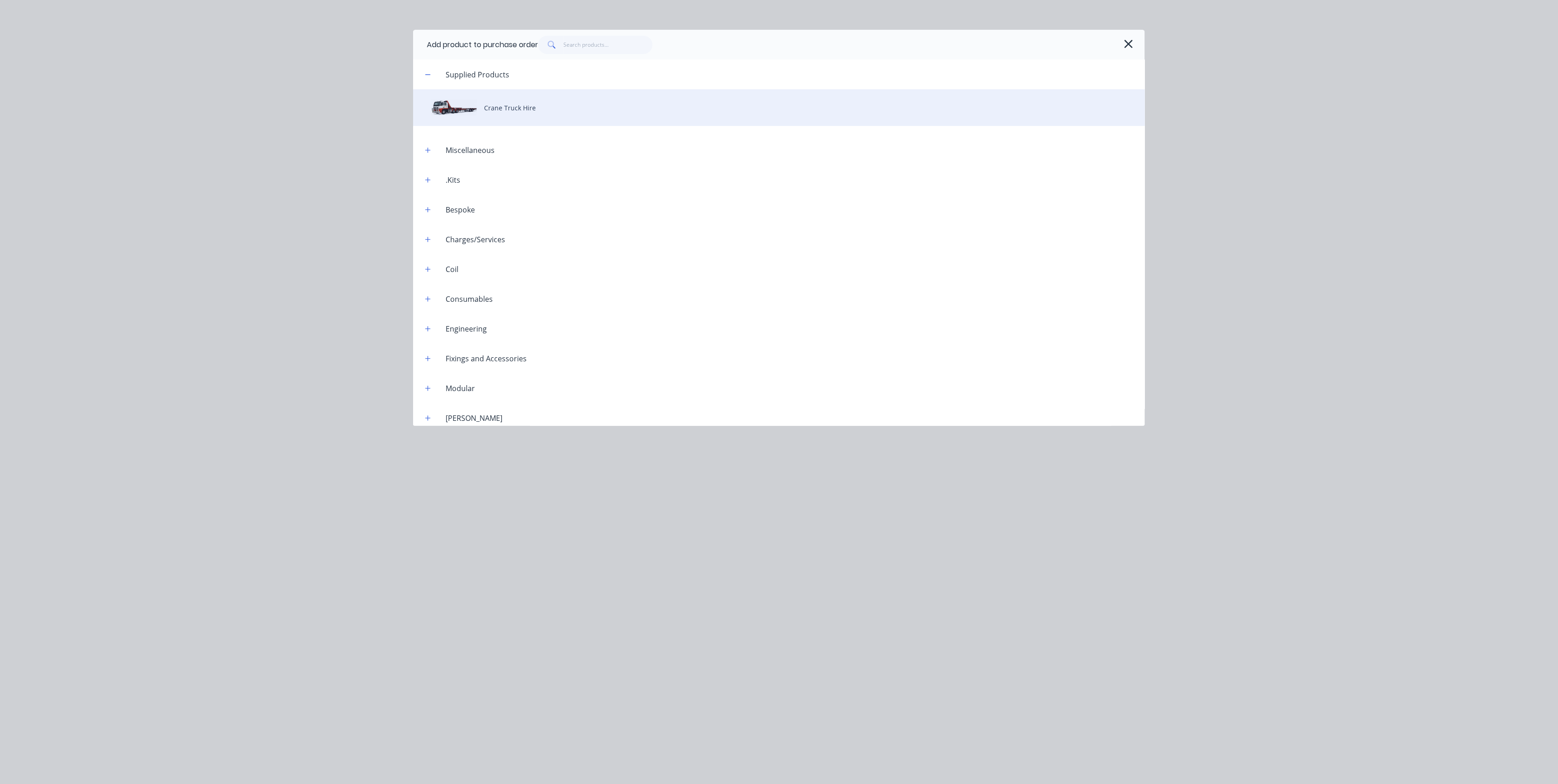
click at [528, 112] on div "Crane Truck Hire" at bounding box center [779, 107] width 732 height 36
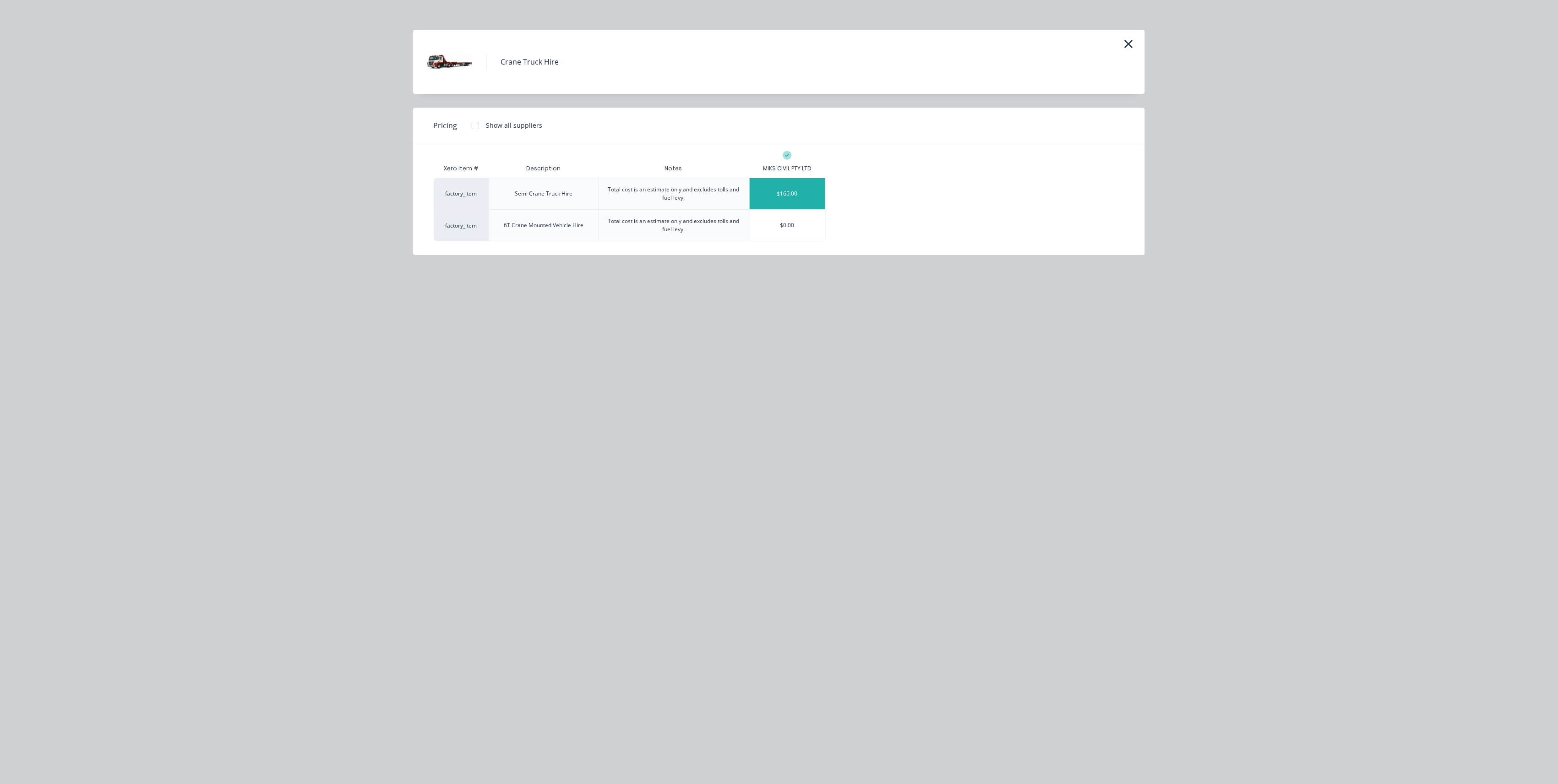
click at [653, 190] on div "$165.00" at bounding box center [787, 194] width 76 height 31
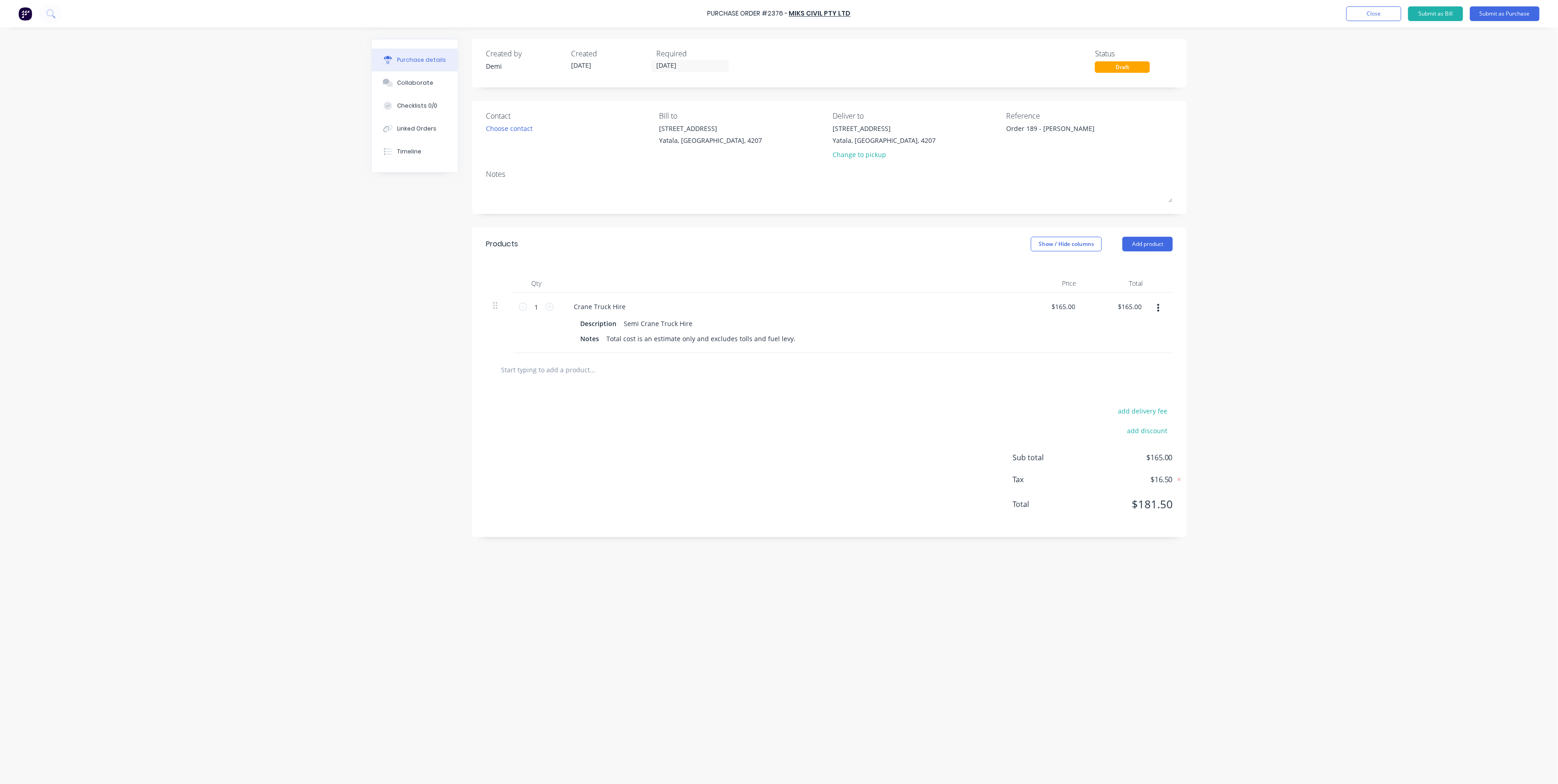
type textarea "x"
click at [653, 149] on div "Reference Order 189 - [PERSON_NAME]" at bounding box center [1090, 137] width 167 height 53
click at [653, 139] on textarea "Order 189 - [PERSON_NAME]" at bounding box center [1063, 133] width 115 height 20
type textarea "Order 189 - [PERSON_NAME] B P2376 CC 304"
type textarea "x"
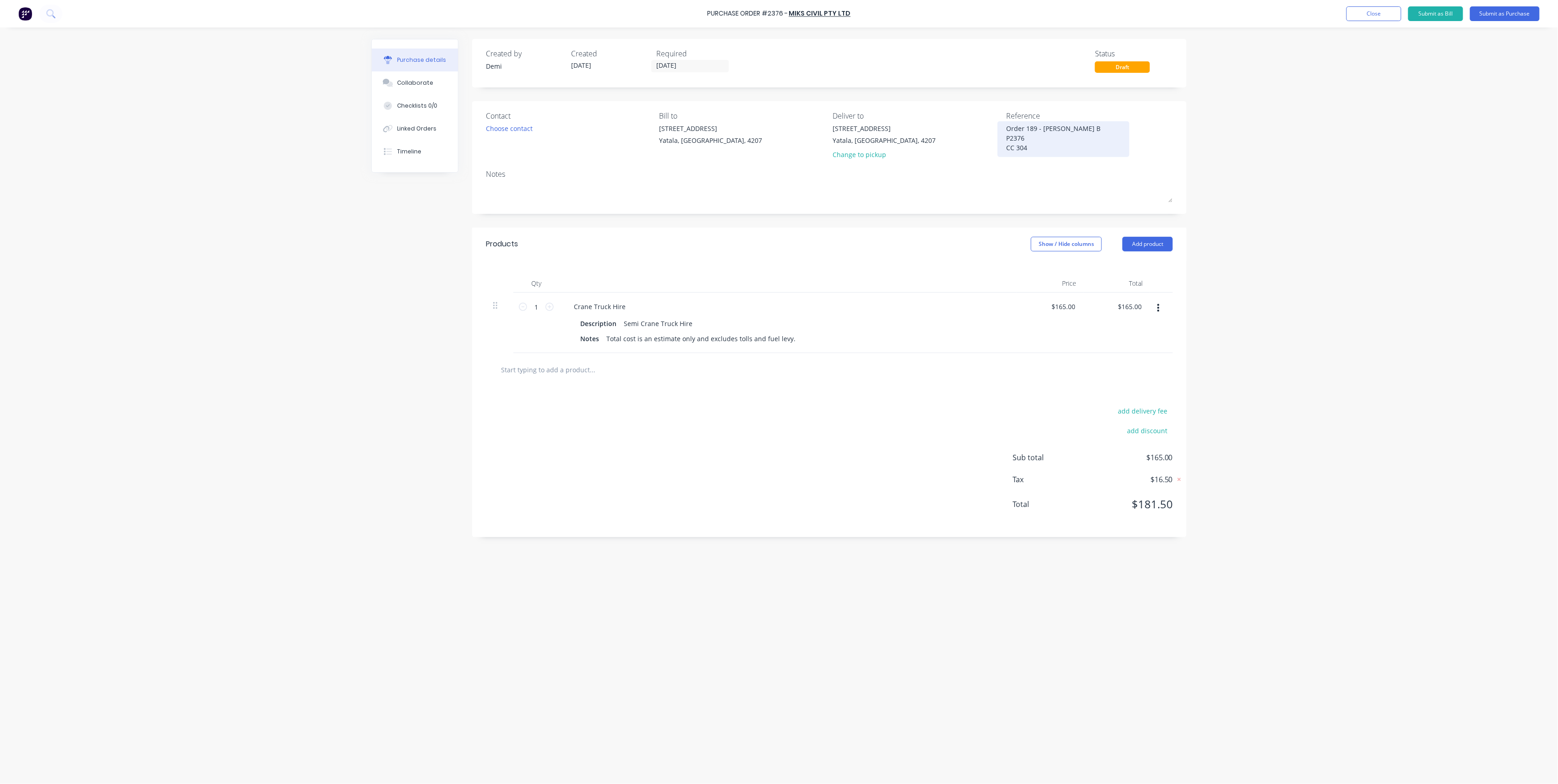
click at [653, 128] on textarea "Order 189 - [PERSON_NAME] B P2376 CC 304" at bounding box center [1063, 138] width 115 height 28
type textarea "Order 189 - [PERSON_NAME] (1) P2376 CC 304"
type textarea "x"
type textarea "Order 189 - [PERSON_NAME] (1) P2376 CC 304"
click at [548, 306] on icon at bounding box center [549, 306] width 8 height 8
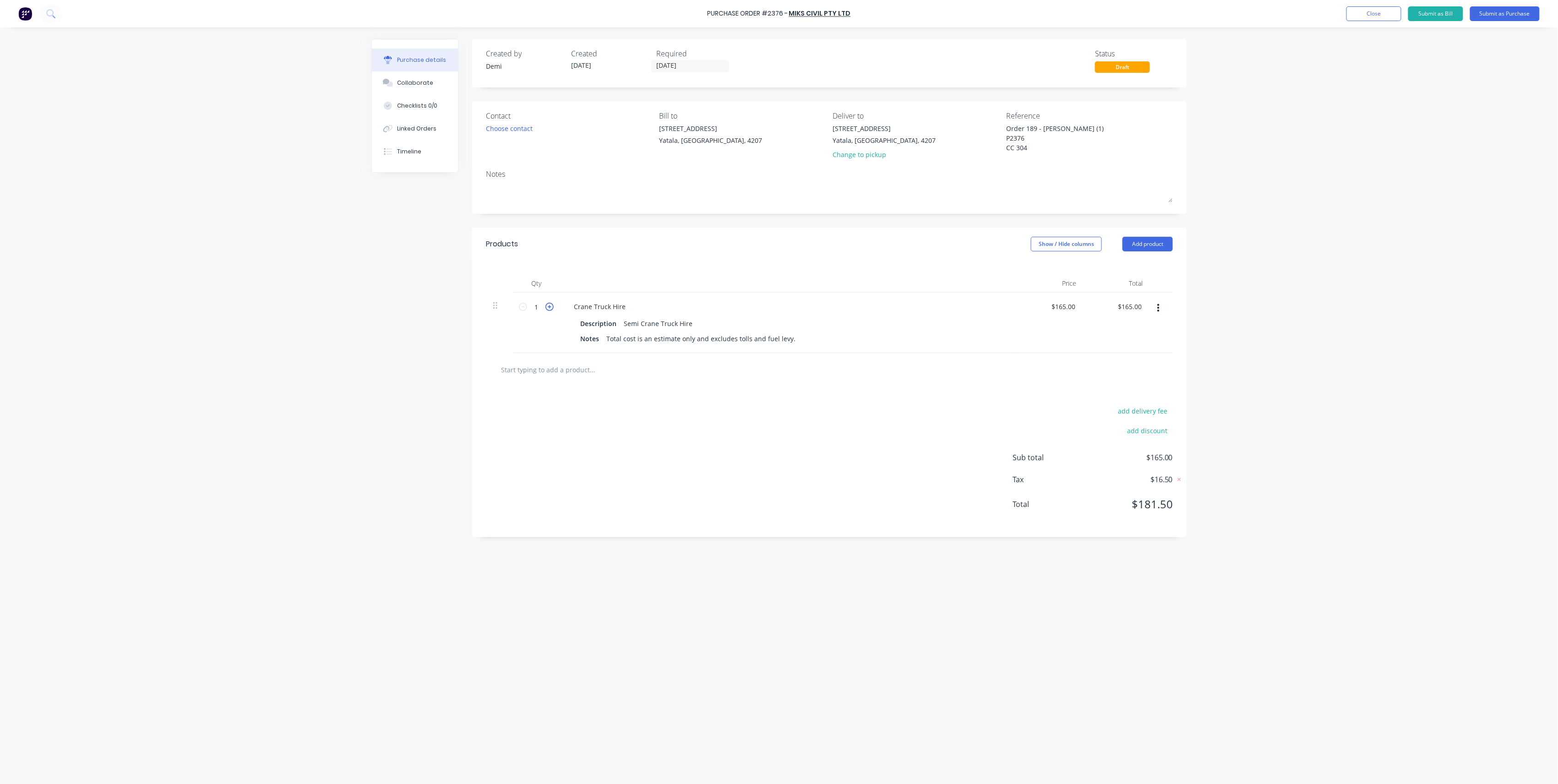
type textarea "x"
type input "2"
type input "$330.00"
click at [548, 306] on icon at bounding box center [549, 306] width 8 height 8
type textarea "x"
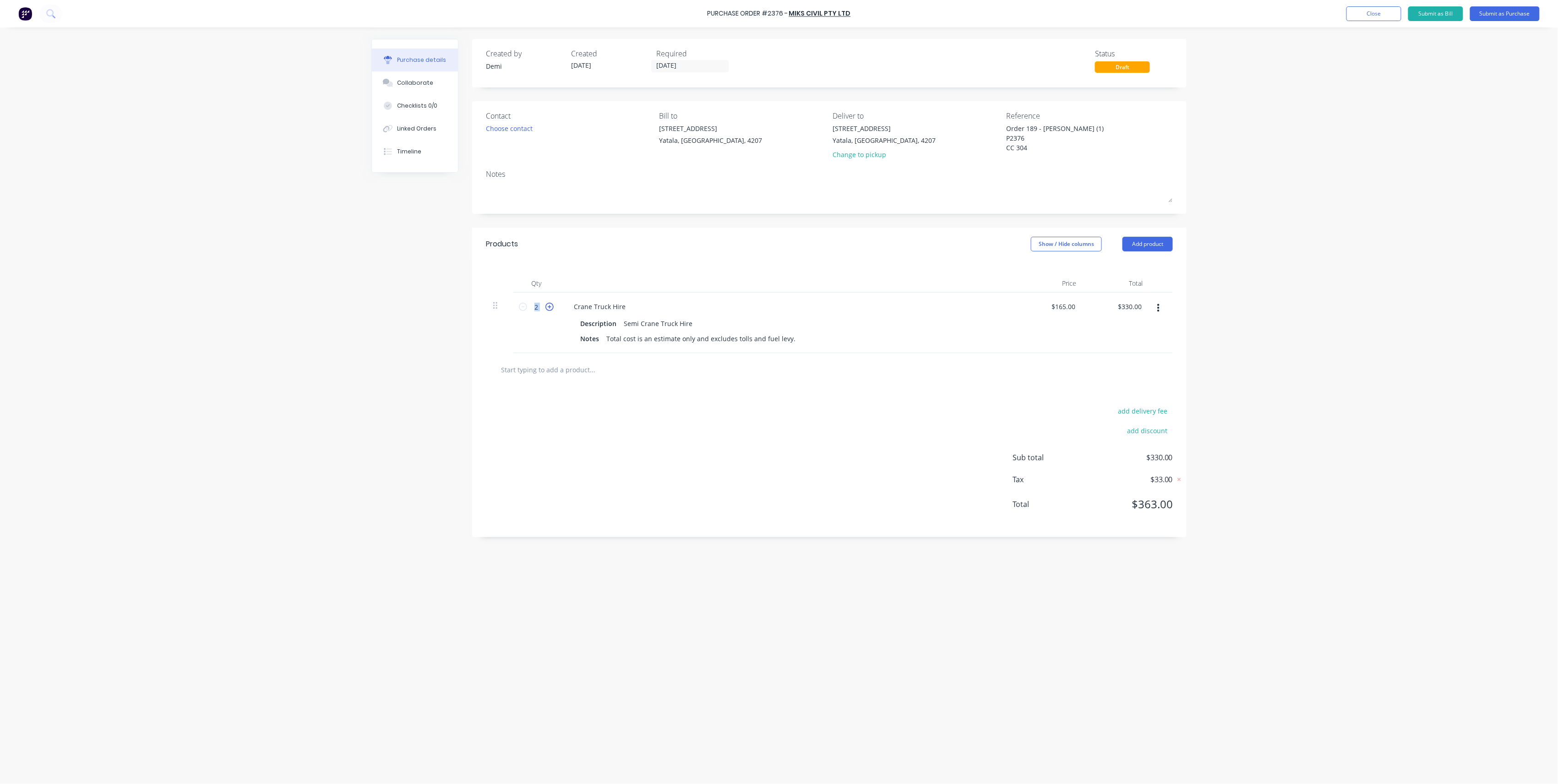
type input "3"
type input "$495.00"
drag, startPoint x: 548, startPoint y: 306, endPoint x: 550, endPoint y: 311, distance: 5.4
click at [550, 311] on icon at bounding box center [549, 306] width 8 height 8
type textarea "x"
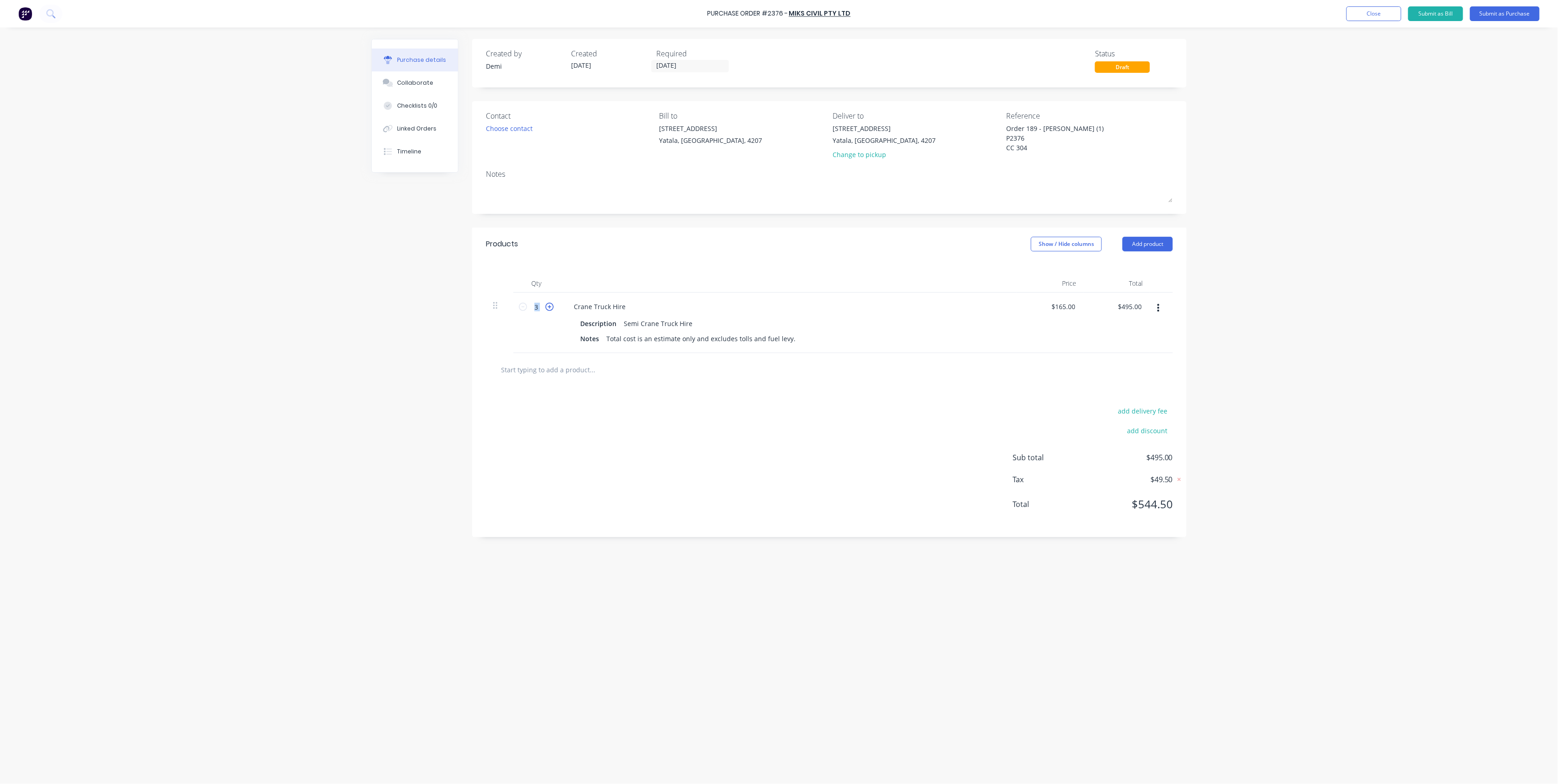
type input "4"
type input "$660.00"
click at [513, 130] on div "Choose contact" at bounding box center [509, 128] width 47 height 10
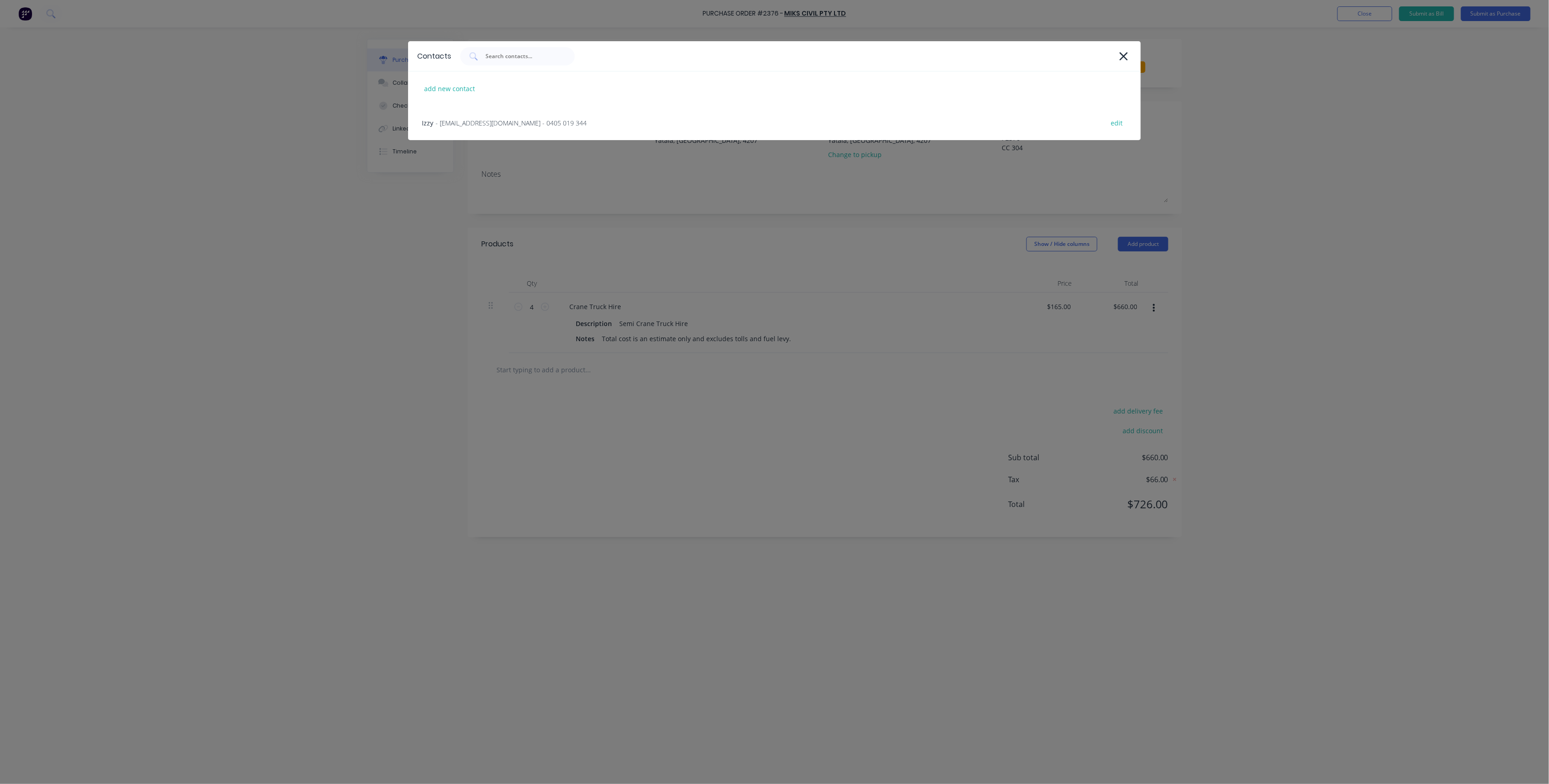
click at [513, 133] on div "Izzy - [EMAIL_ADDRESS][DOMAIN_NAME] - 0405 019 344 edit" at bounding box center [774, 123] width 733 height 35
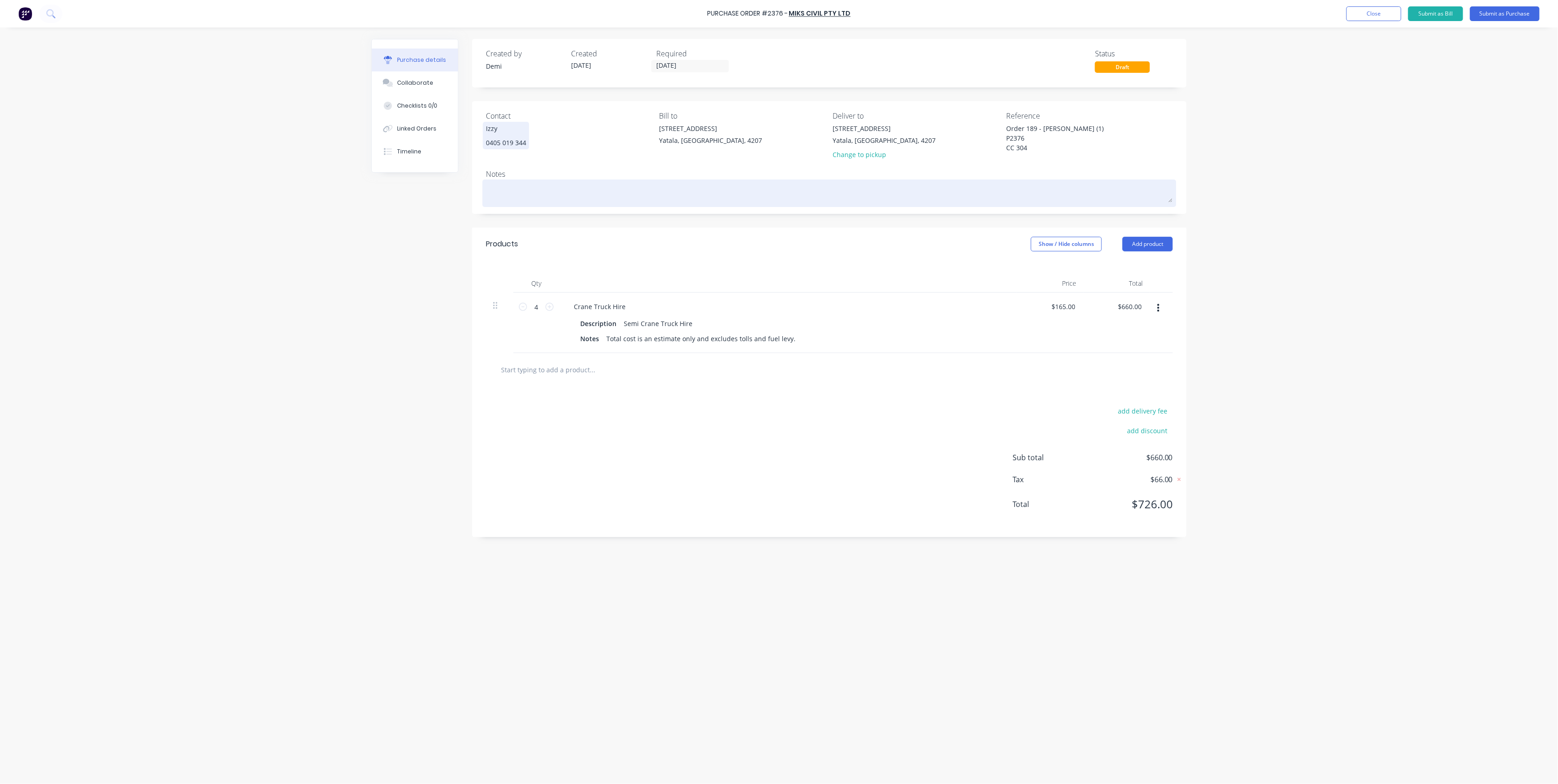
click at [505, 182] on textarea at bounding box center [829, 192] width 687 height 20
click at [534, 196] on textarea at bounding box center [829, 192] width 687 height 20
paste textarea "[PERSON_NAME] 0467 897 129"
type textarea "x"
type textarea "[PERSON_NAME] 0467 897 129"
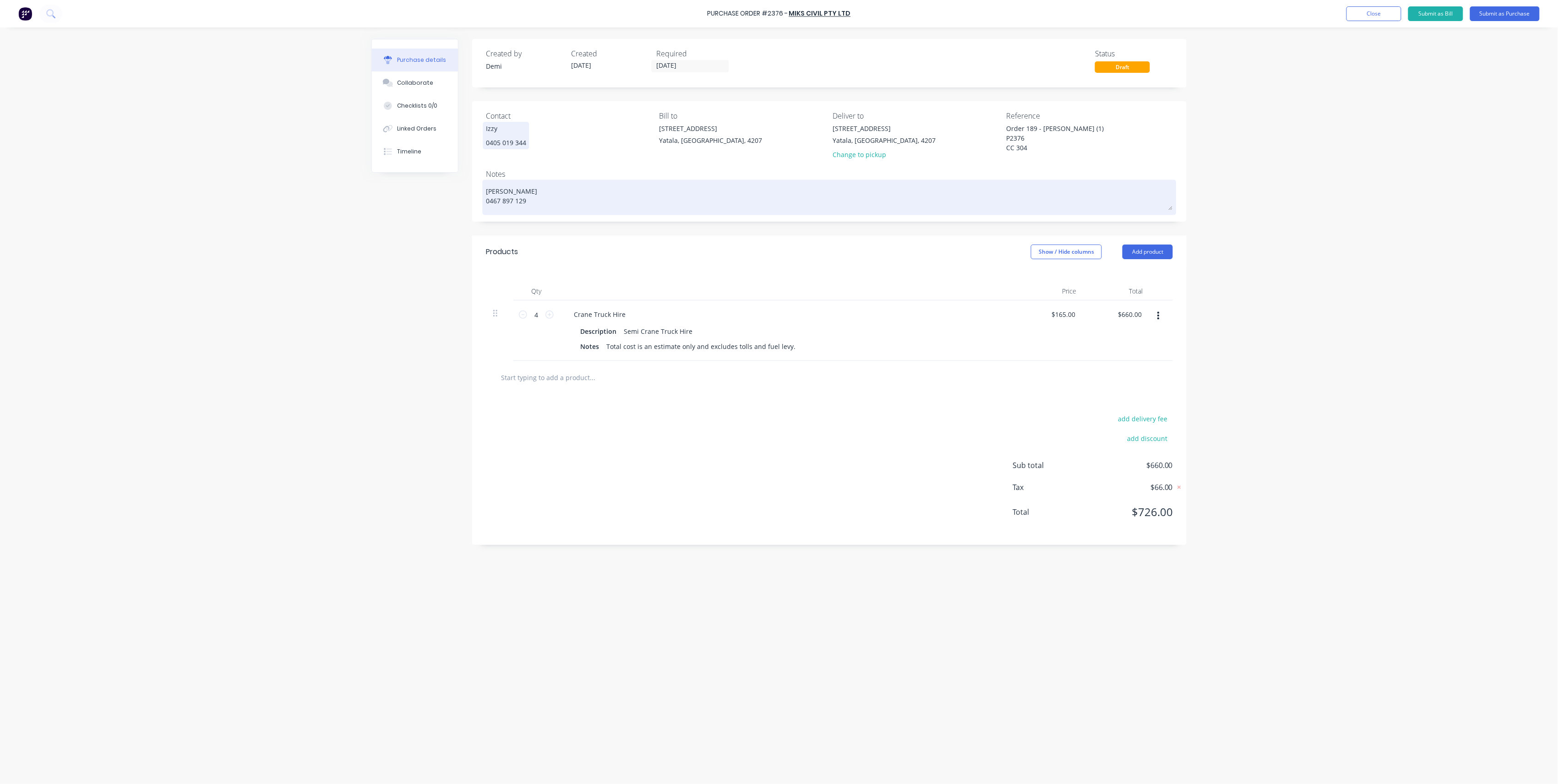
type textarea "x"
type textarea "[PERSON_NAME] 0467 897 129"
type textarea "x"
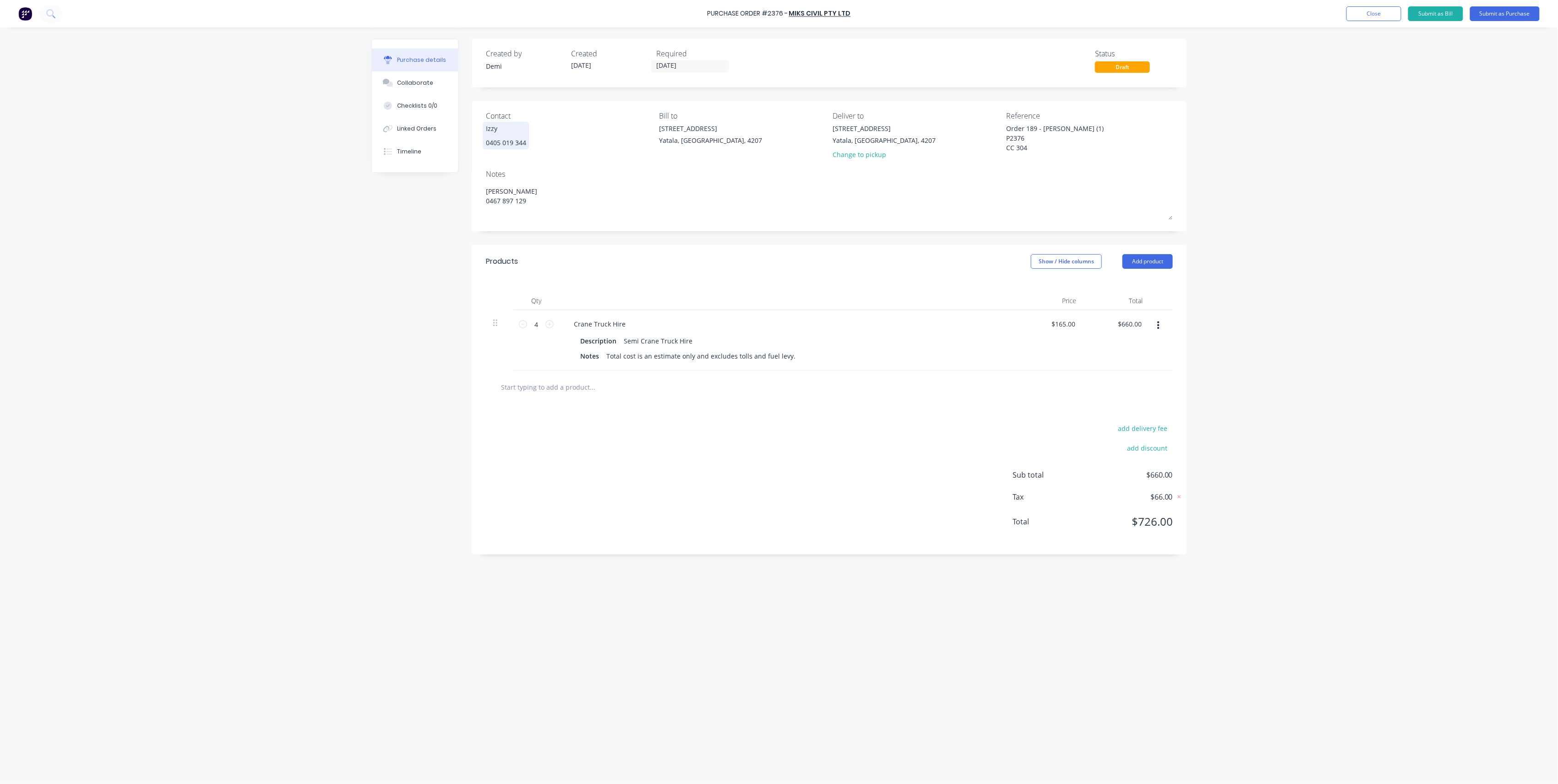
type textarea "[PERSON_NAME] 0467 897 129"
type textarea "x"
type textarea "[PERSON_NAME] 0467 897 129"
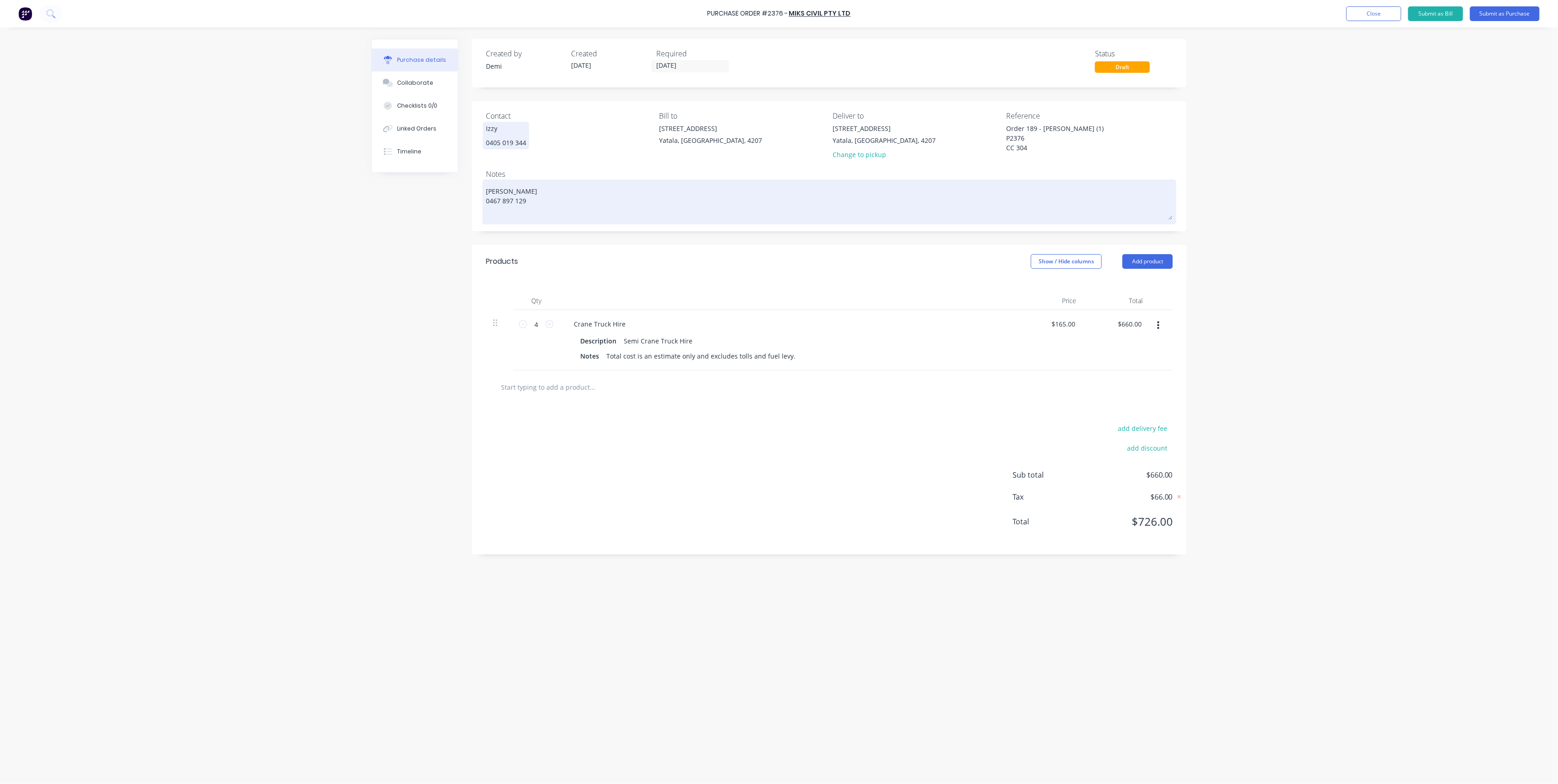
paste textarea "[STREET_ADDRESS]"
type textarea "x"
type textarea "[PERSON_NAME] 0467 897 [STREET_ADDRESS]"
click at [576, 204] on textarea "[PERSON_NAME] 0467 897 [STREET_ADDRESS]" at bounding box center [829, 206] width 687 height 48
type textarea "x"
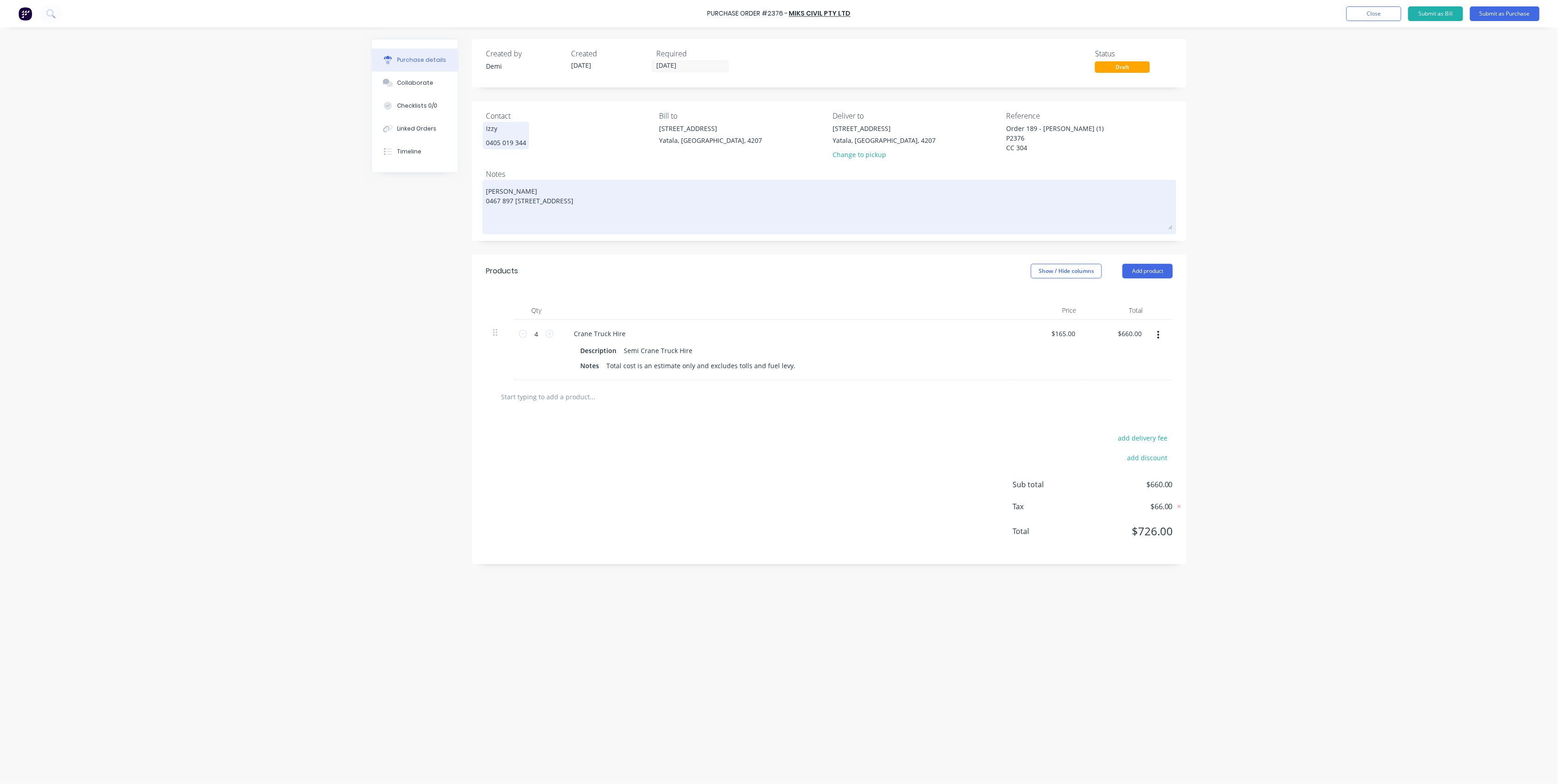
type textarea "[PERSON_NAME] 0467 897 129 [STREET_ADDRESS]"
type textarea "x"
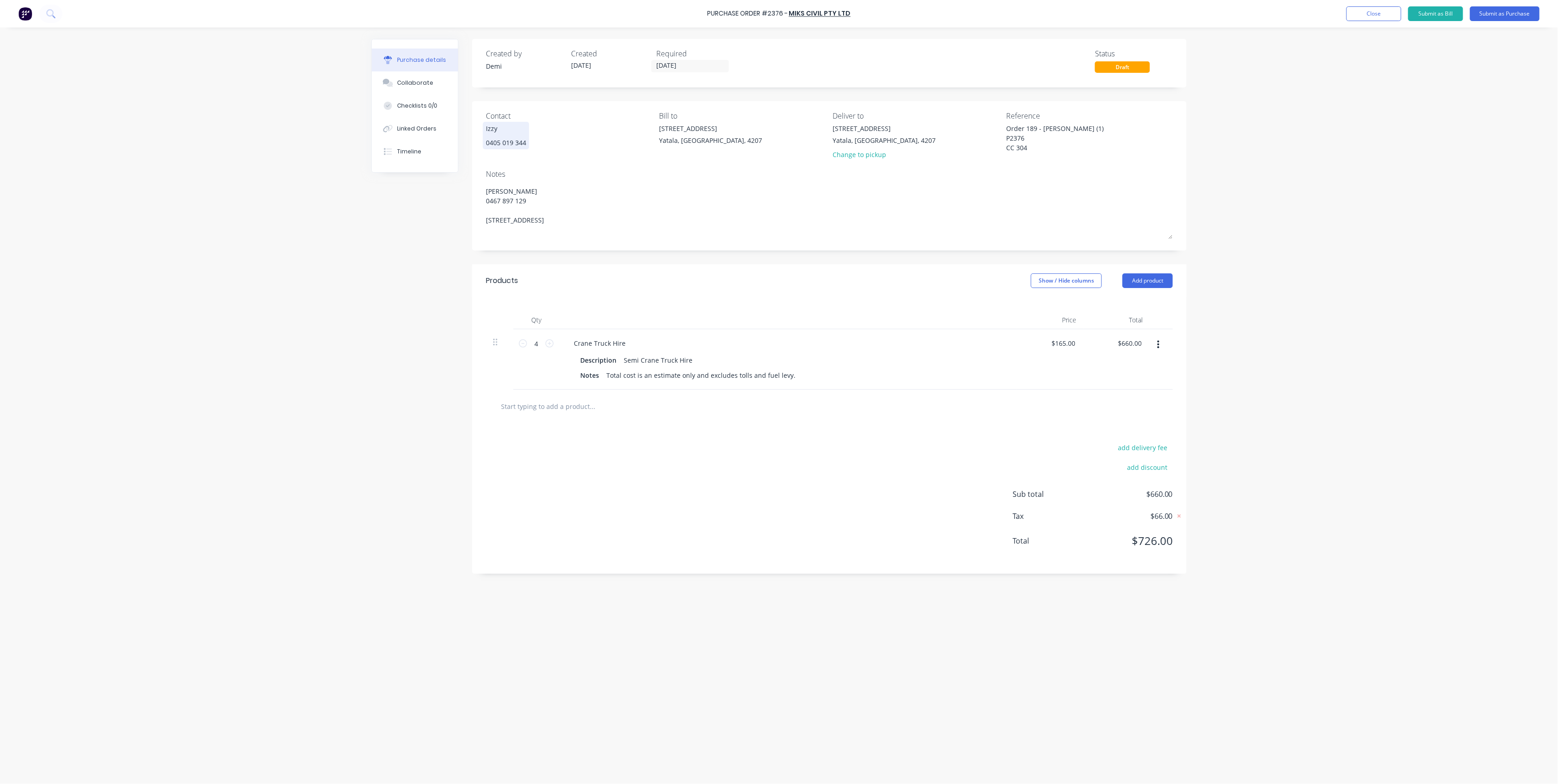
drag, startPoint x: 617, startPoint y: 237, endPoint x: 377, endPoint y: 169, distance: 249.4
click at [377, 169] on div "Purchase details Collaborate Checklists 0/0 Linked Orders Timeline Created by […" at bounding box center [779, 408] width 815 height 738
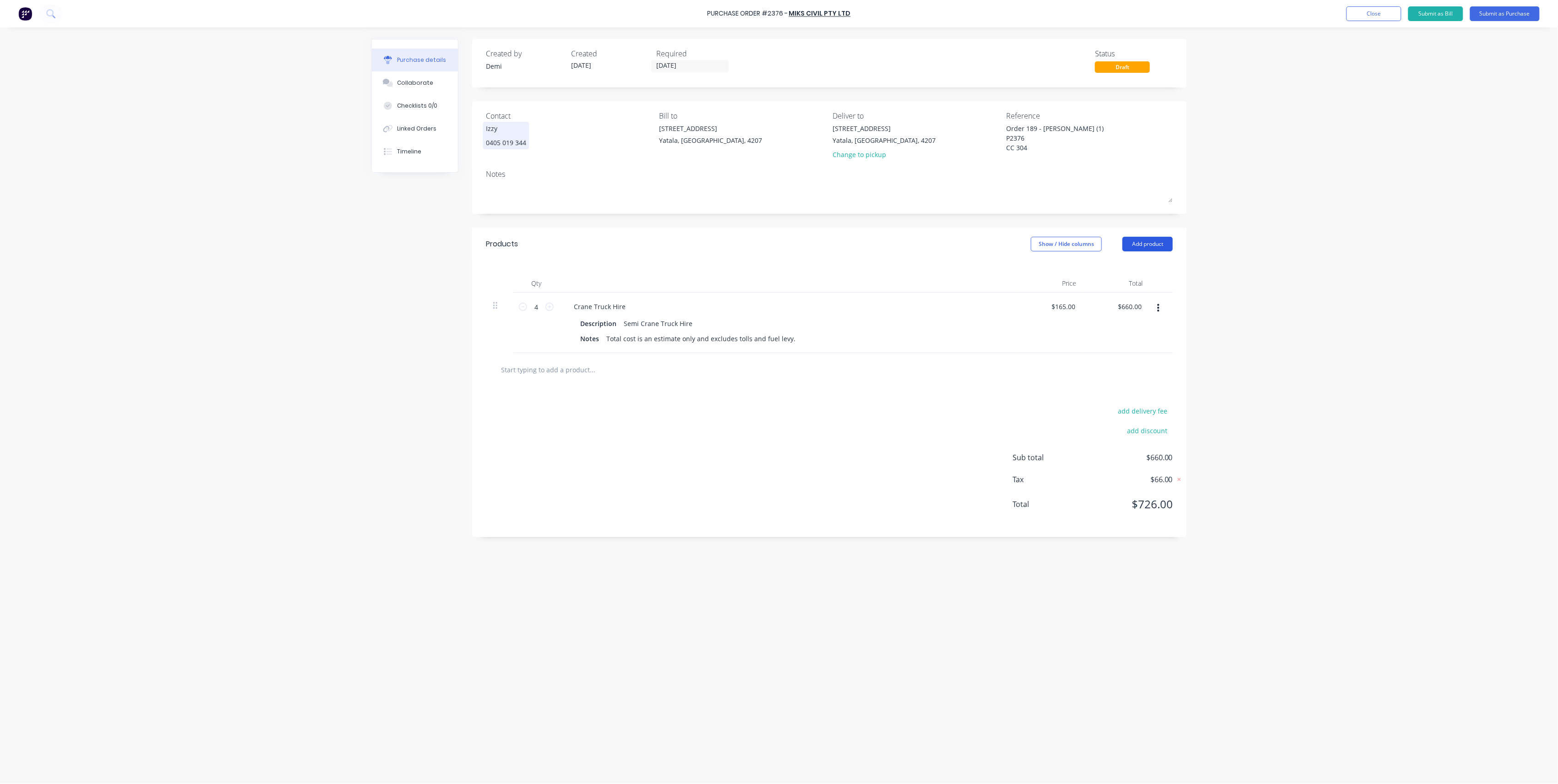
type textarea "x"
click at [653, 249] on button "Add product" at bounding box center [1148, 244] width 51 height 14
click at [653, 350] on button "Notes (External)" at bounding box center [1129, 359] width 87 height 19
type textarea "x"
click at [622, 365] on div at bounding box center [600, 367] width 66 height 13
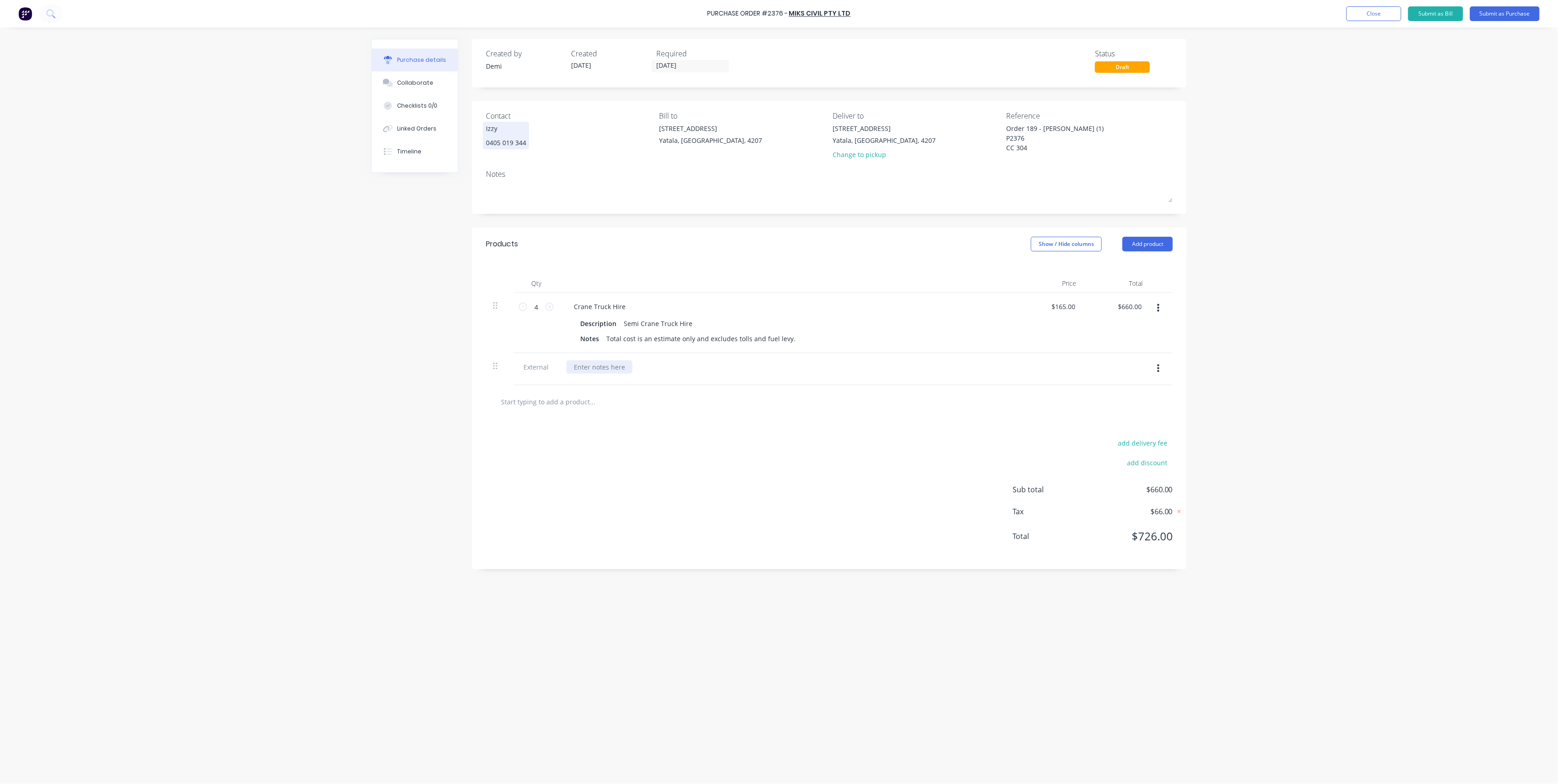
paste div
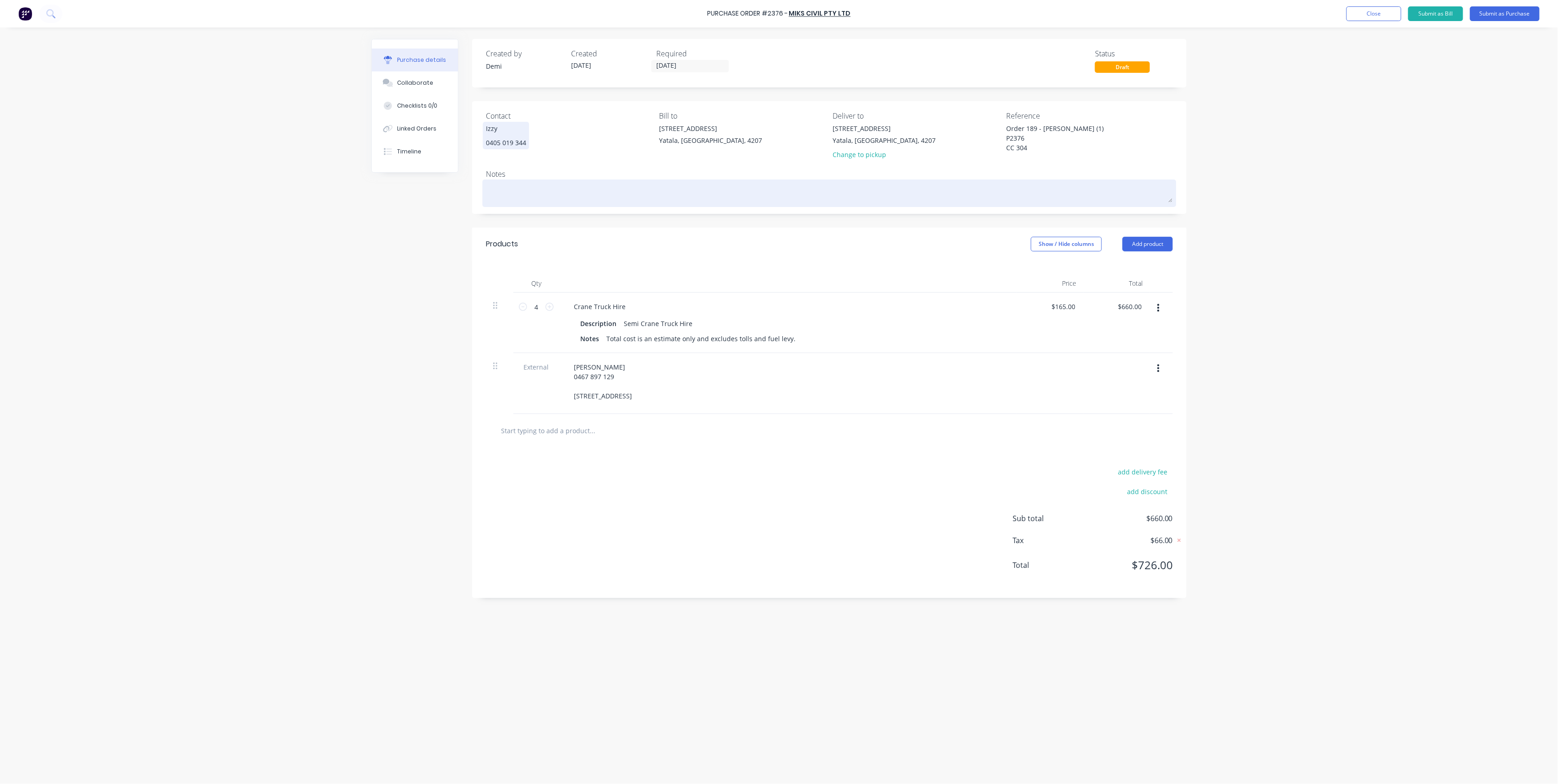
click at [541, 194] on textarea at bounding box center [829, 192] width 687 height 20
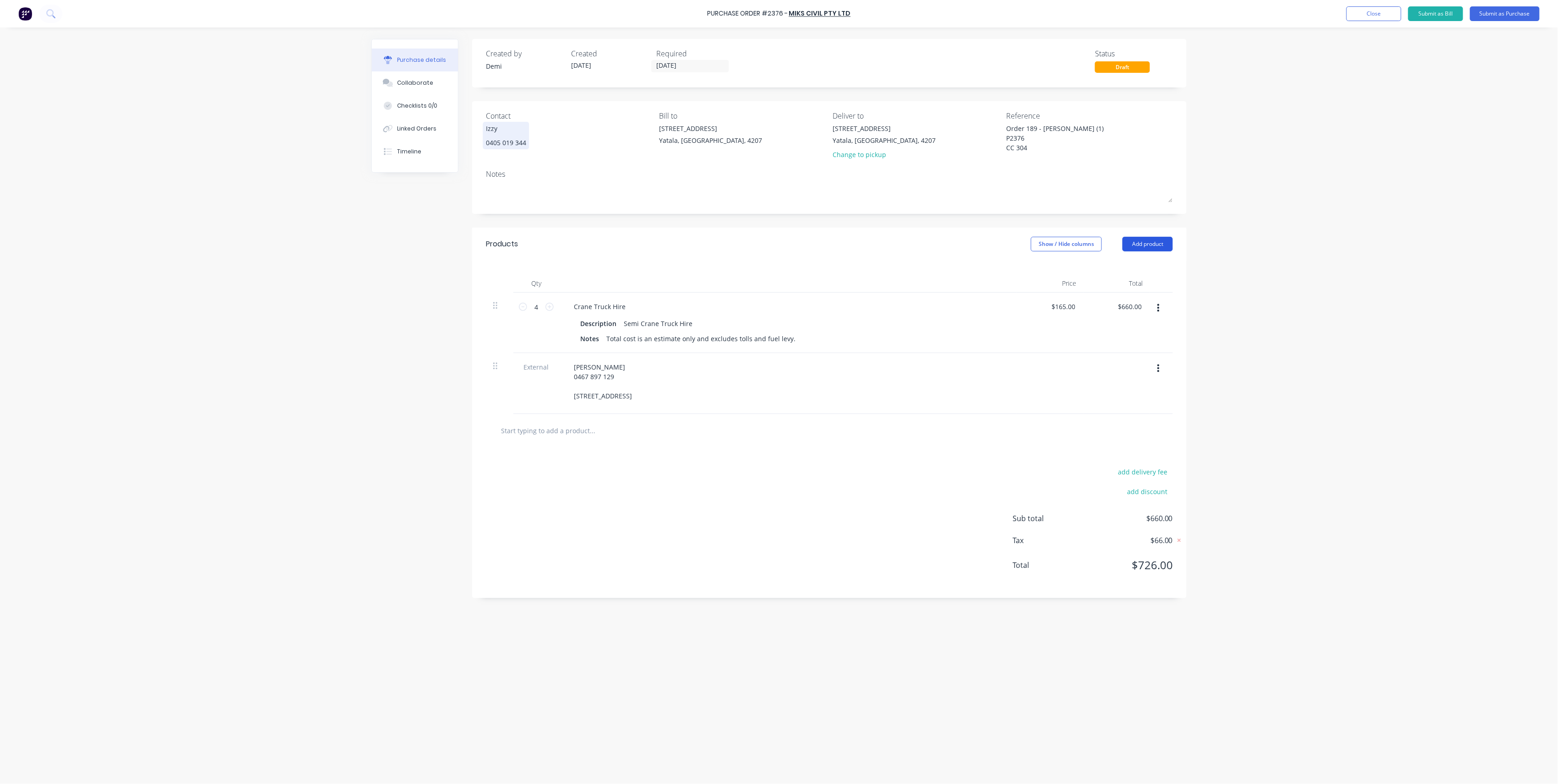
click at [653, 239] on button "Add product" at bounding box center [1148, 244] width 51 height 14
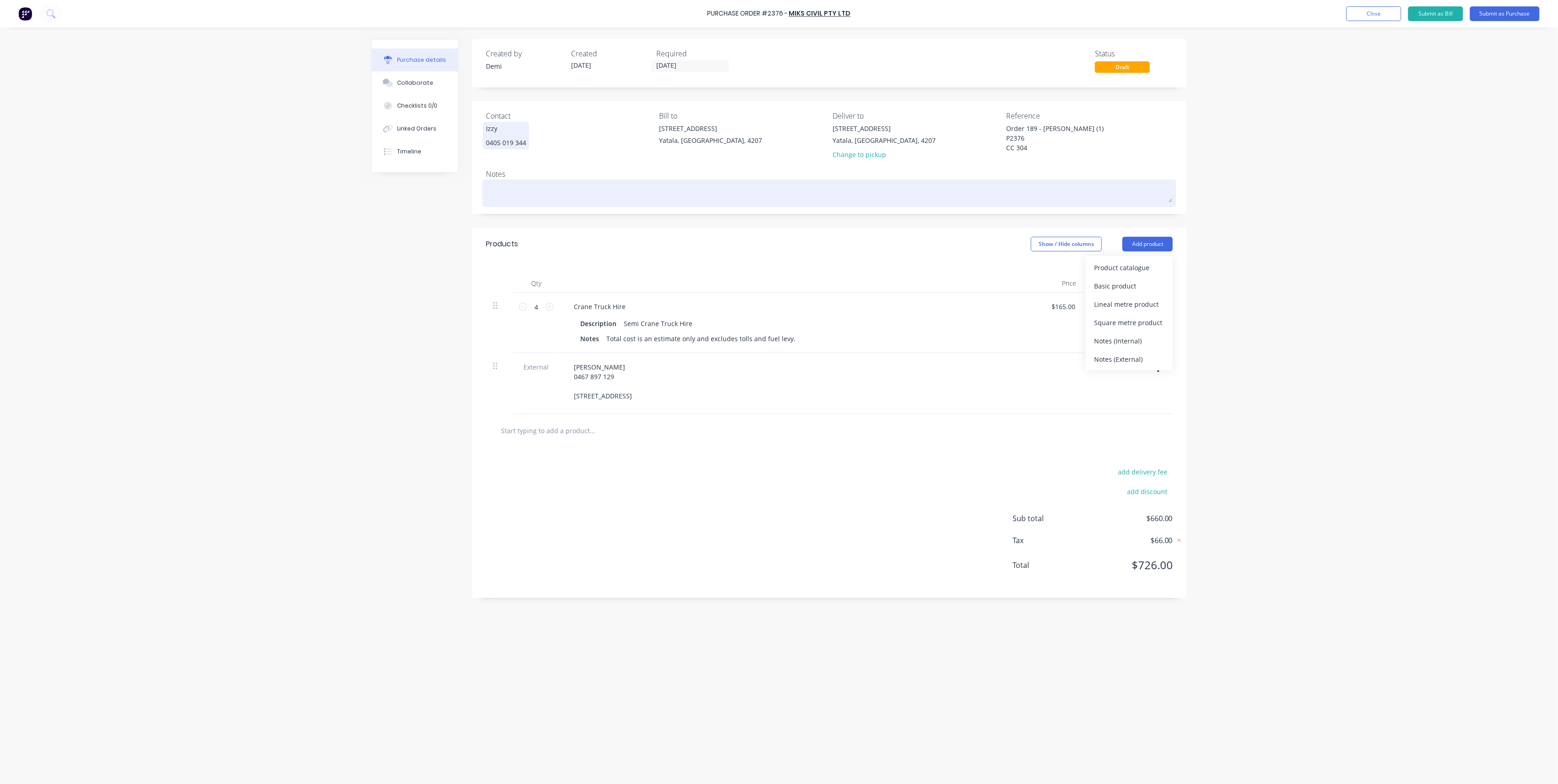
click at [653, 195] on textarea at bounding box center [829, 192] width 687 height 20
click at [653, 186] on textarea at bounding box center [829, 192] width 687 height 20
type textarea "x"
type textarea "I"
type textarea "x"
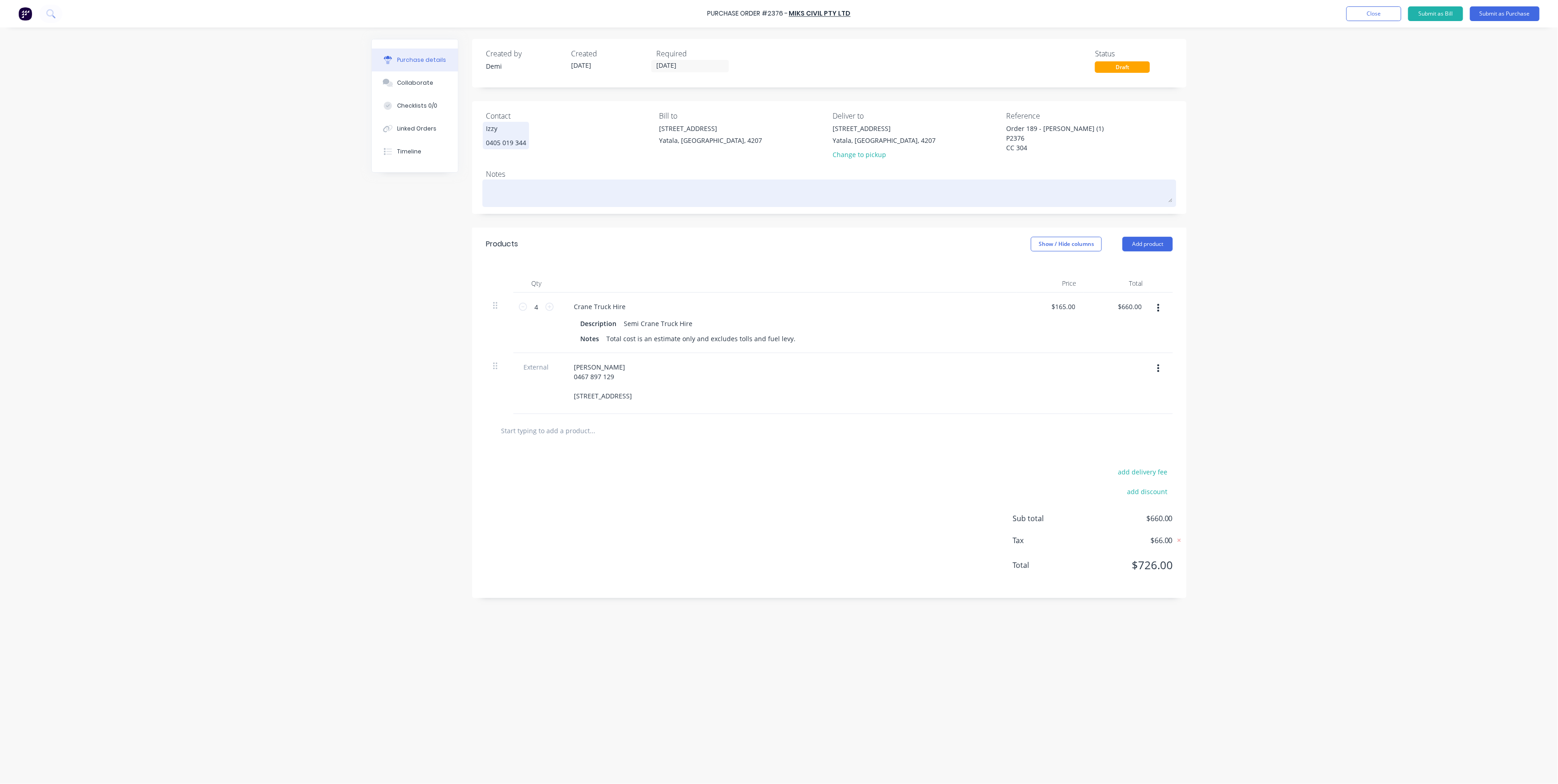
type textarea "L"
type textarea "x"
type textarea "Lo"
type textarea "x"
type textarea "Low"
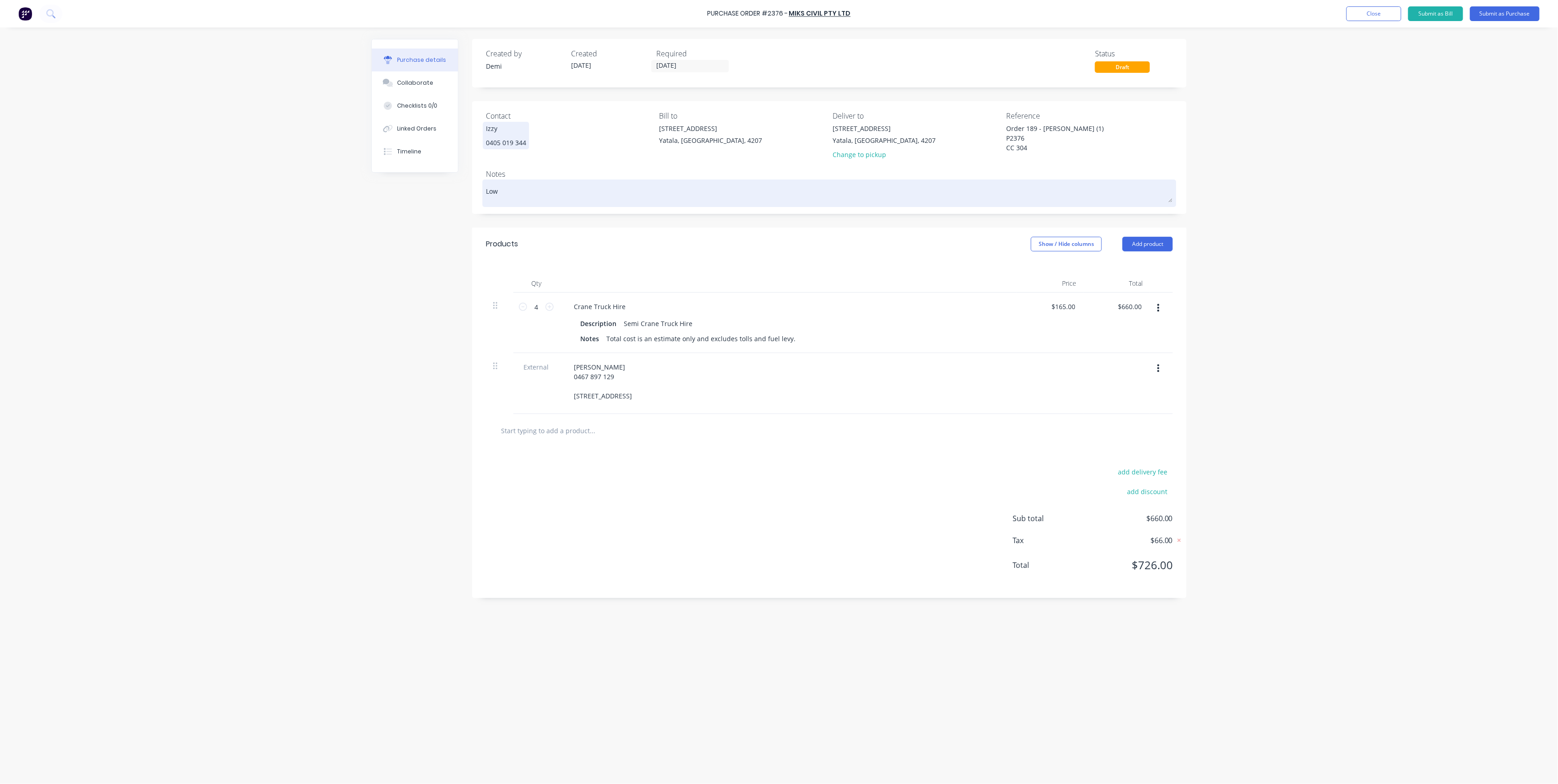
type textarea "x"
type textarea "[PERSON_NAME]"
type textarea "x"
type textarea "Lower"
type textarea "x"
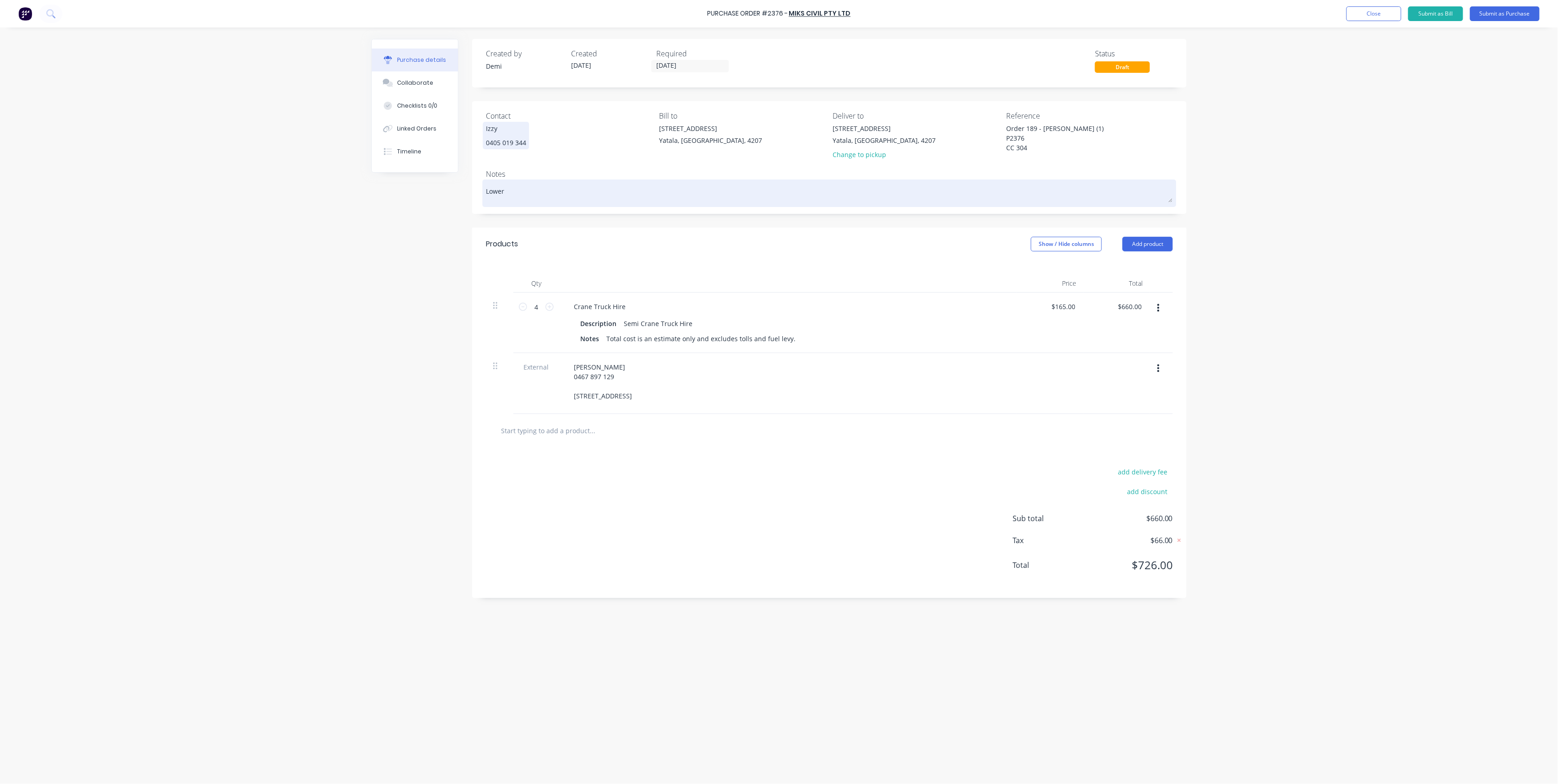
type textarea "Lower"
type textarea "x"
type textarea "Lower W"
type textarea "x"
type textarea "[GEOGRAPHIC_DATA]"
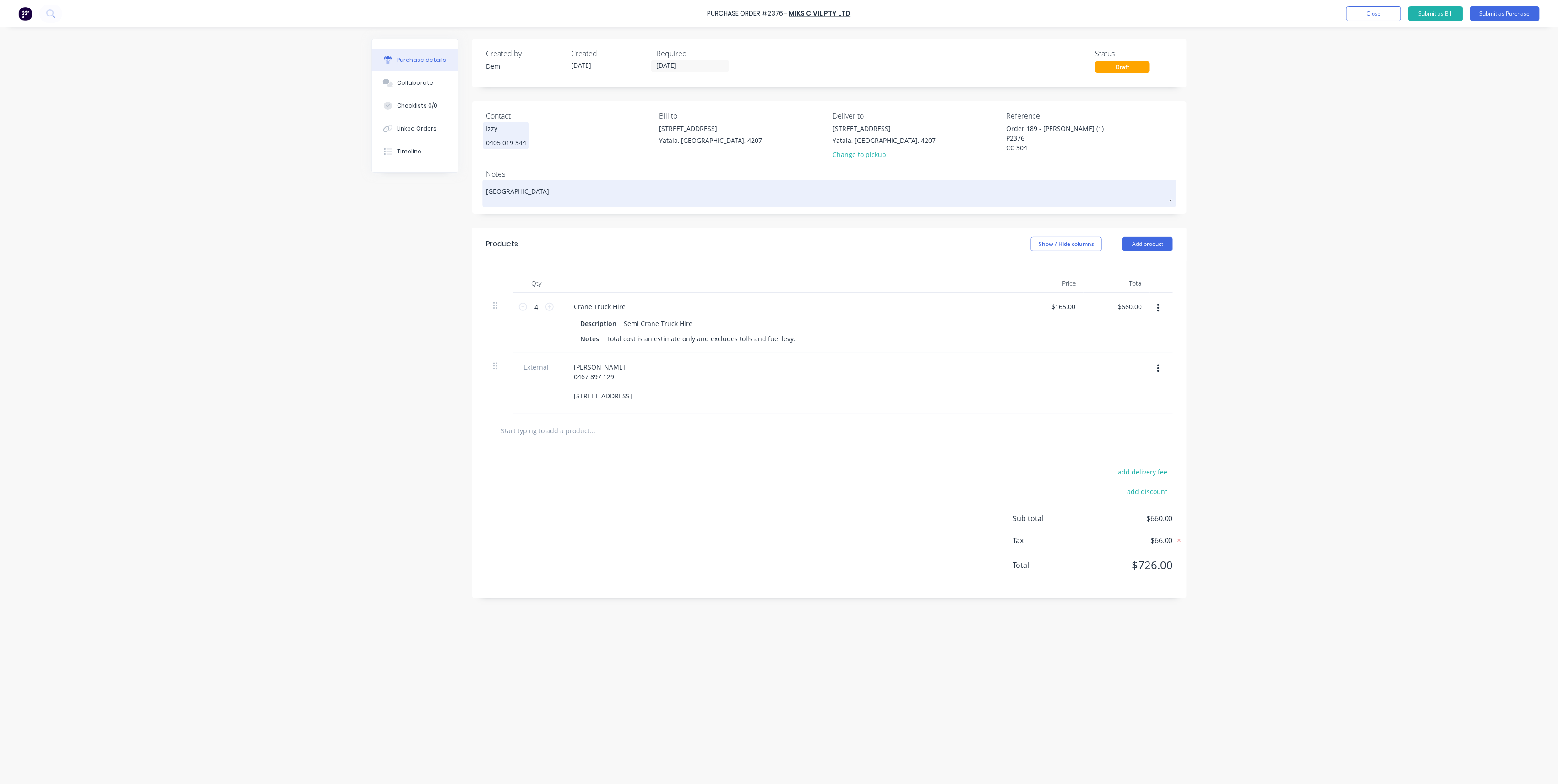
type textarea "x"
type textarea "Lower WAL"
type textarea "x"
type textarea "Lower WALL"
type textarea "x"
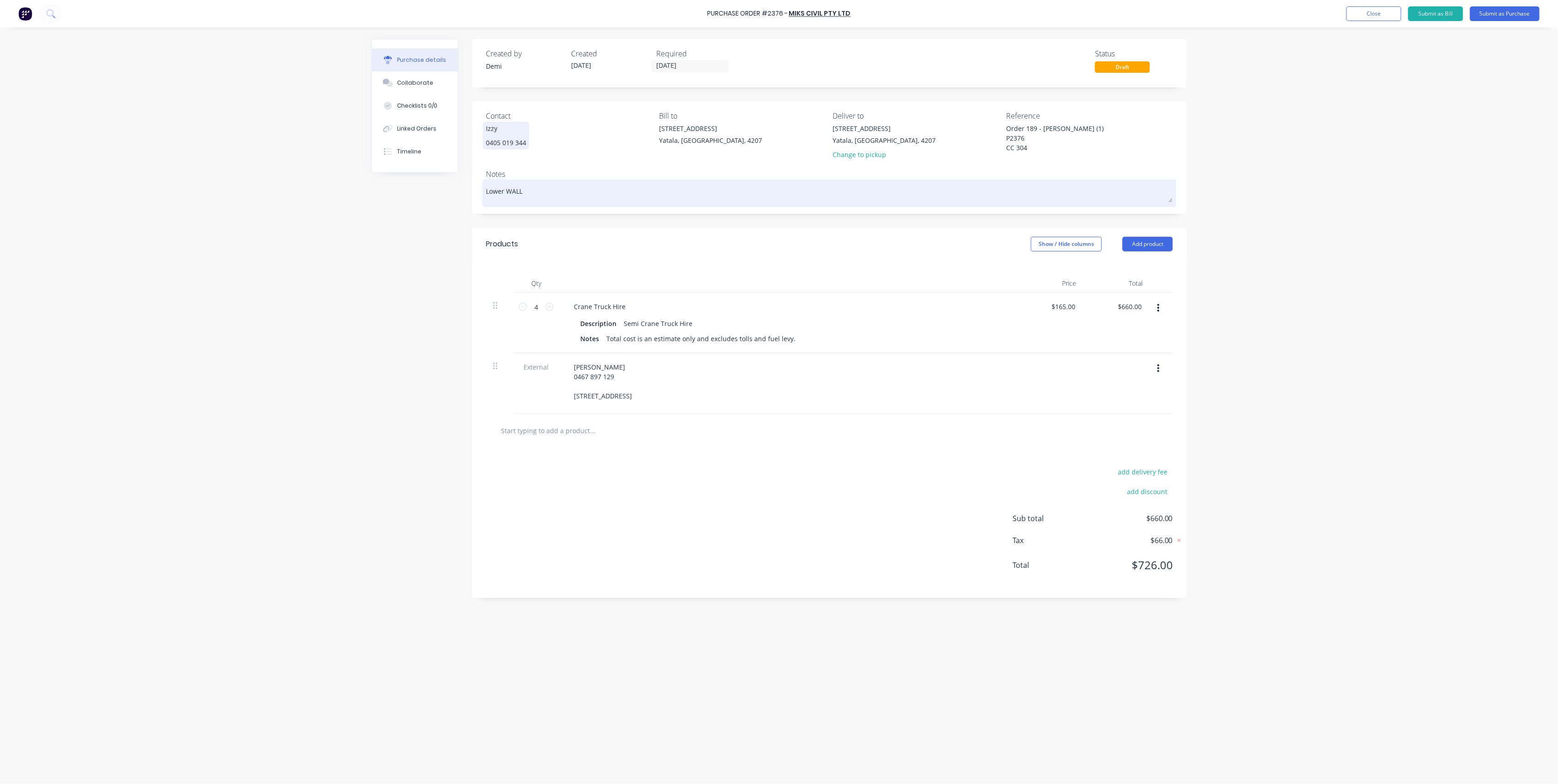
type textarea "Lower WAL"
type textarea "x"
type textarea "[GEOGRAPHIC_DATA]"
type textarea "x"
type textarea "Lower W"
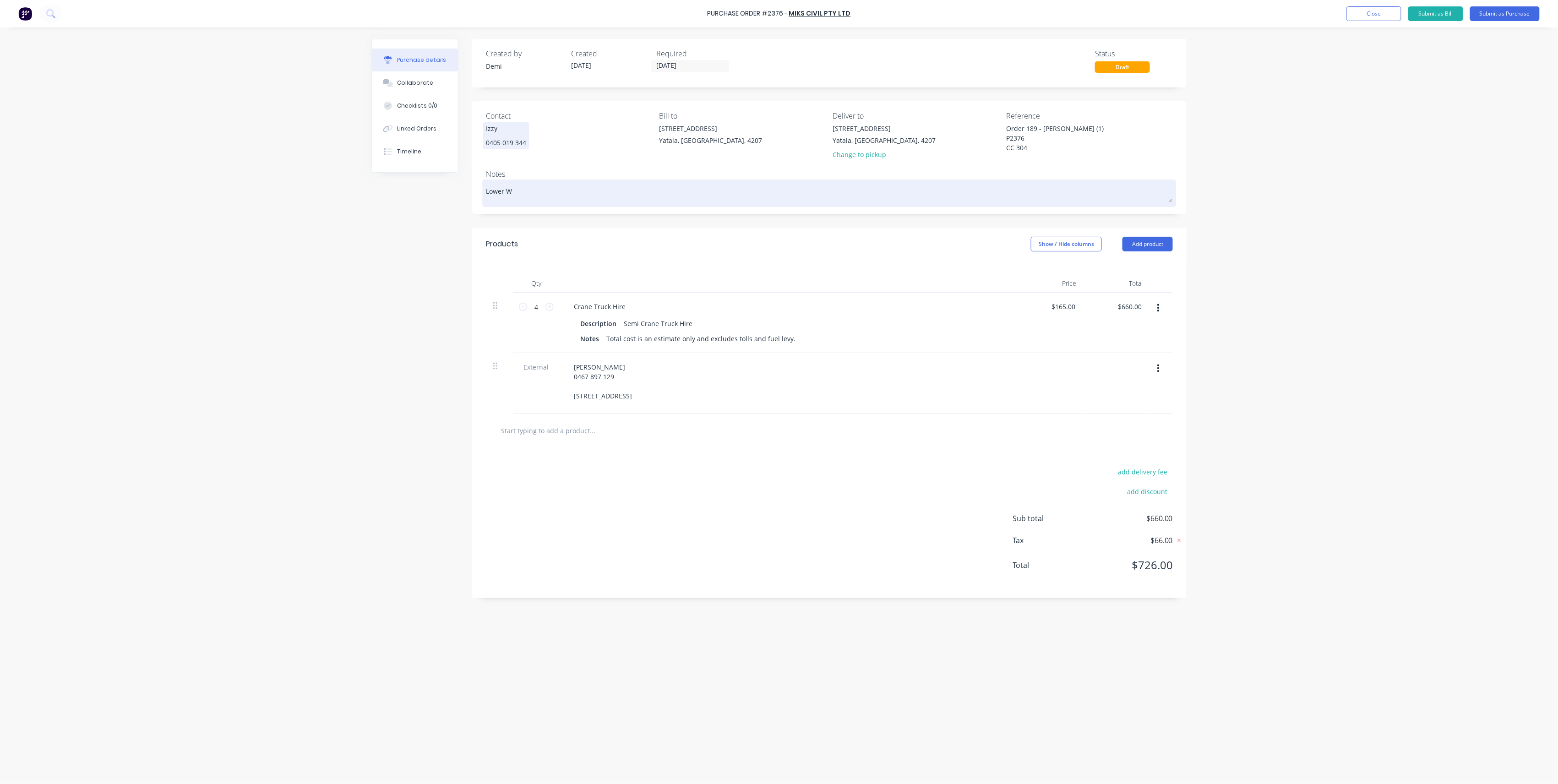
type textarea "x"
type textarea "Lower Wa"
type textarea "x"
type textarea "Lower Wal"
type textarea "x"
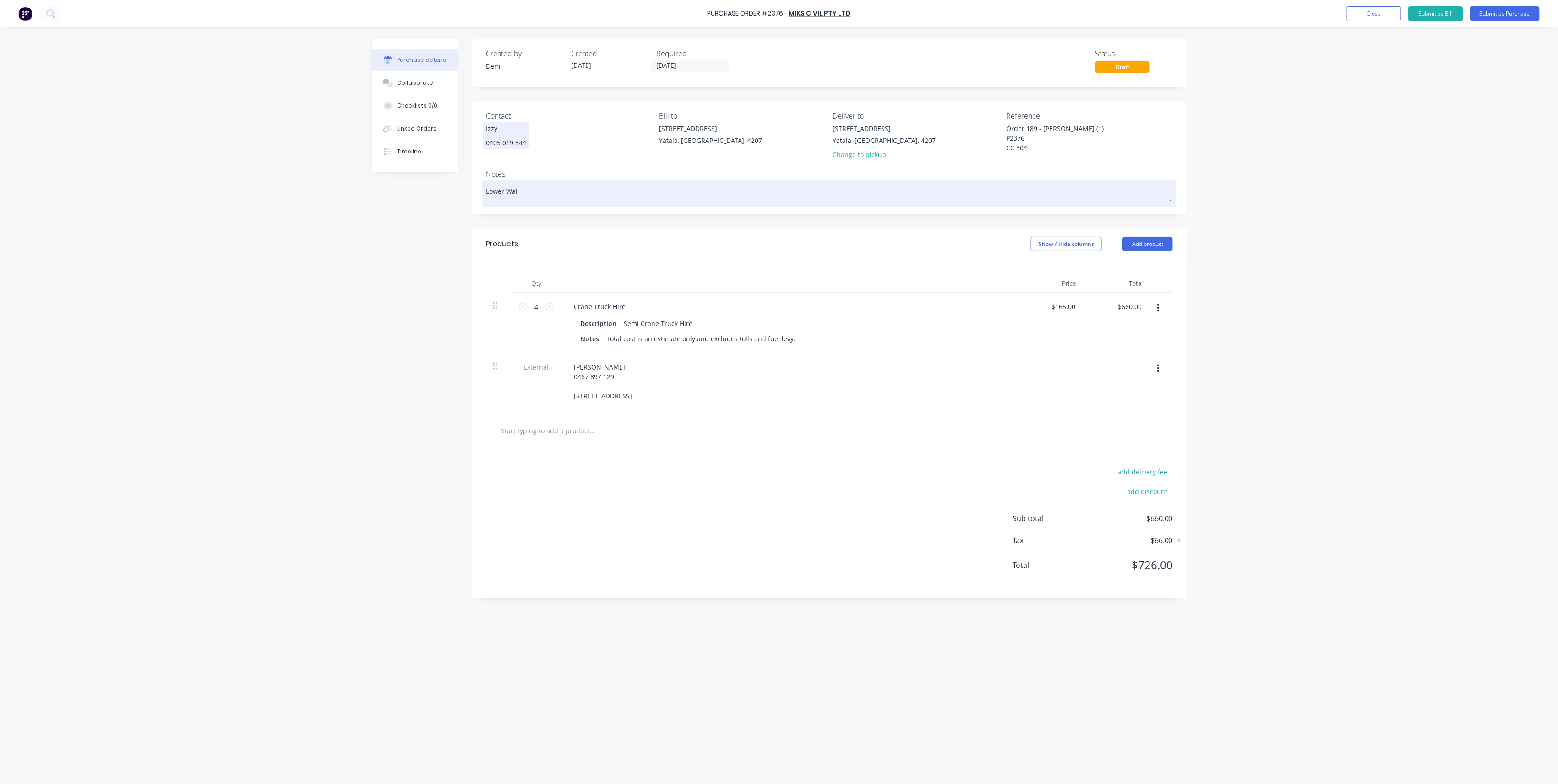
type textarea "Lower Wall"
type textarea "x"
type textarea "Lower Wall"
type textarea "x"
type textarea "Lower Wall F"
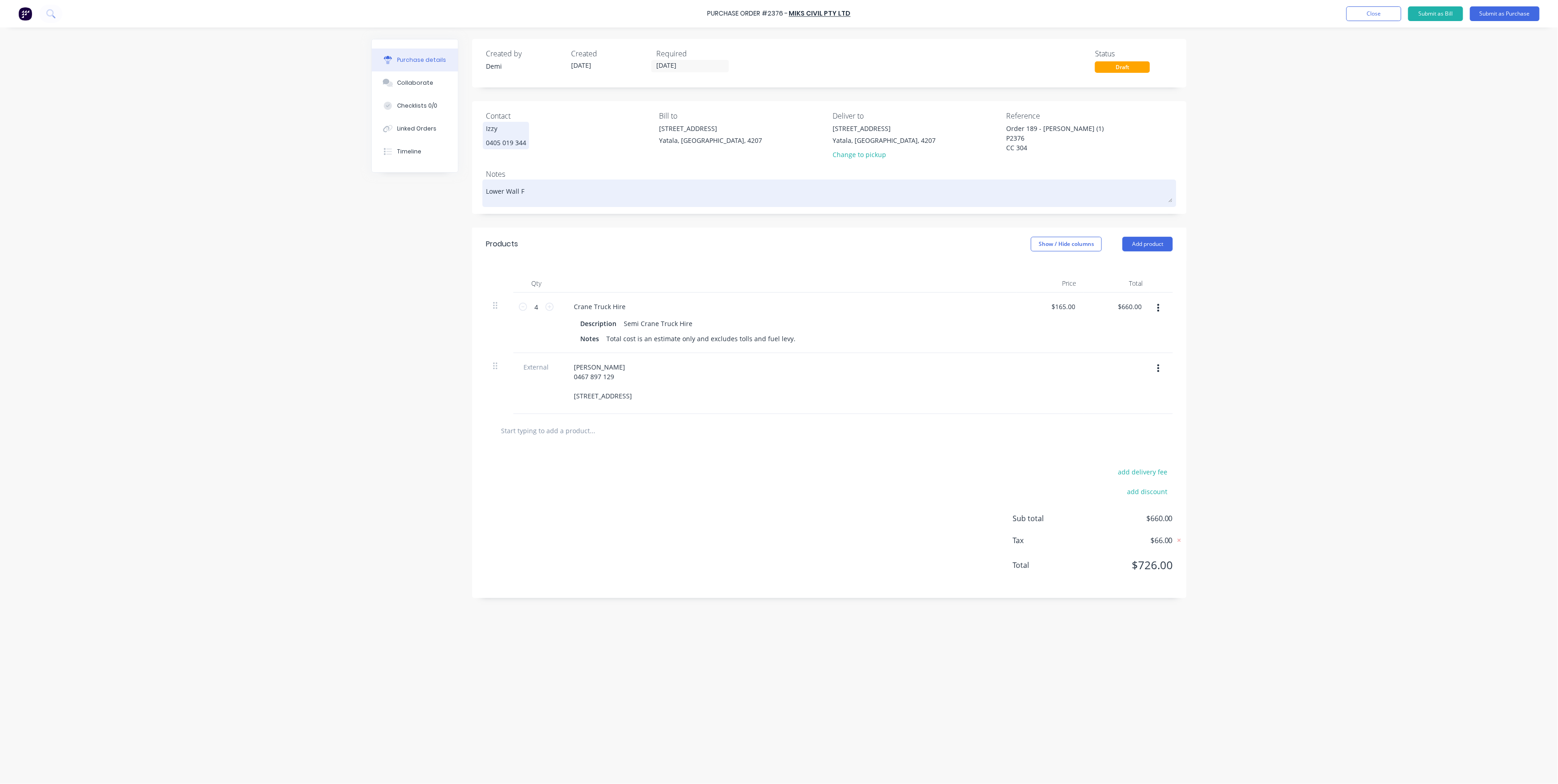
type textarea "x"
type textarea "Lower Wall Fra"
type textarea "x"
type textarea "Lower Wall Fram"
type textarea "x"
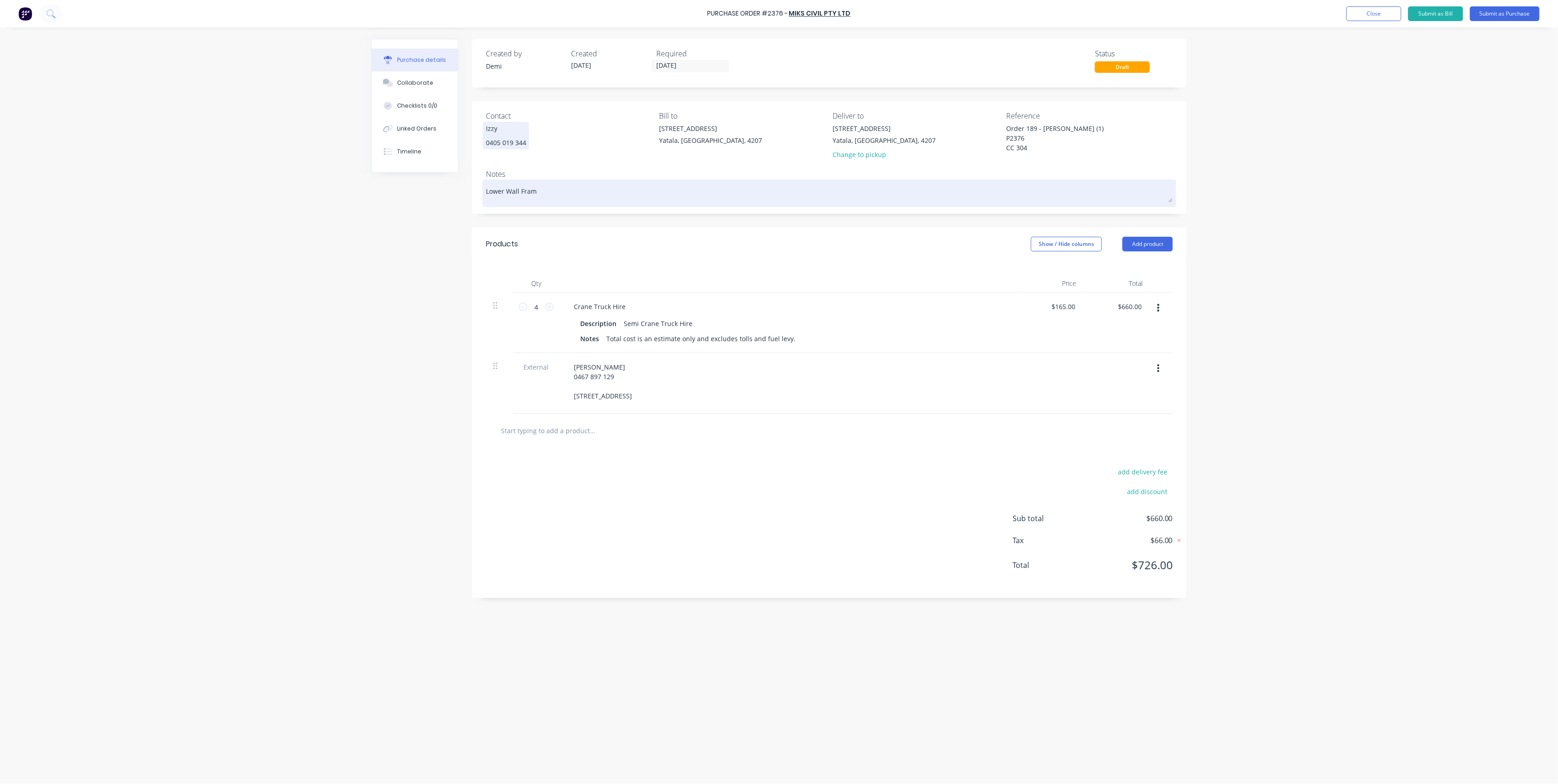
type textarea "Lower Wall Frams"
type textarea "x"
type textarea "Lower Wall Fram"
type textarea "x"
type textarea "Lower Wall Frame"
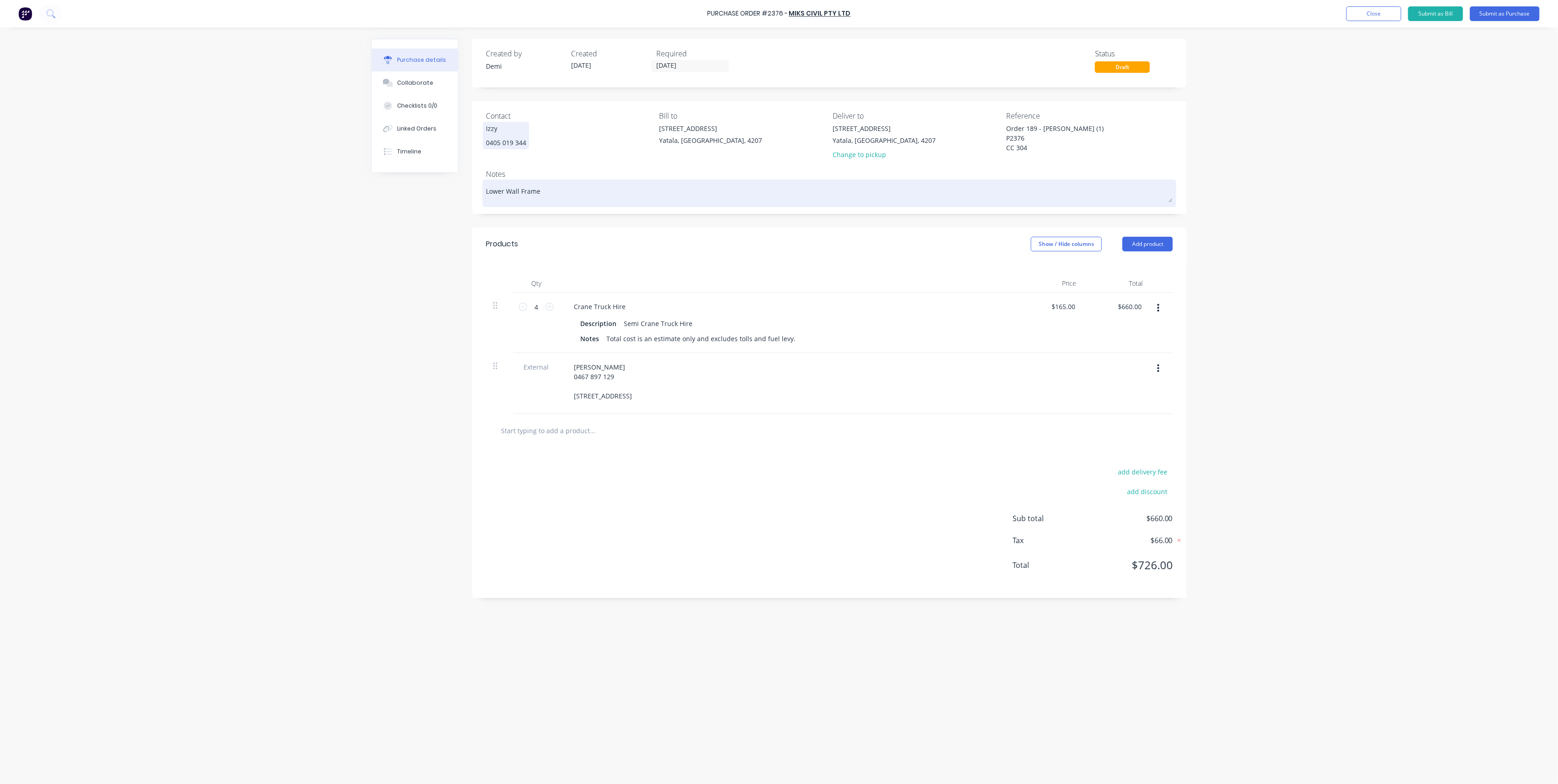
type textarea "x"
type textarea "Lower Wall Frames"
type textarea "x"
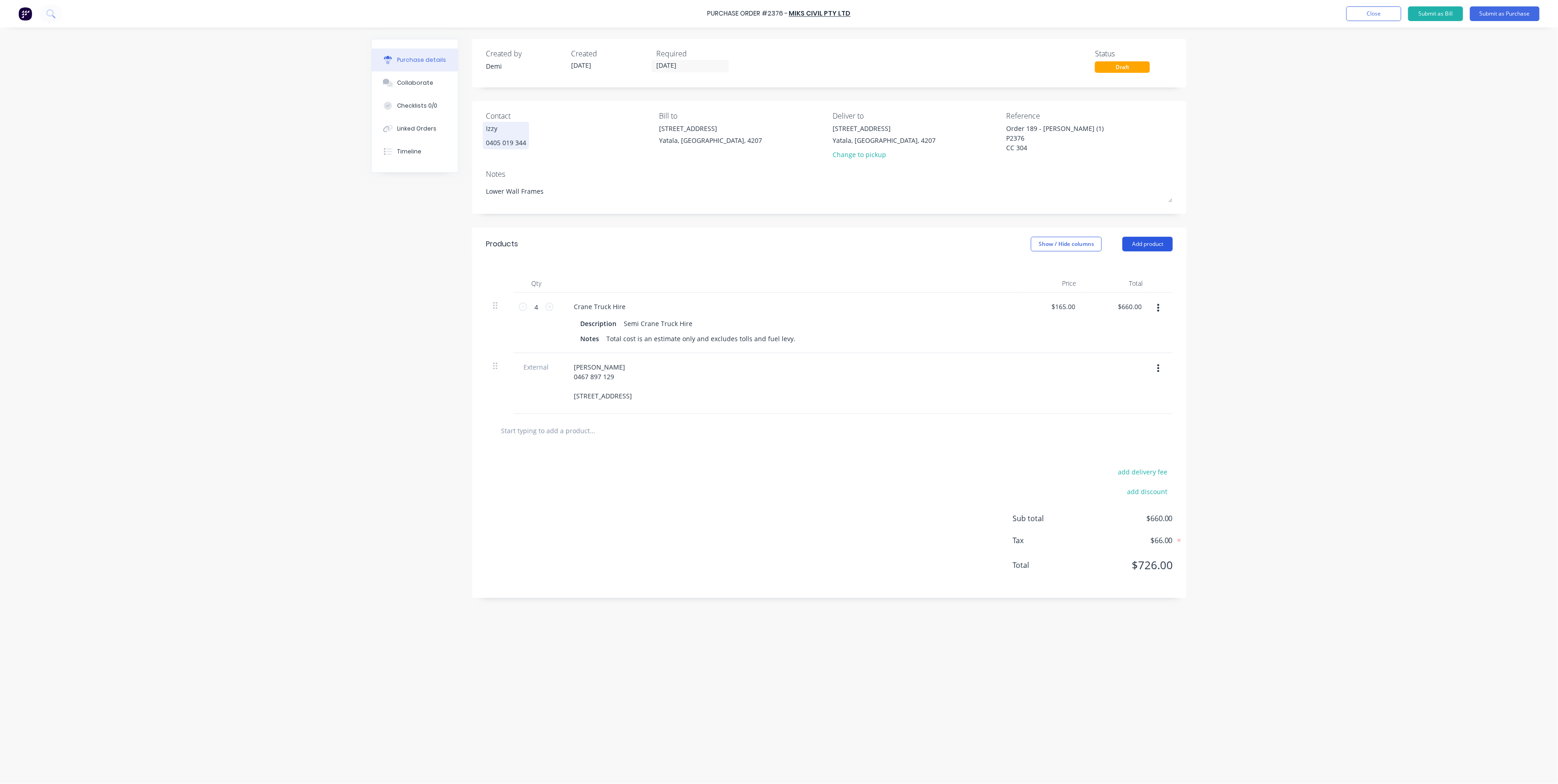
type textarea "Lower Wall Frames"
type textarea "x"
type textarea "Lower Wall Frames"
click at [653, 249] on button "Add product" at bounding box center [1148, 244] width 51 height 14
click at [653, 354] on div "Notes (External)" at bounding box center [1129, 359] width 70 height 13
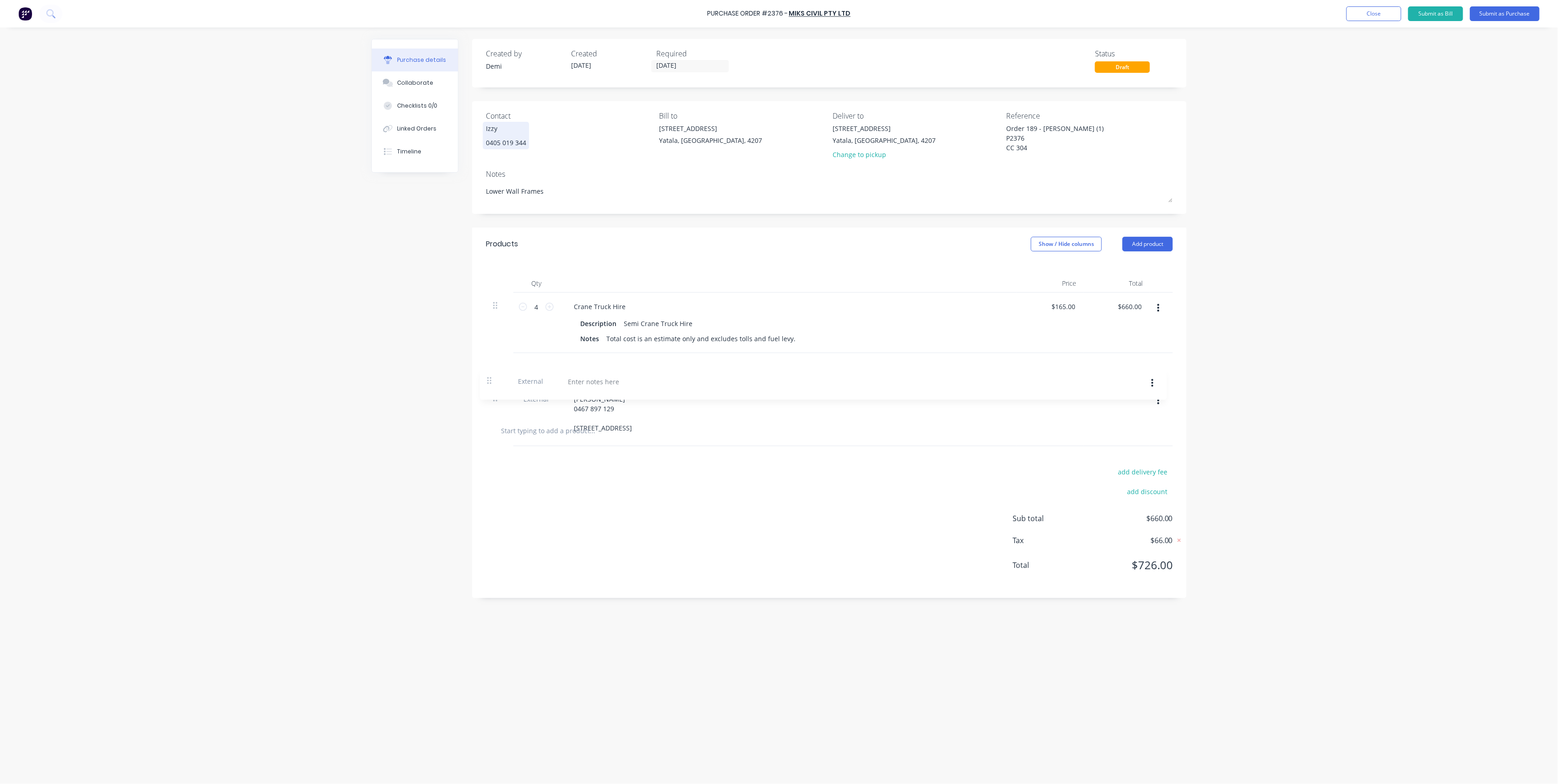
drag, startPoint x: 504, startPoint y: 438, endPoint x: 498, endPoint y: 376, distance: 62.3
click at [498, 376] on div "4 4 Crane Truck Hire Description Semi Crane Truck Hire Notes Total cost is an e…" at bounding box center [829, 352] width 687 height 122
click at [614, 369] on div at bounding box center [600, 367] width 66 height 13
type textarea "x"
type textarea "Lower Wall Frames"
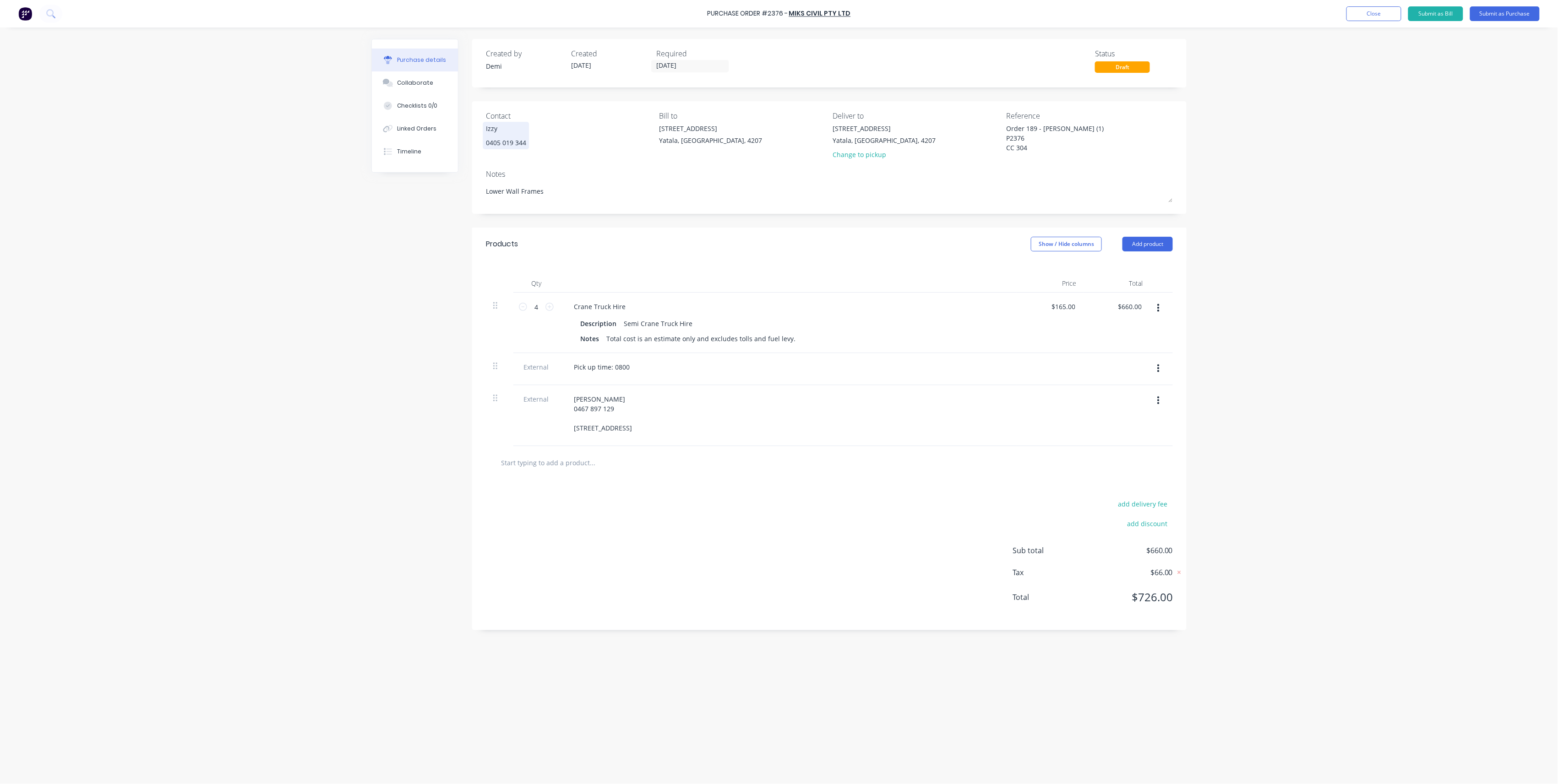
click at [653, 417] on div "[PERSON_NAME] 0467 897 129 [STREET_ADDRESS]" at bounding box center [788, 413] width 443 height 42
click at [653, 16] on button "Submit as Purchase" at bounding box center [1505, 13] width 69 height 14
type textarea "x"
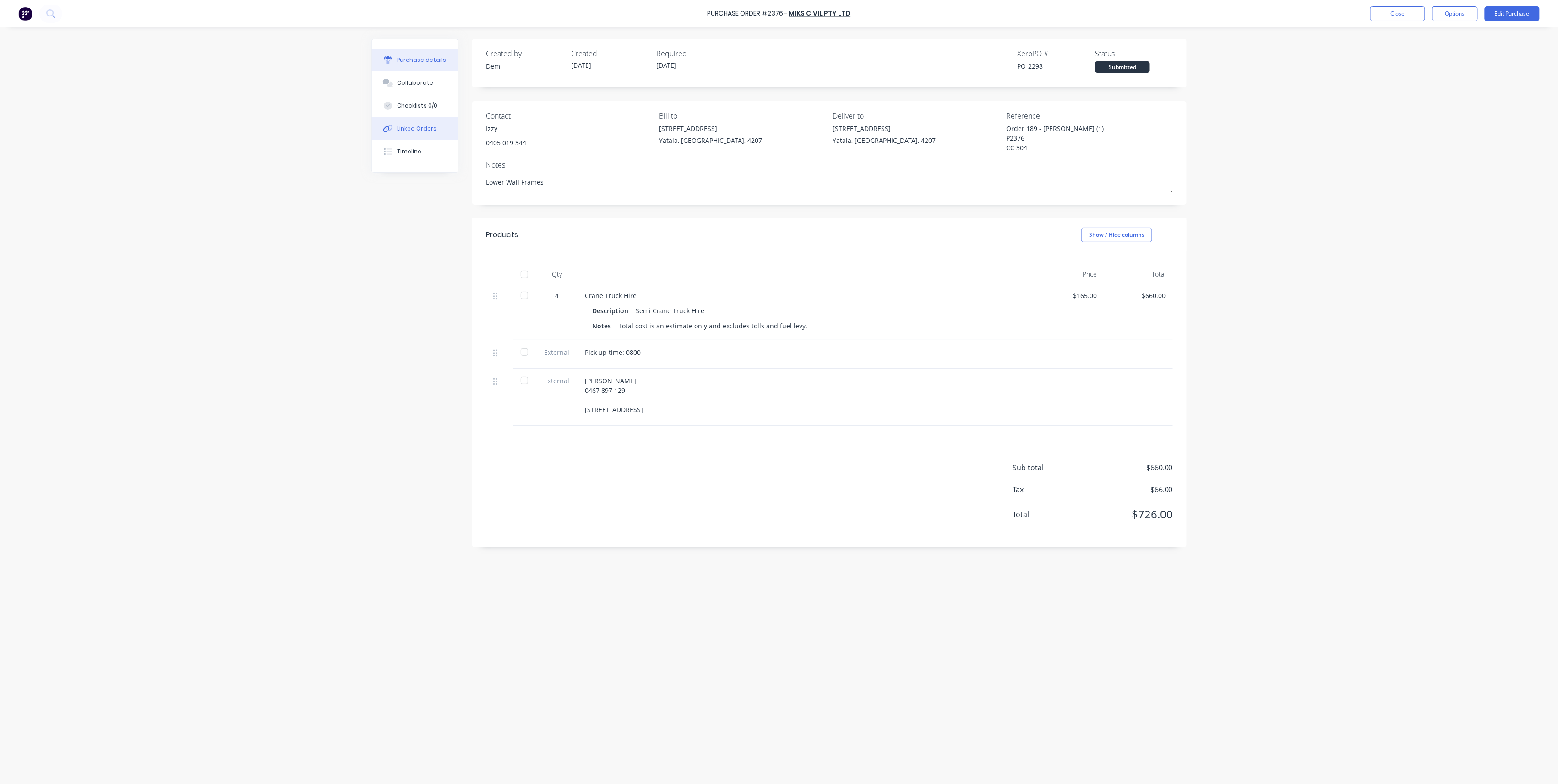
click at [430, 120] on button "Linked Orders" at bounding box center [415, 129] width 86 height 23
click at [653, 61] on div "Link Orders" at bounding box center [1139, 54] width 76 height 19
click at [653, 58] on button "Link Orders" at bounding box center [1150, 53] width 55 height 13
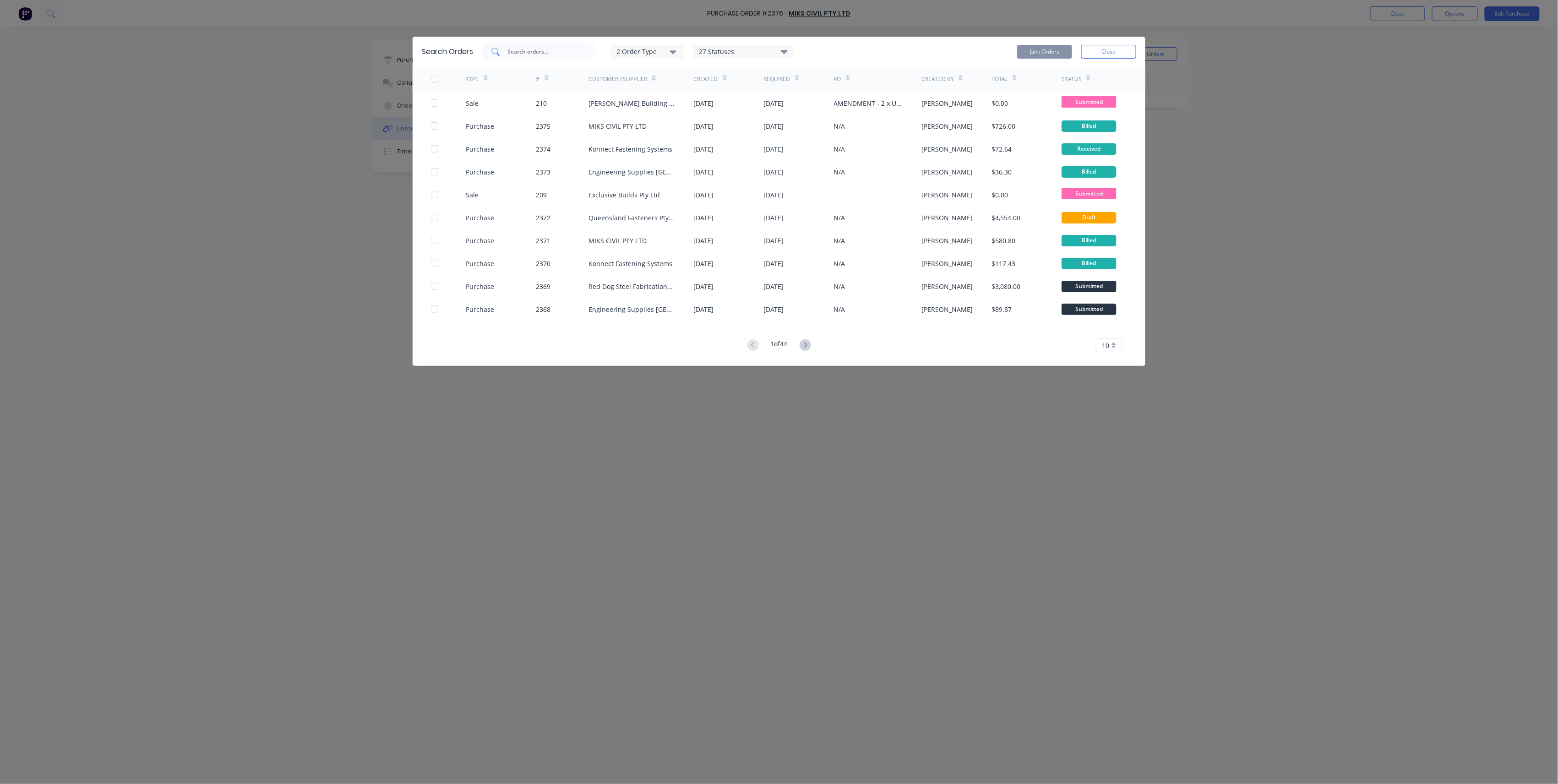
click at [532, 47] on input "text" at bounding box center [545, 51] width 76 height 9
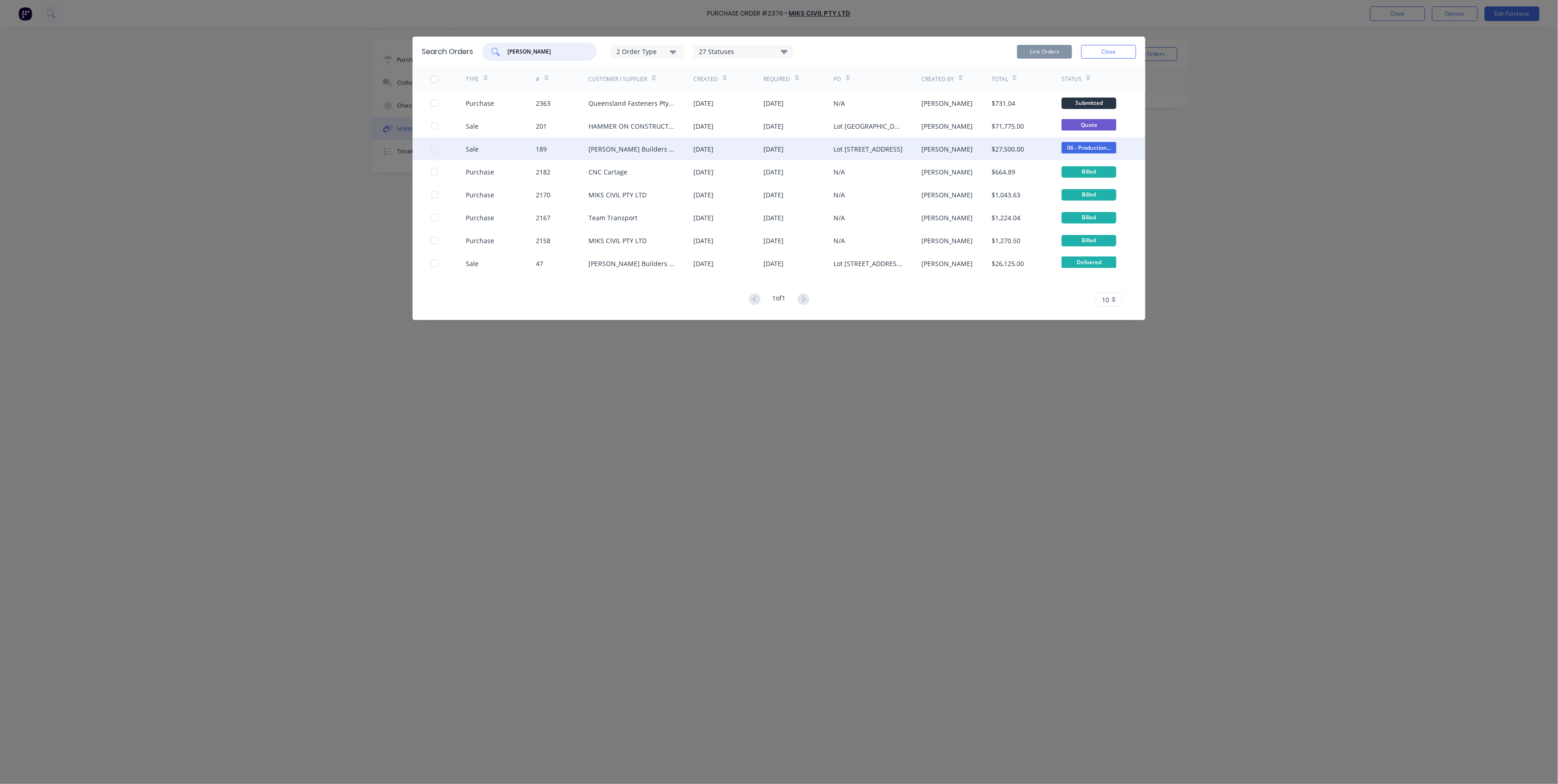
type input "[PERSON_NAME]"
click at [436, 152] on div at bounding box center [449, 149] width 36 height 23
click at [467, 148] on div "Sale 189 [PERSON_NAME] Builders Pty. Ltd. [DATE] [DATE] Lot [STREET_ADDRESS][PE…" at bounding box center [779, 149] width 733 height 23
click at [433, 148] on div at bounding box center [434, 148] width 19 height 19
click at [653, 51] on button "Link Orders" at bounding box center [1045, 51] width 55 height 13
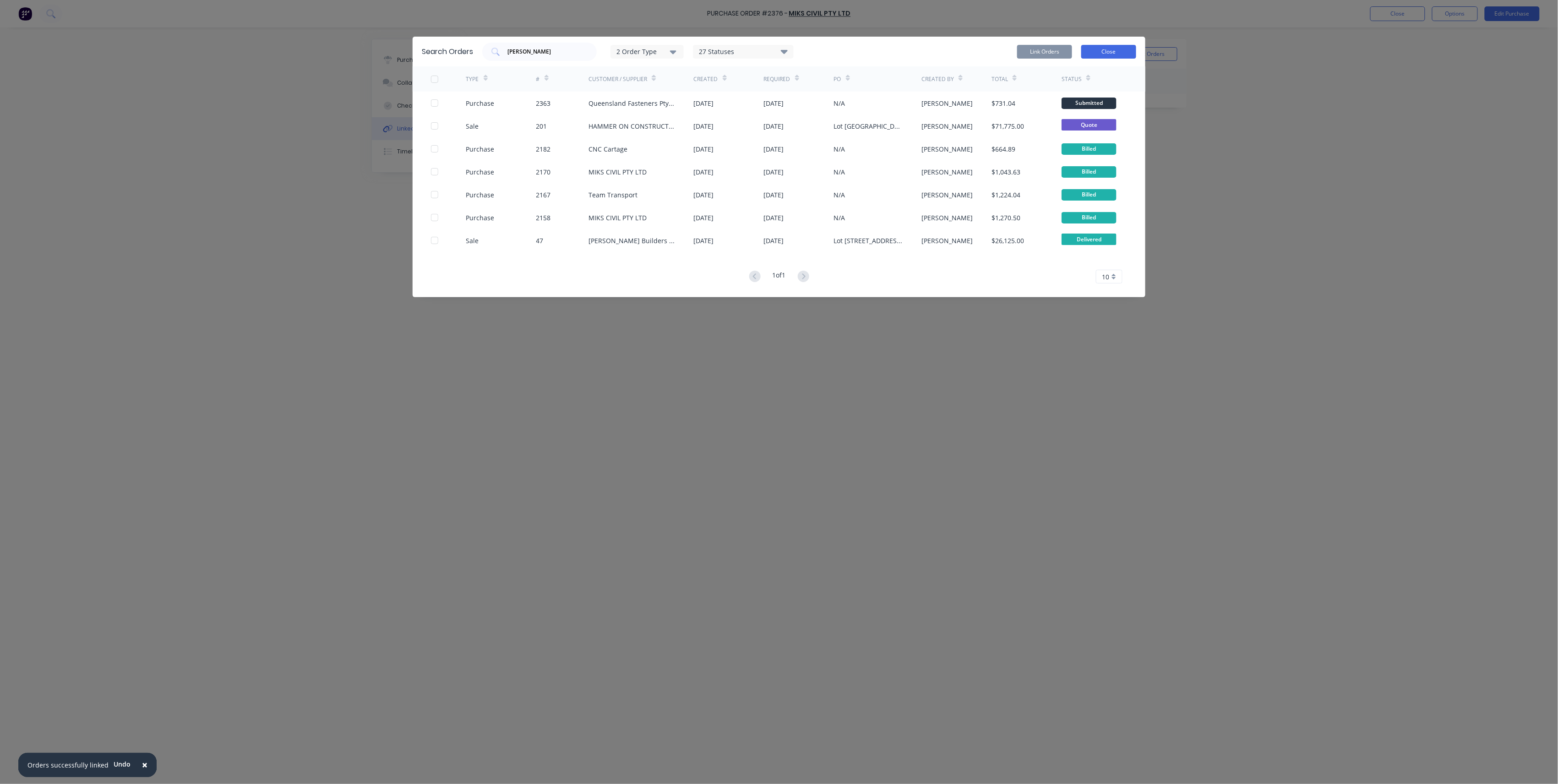
click at [653, 50] on button "Close" at bounding box center [1109, 51] width 55 height 13
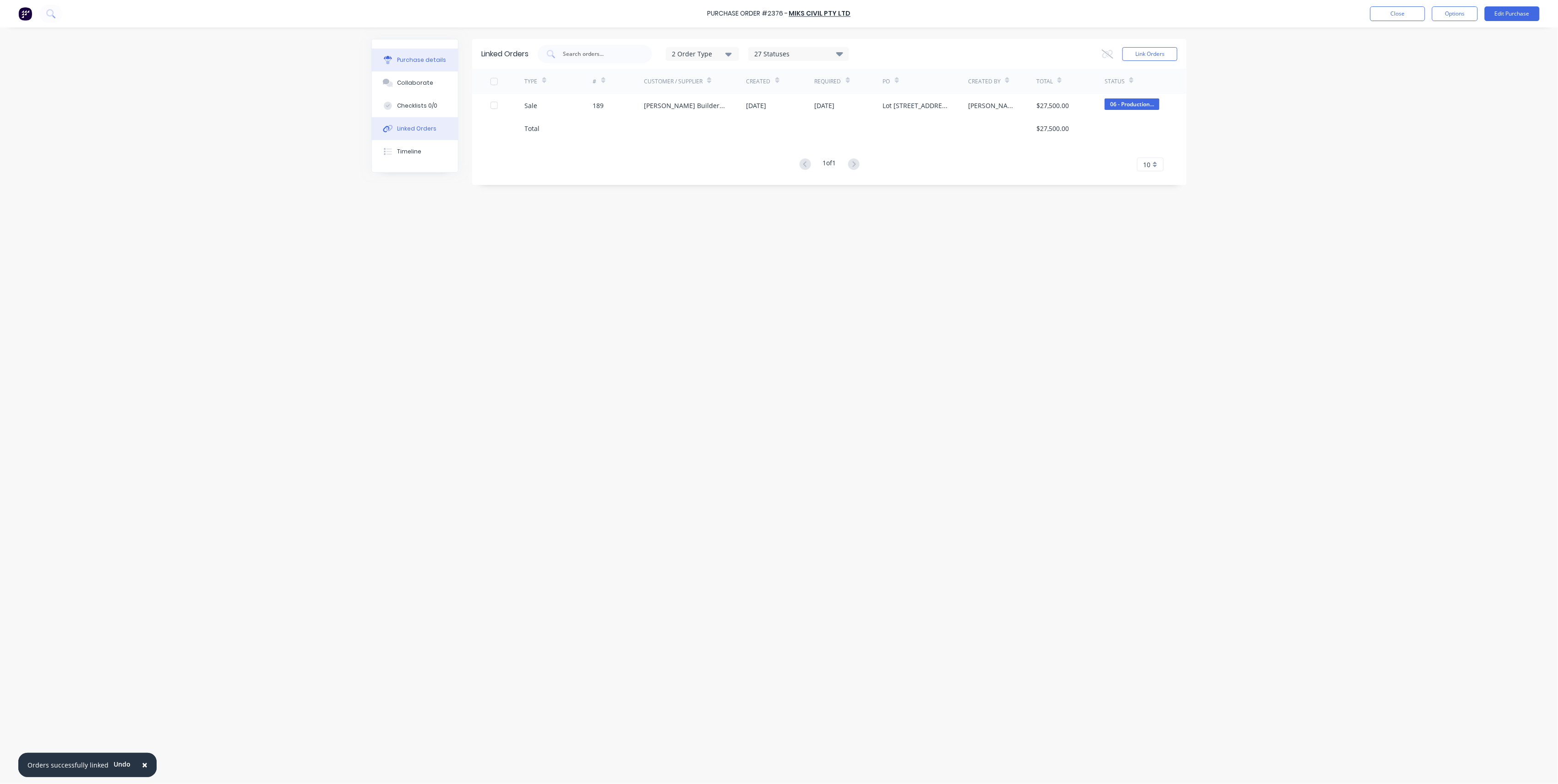
click at [442, 67] on button "Purchase details" at bounding box center [415, 60] width 86 height 23
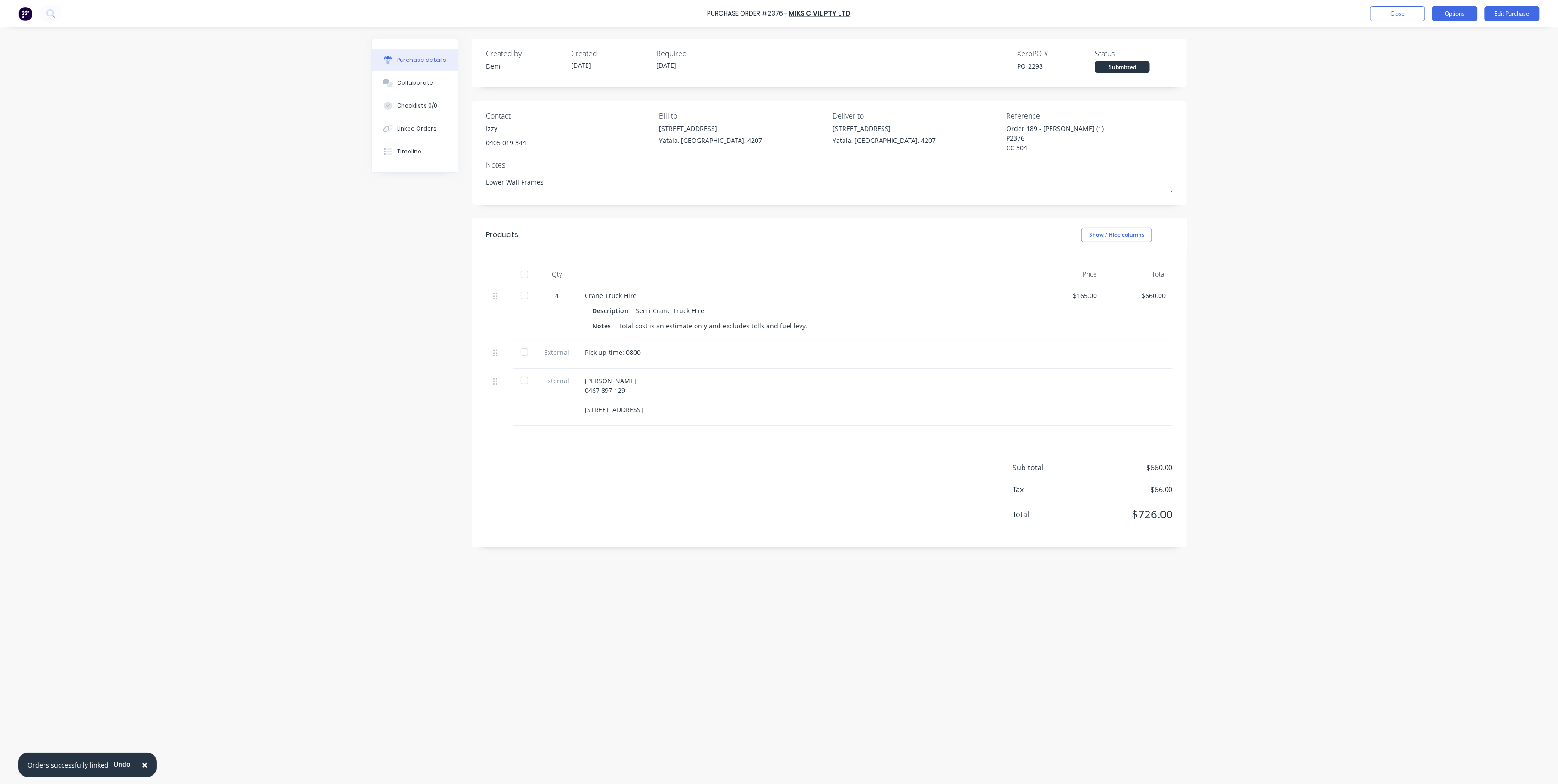
click at [653, 12] on button "Options" at bounding box center [1455, 13] width 46 height 14
click at [653, 16] on button "Close" at bounding box center [1398, 13] width 55 height 14
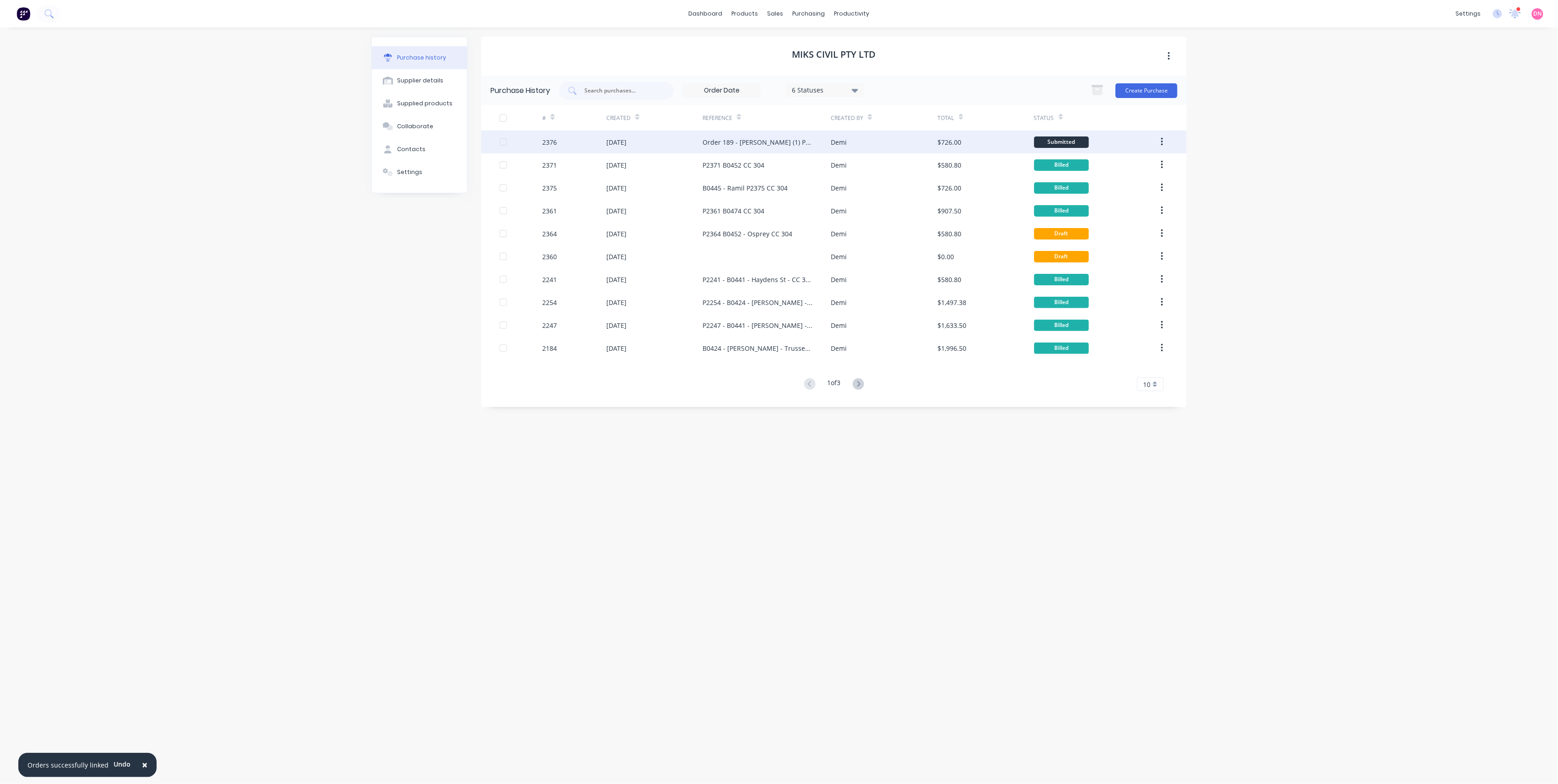
click at [653, 135] on div "Submitted" at bounding box center [1093, 142] width 118 height 23
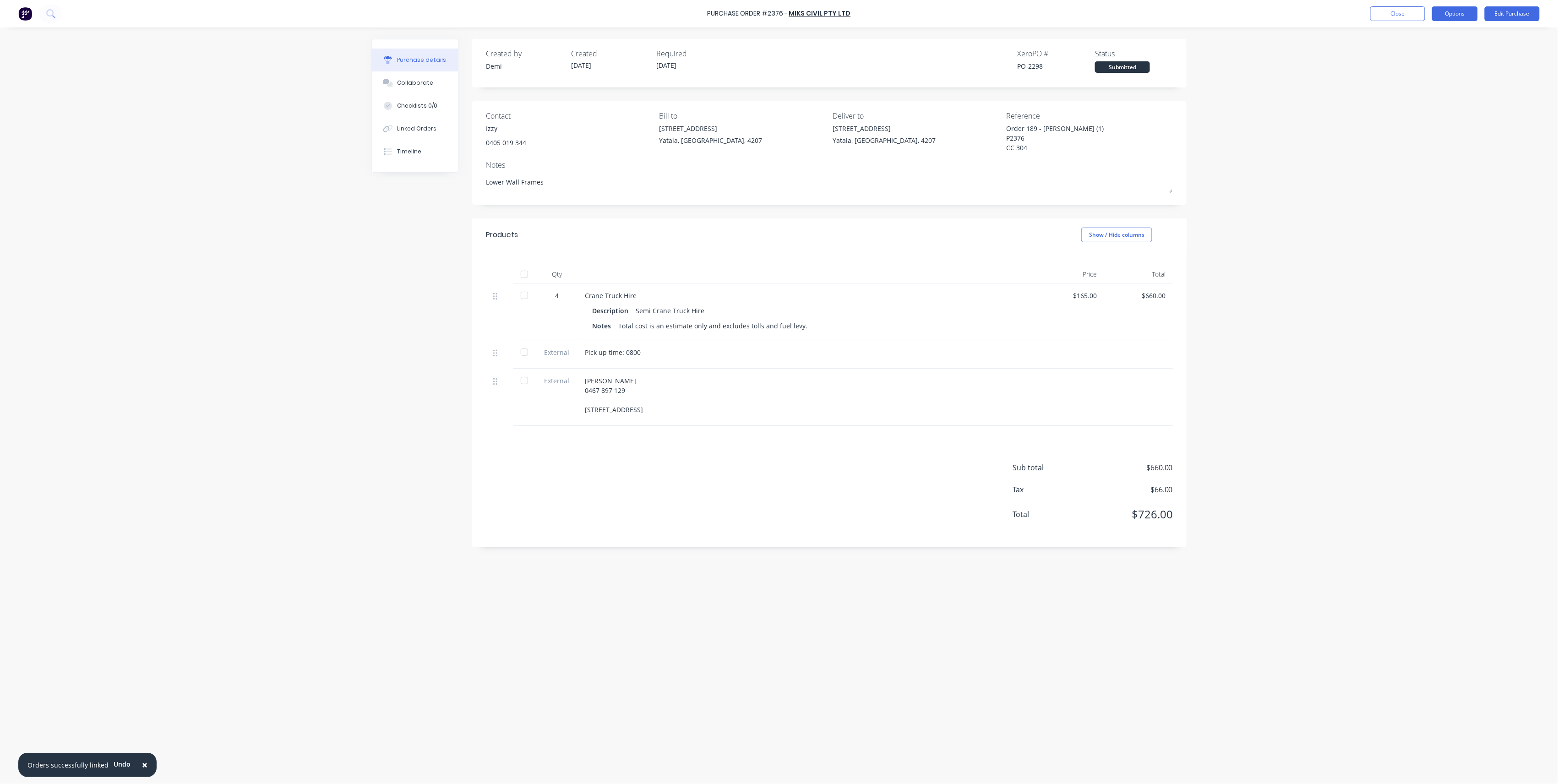
click at [653, 19] on button "Options" at bounding box center [1455, 13] width 46 height 14
click at [653, 37] on div "Print / Email" at bounding box center [1434, 37] width 70 height 13
click at [653, 68] on div "Without pricing" at bounding box center [1434, 74] width 70 height 13
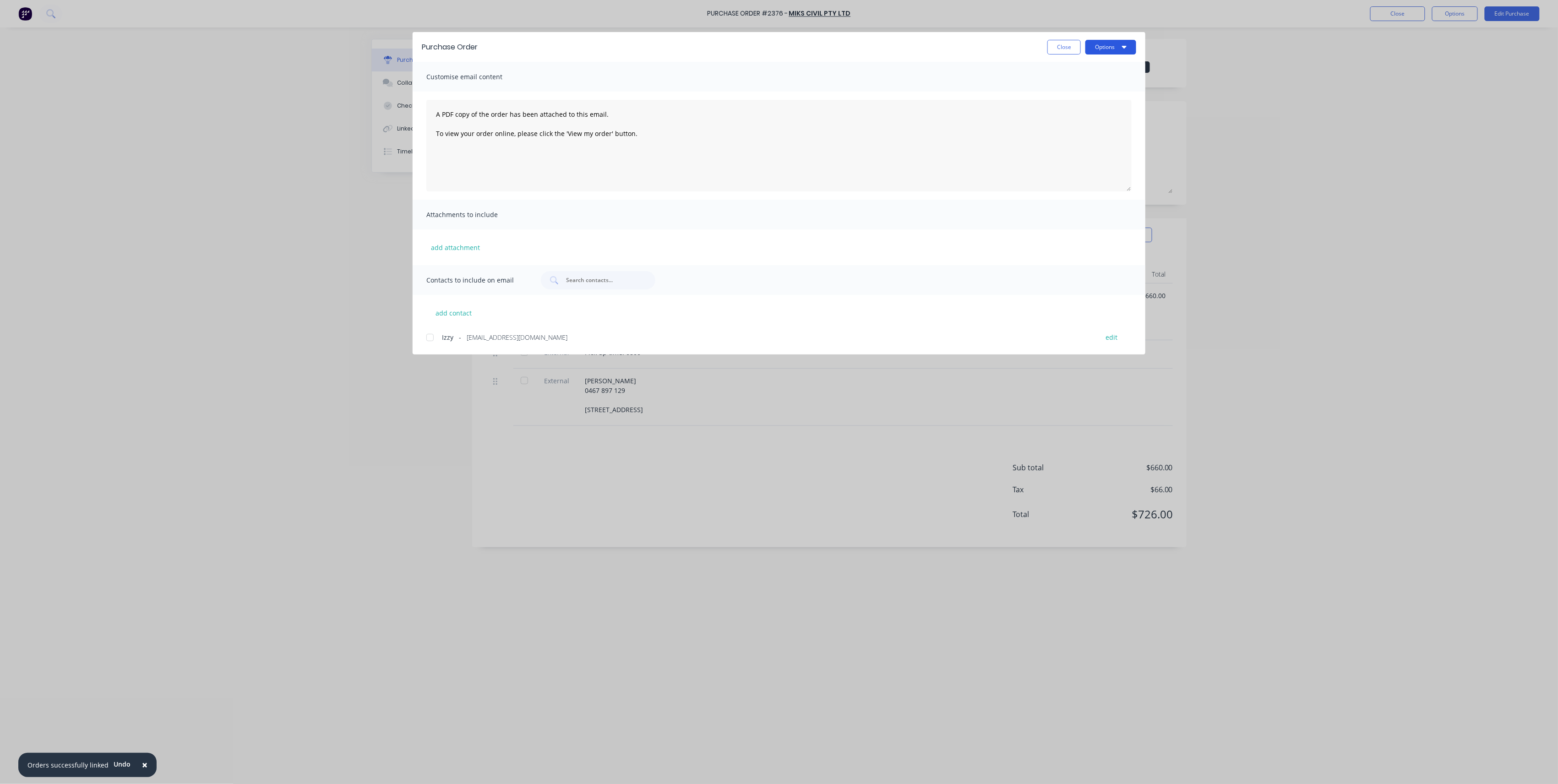
click at [653, 46] on button "Options" at bounding box center [1110, 47] width 51 height 14
click at [653, 86] on div "Print" at bounding box center [1092, 88] width 70 height 13
type textarea "x"
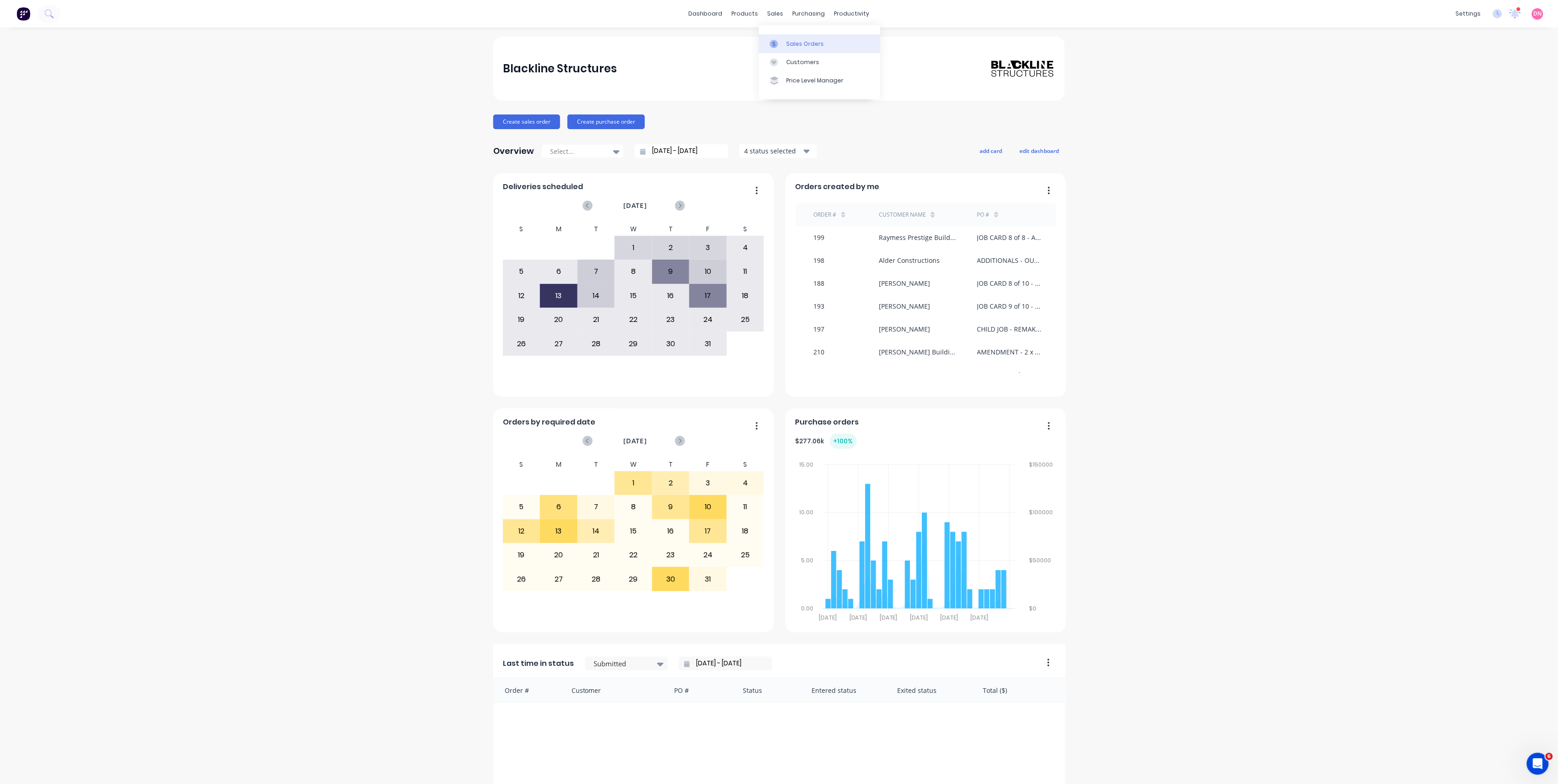
click at [767, 41] on link "Sales Orders" at bounding box center [819, 44] width 122 height 19
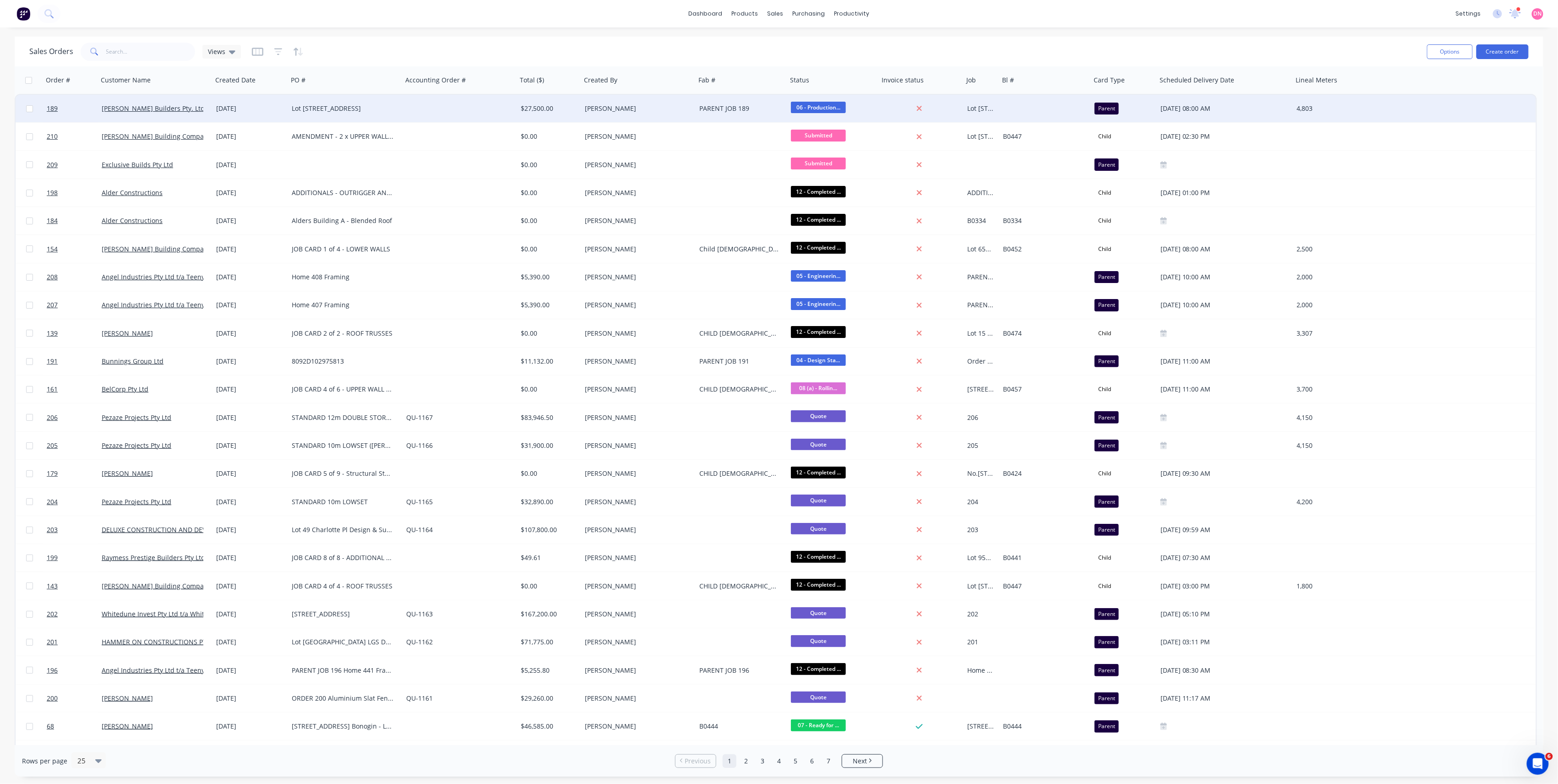
click at [607, 105] on div "[PERSON_NAME]" at bounding box center [635, 108] width 101 height 9
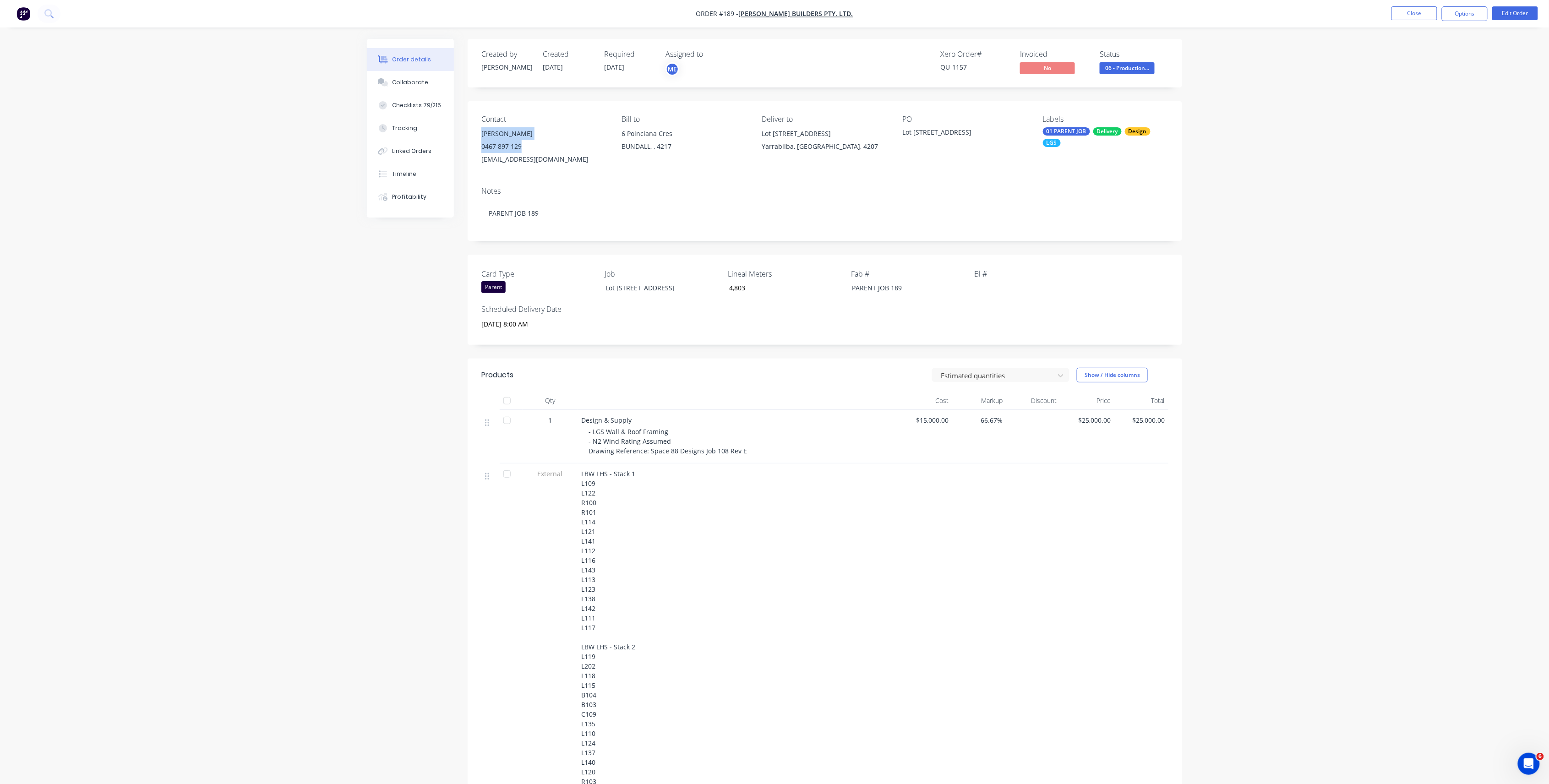
drag, startPoint x: 539, startPoint y: 146, endPoint x: 475, endPoint y: 127, distance: 66.8
click at [475, 127] on div "Contact Simon Kapur 0467 897 129 leobuilders@outlook.com.au Bill to 6 Poinciana…" at bounding box center [824, 140] width 714 height 78
copy div "[PERSON_NAME] 0467 897 129"
drag, startPoint x: 859, startPoint y: 147, endPoint x: 759, endPoint y: 129, distance: 101.6
click at [759, 129] on div "Contact Simon Kapur 0467 897 129 leobuilders@outlook.com.au Bill to 6 Poinciana…" at bounding box center [824, 140] width 714 height 78
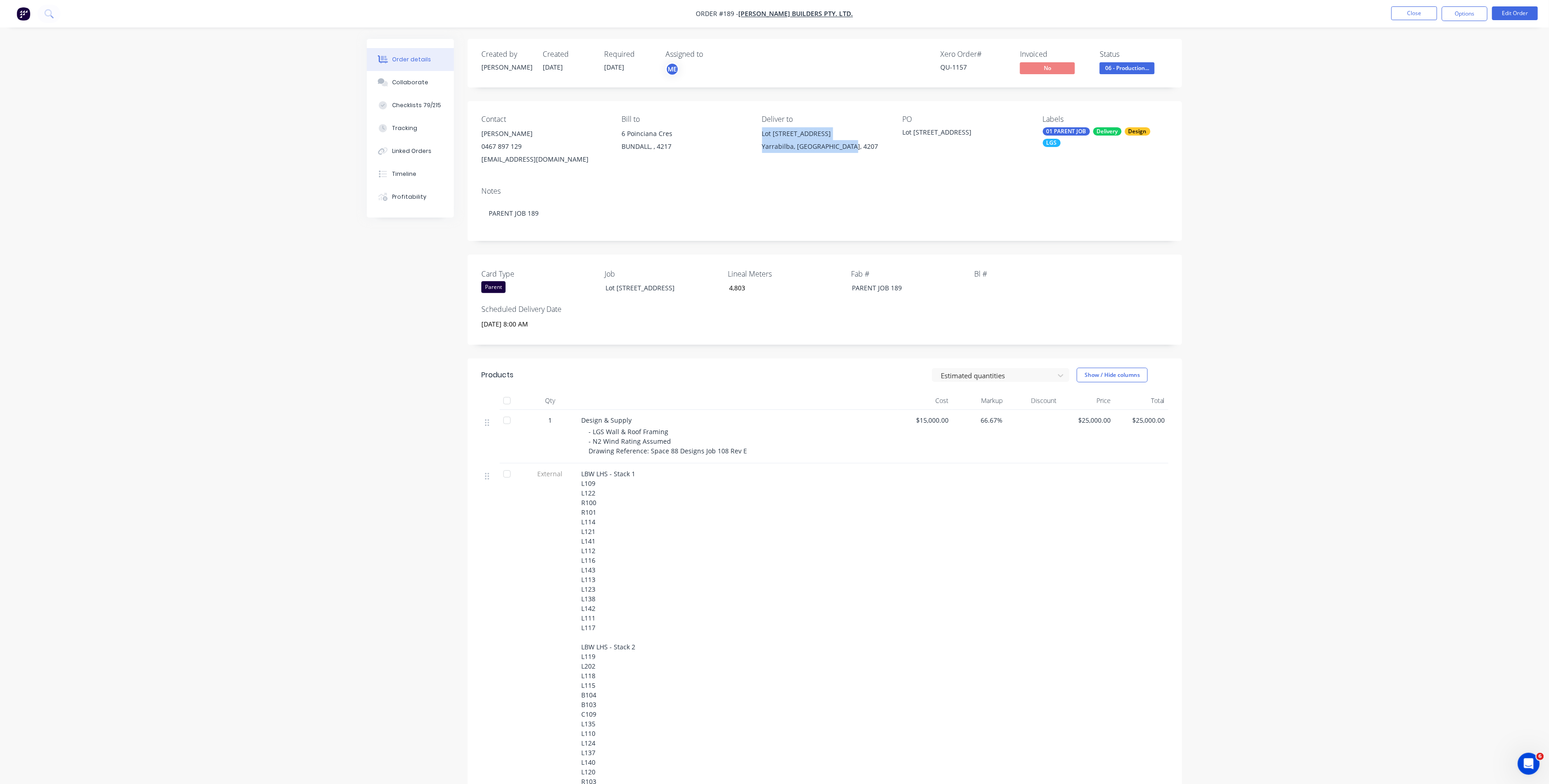
copy div "Lot 581 Stirling Street Yarrabilba, Queensland, 4207"
